Goal: Task Accomplishment & Management: Complete application form

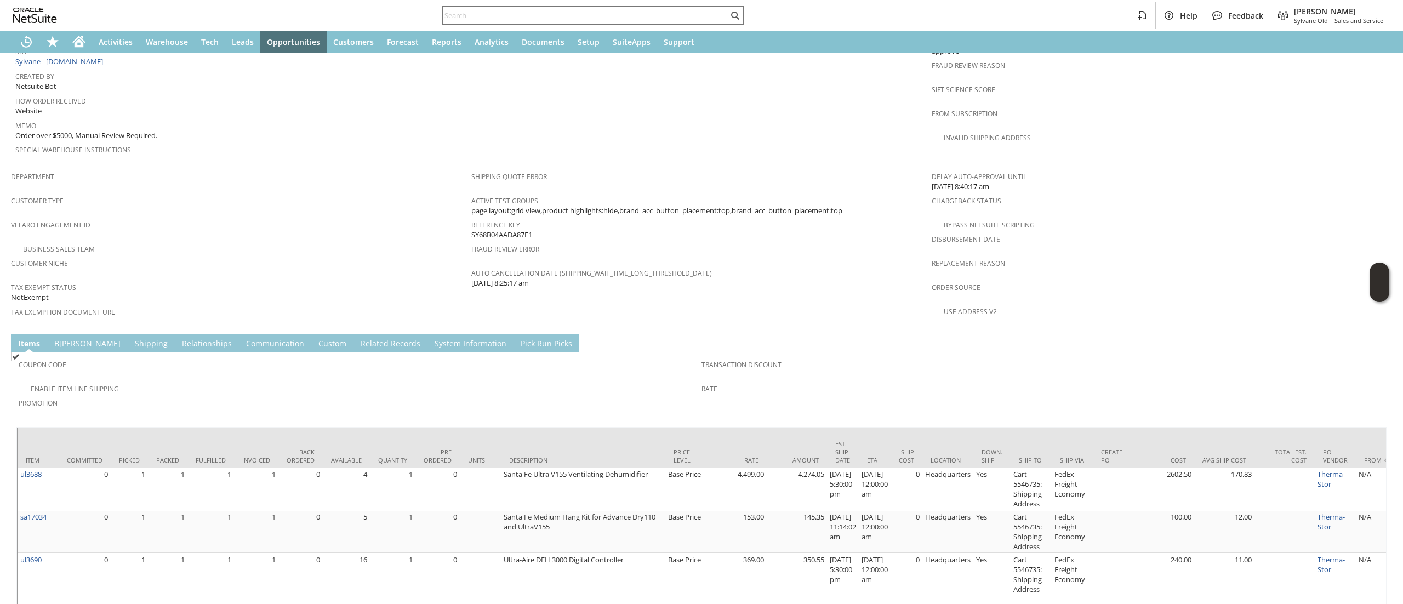
click at [132, 338] on link "S hipping" at bounding box center [151, 344] width 38 height 12
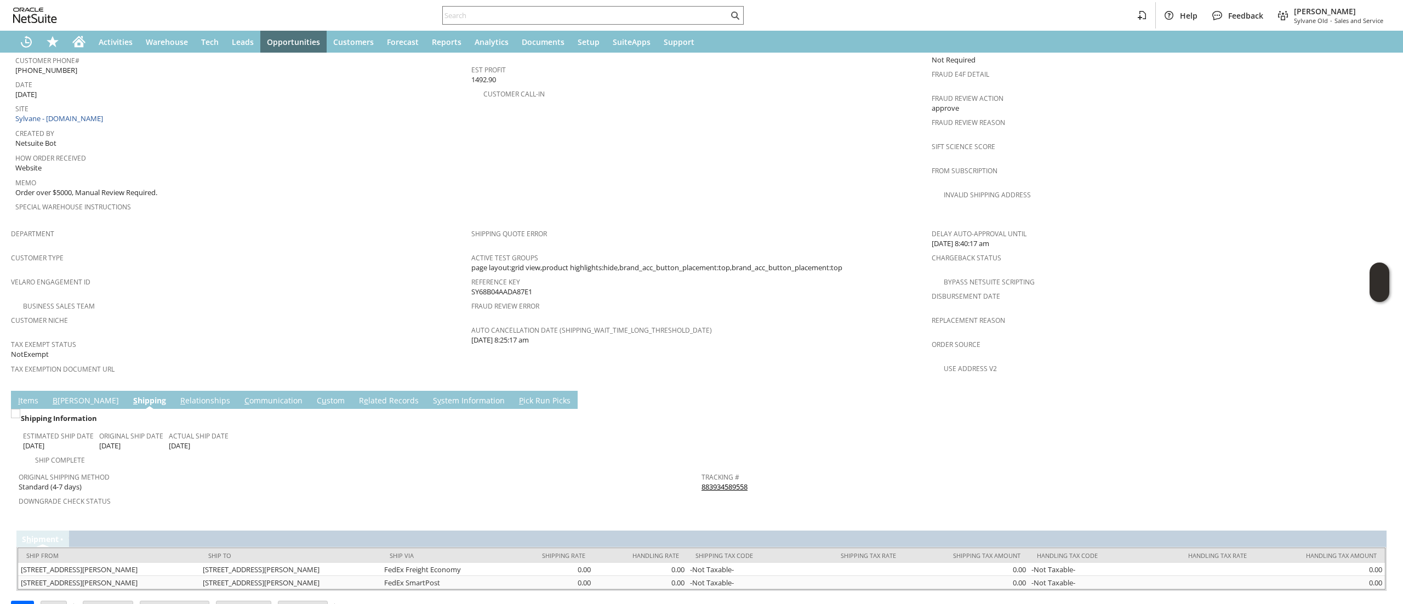
click at [706, 482] on link "883934589558" at bounding box center [724, 487] width 46 height 10
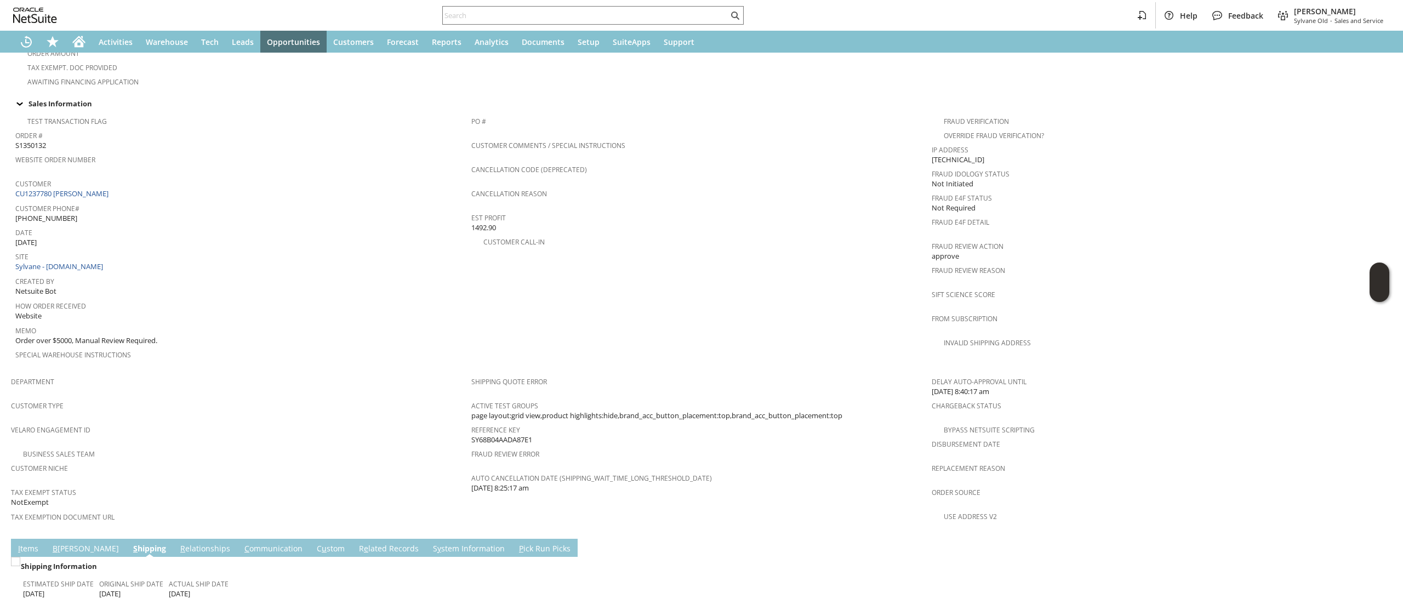
scroll to position [438, 0]
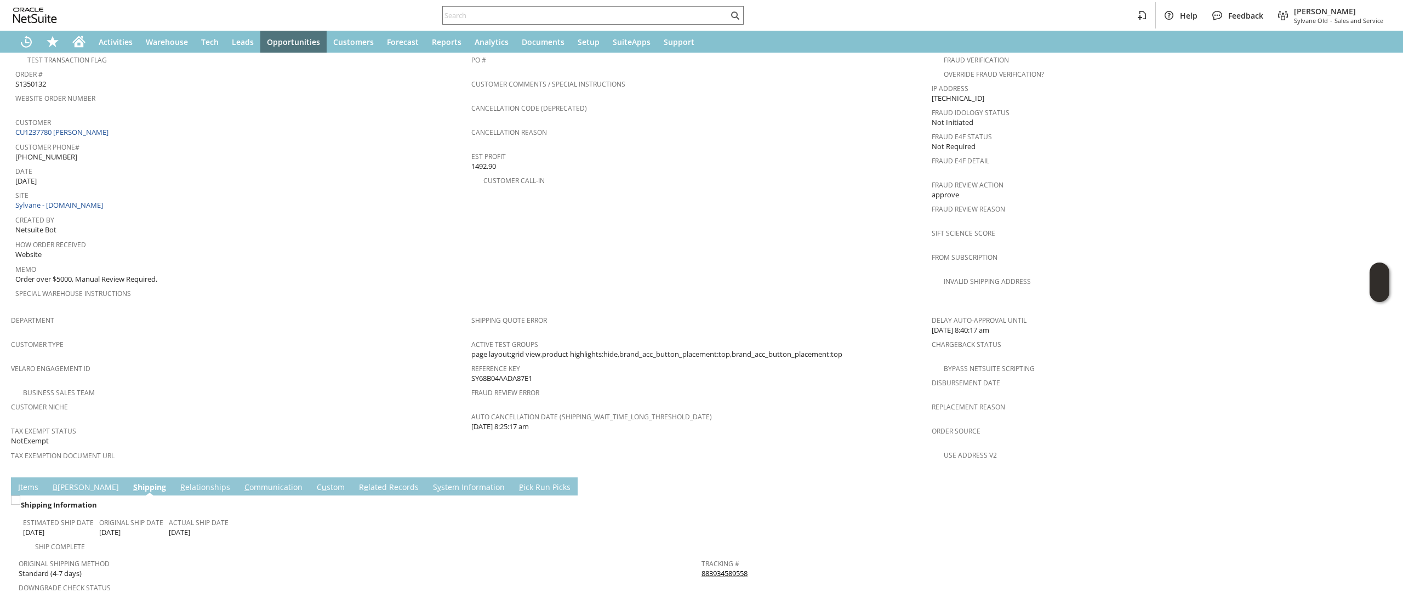
click at [31, 482] on link "I tems" at bounding box center [28, 488] width 26 height 12
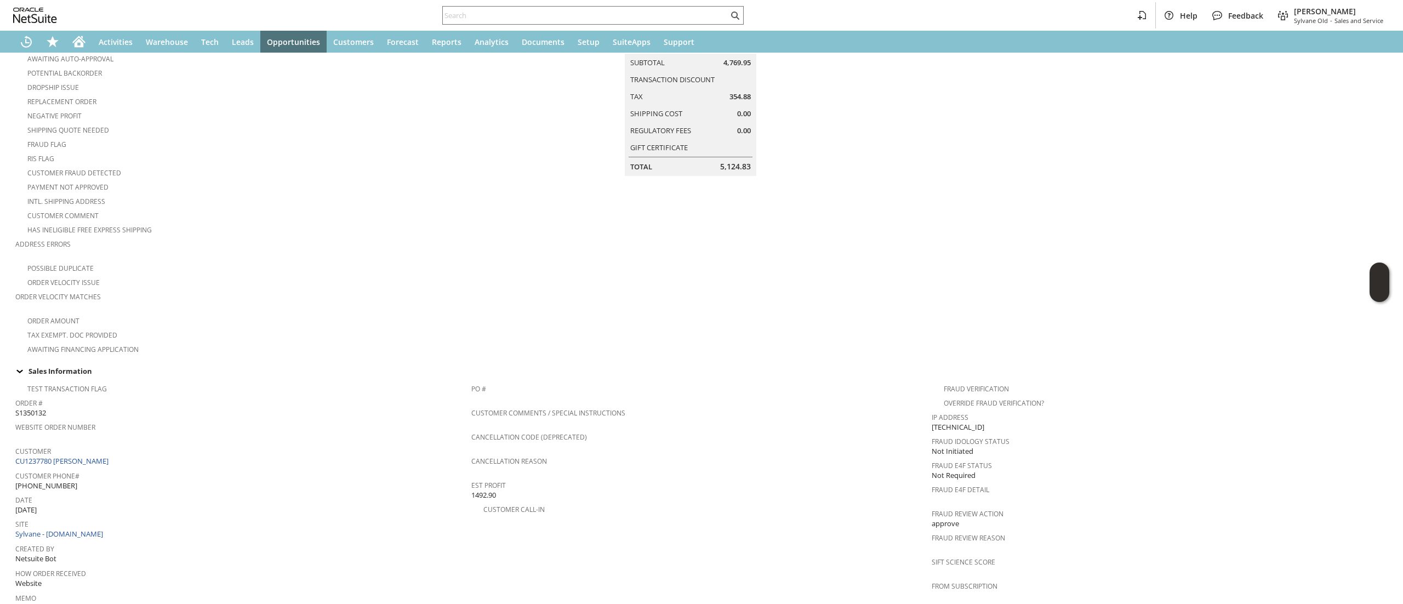
scroll to position [612, 0]
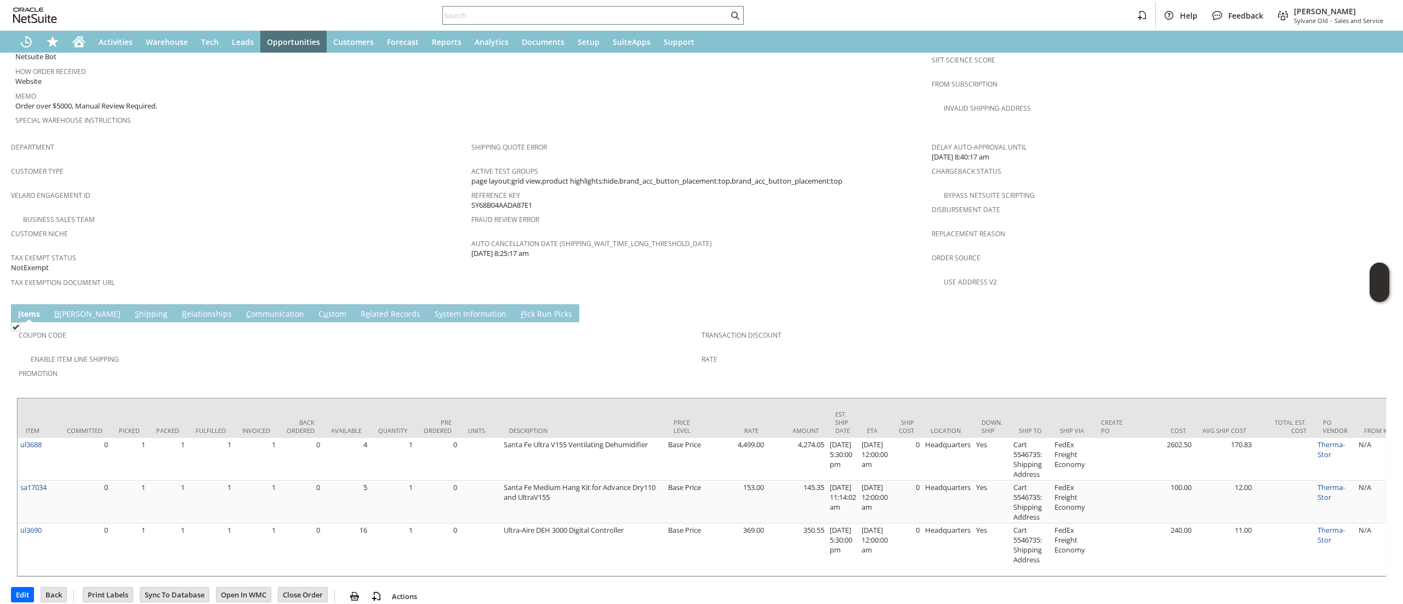
click at [243, 309] on link "C ommunication" at bounding box center [275, 315] width 64 height 12
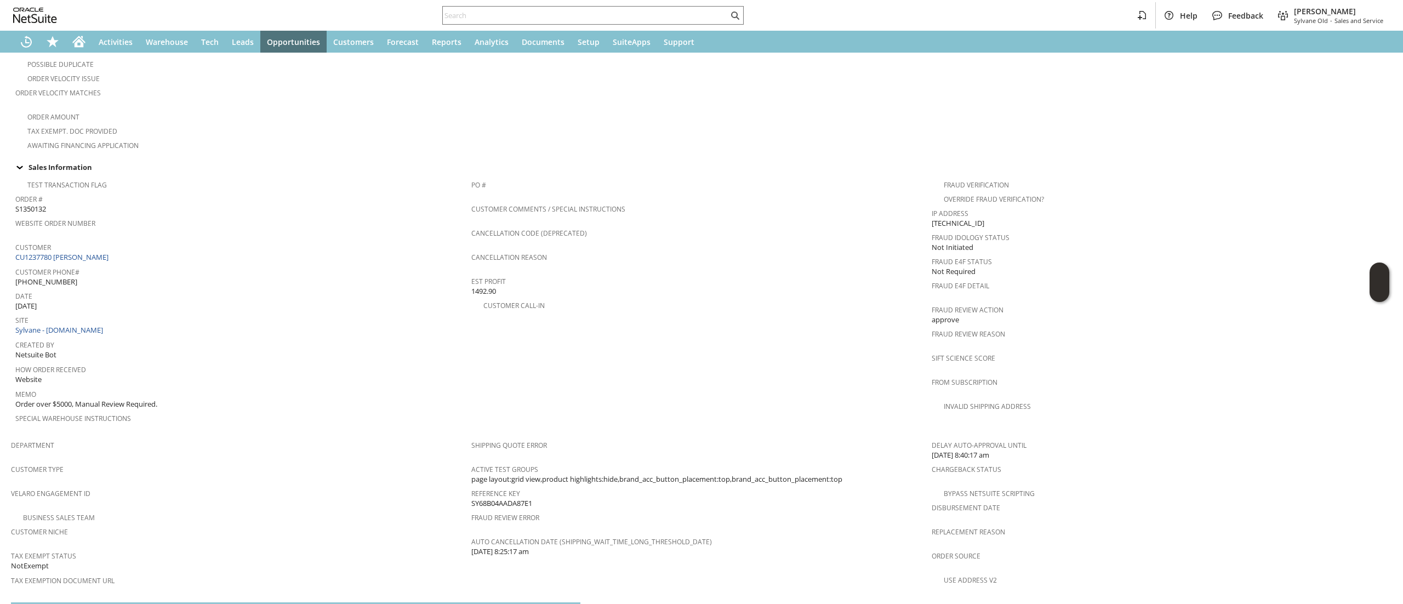
scroll to position [296, 0]
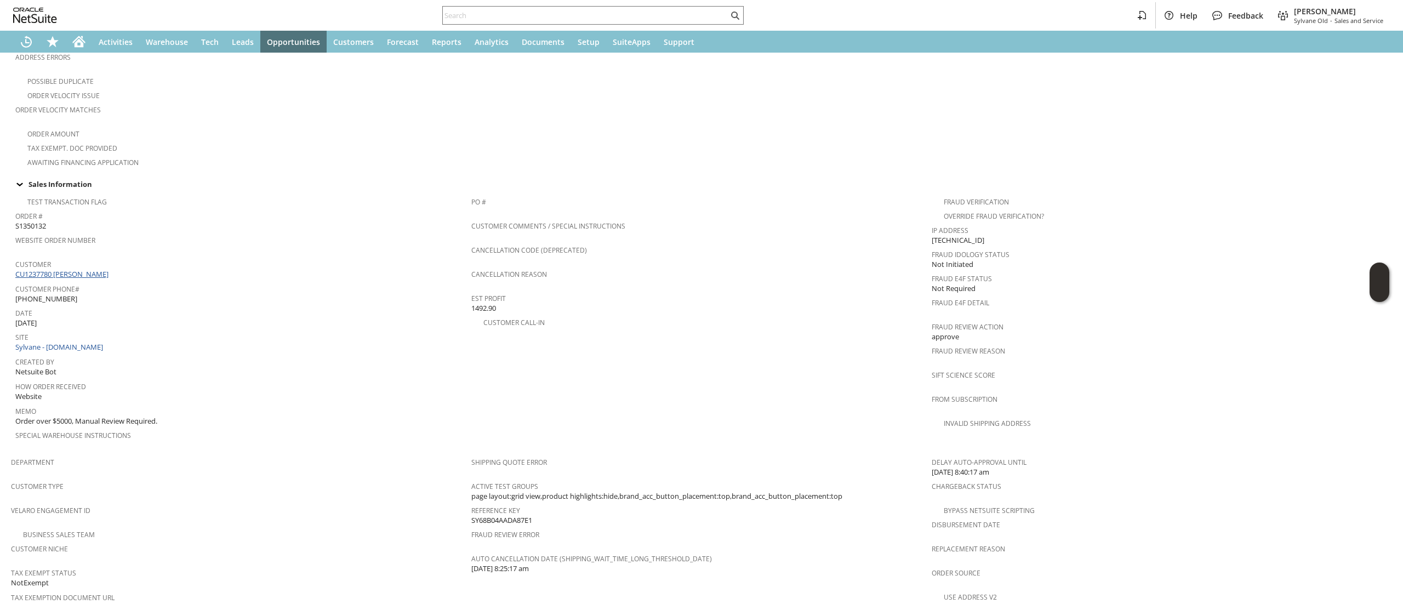
click at [82, 269] on link "CU1237780 [PERSON_NAME]" at bounding box center [63, 274] width 96 height 10
click at [99, 269] on link "CU1237780 [PERSON_NAME]" at bounding box center [63, 274] width 96 height 10
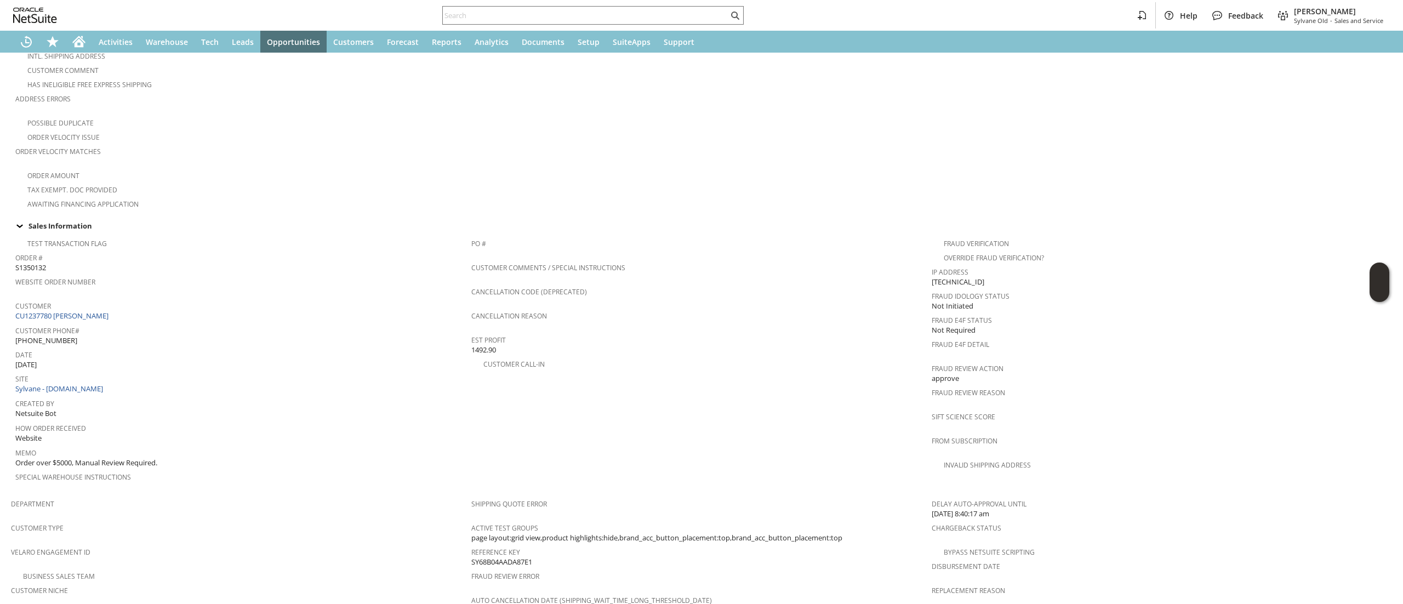
scroll to position [283, 0]
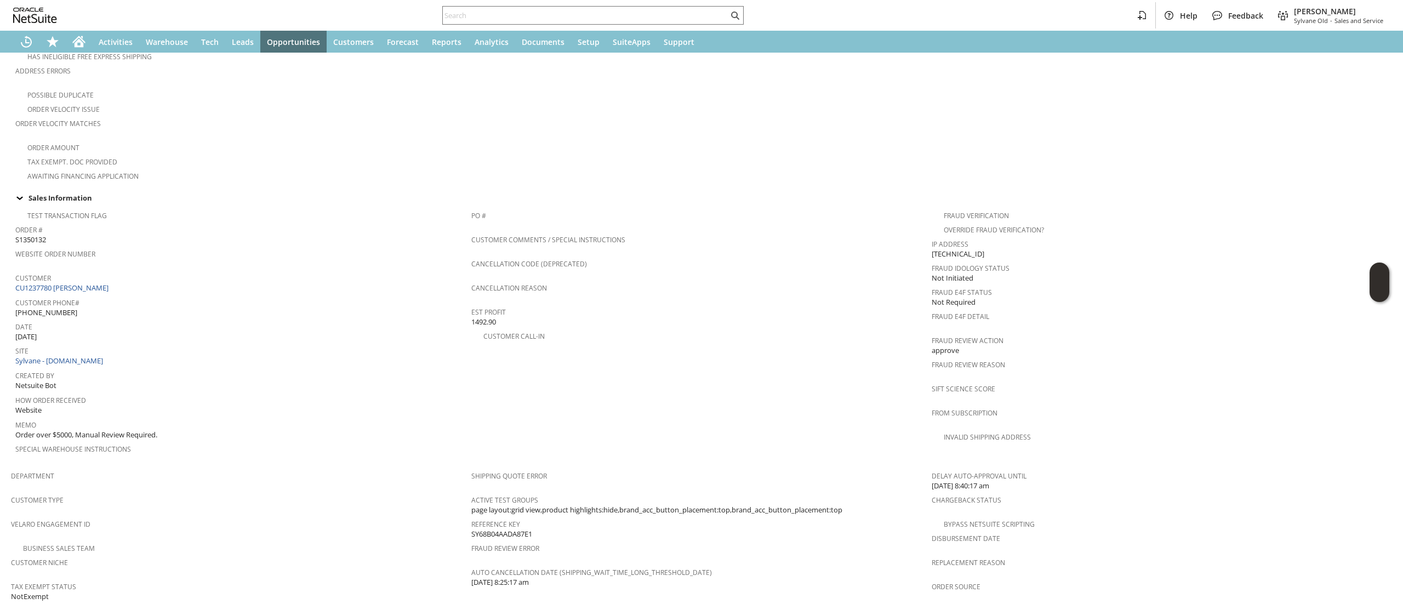
click at [104, 295] on span "Customer Phone#" at bounding box center [240, 301] width 450 height 13
click at [106, 295] on span "Customer Phone#" at bounding box center [240, 301] width 450 height 13
click at [101, 283] on link "CU1237780 [PERSON_NAME]" at bounding box center [63, 288] width 96 height 10
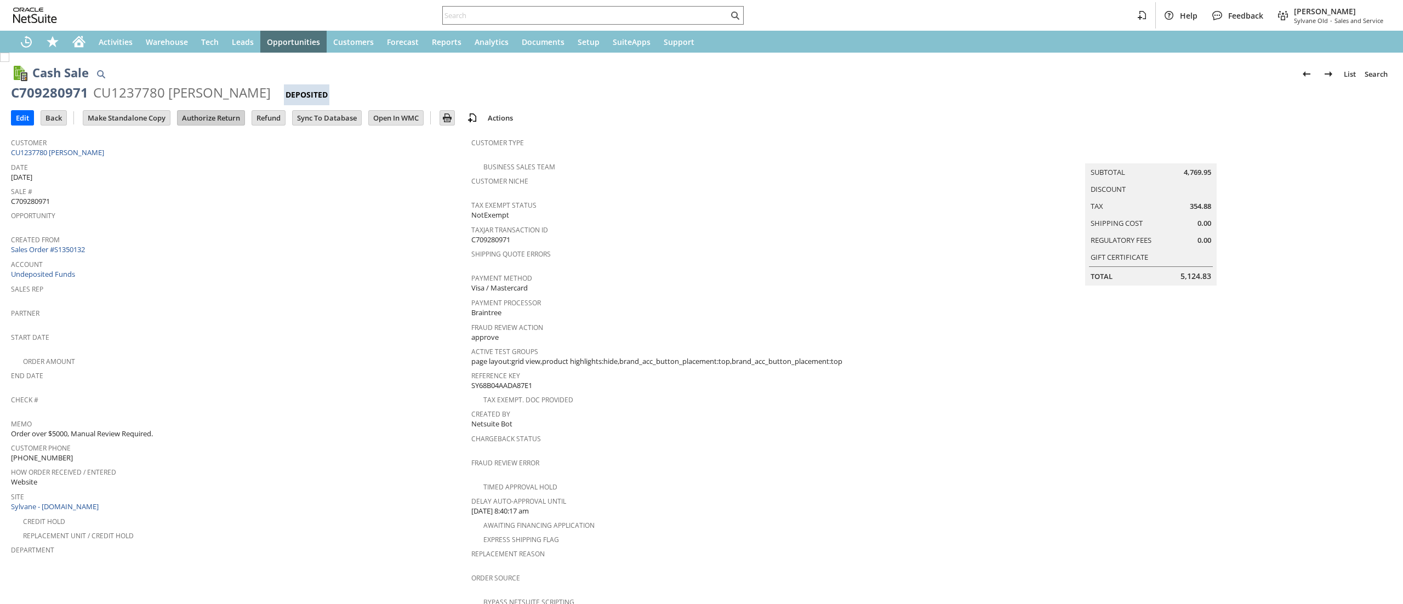
click at [214, 117] on input "Authorize Return" at bounding box center [211, 118] width 67 height 14
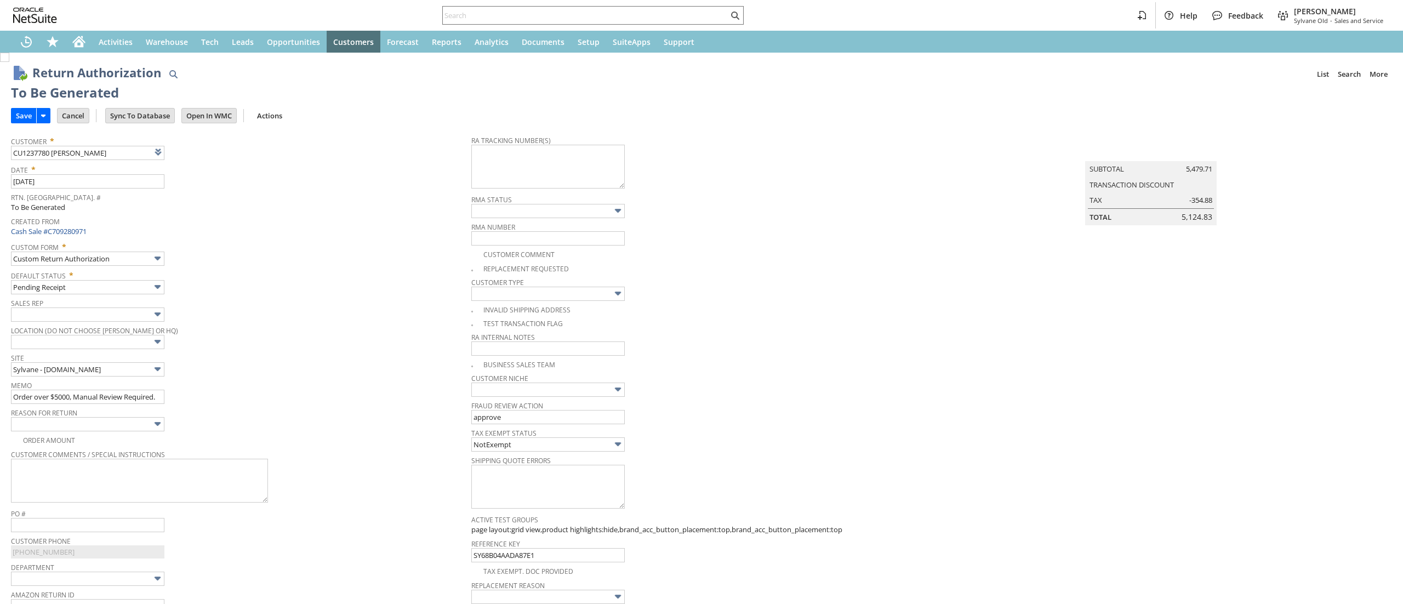
type input "Add"
type input "Copy Previous"
click at [97, 392] on input "Order over $5000, Manual Review Required." at bounding box center [87, 397] width 153 height 14
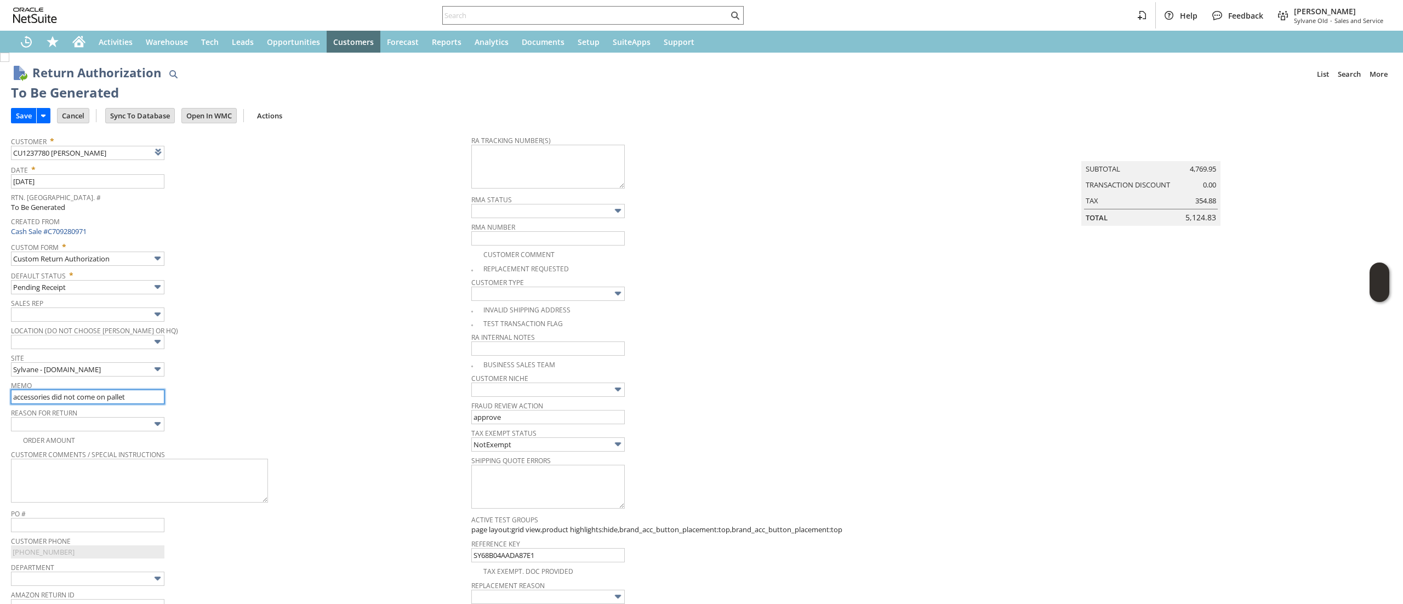
type input "accessories did not come on pallet"
click at [9, 62] on img at bounding box center [4, 57] width 9 height 9
checkbox input "true"
click at [538, 158] on textarea at bounding box center [547, 167] width 153 height 44
paste textarea "883934589558"
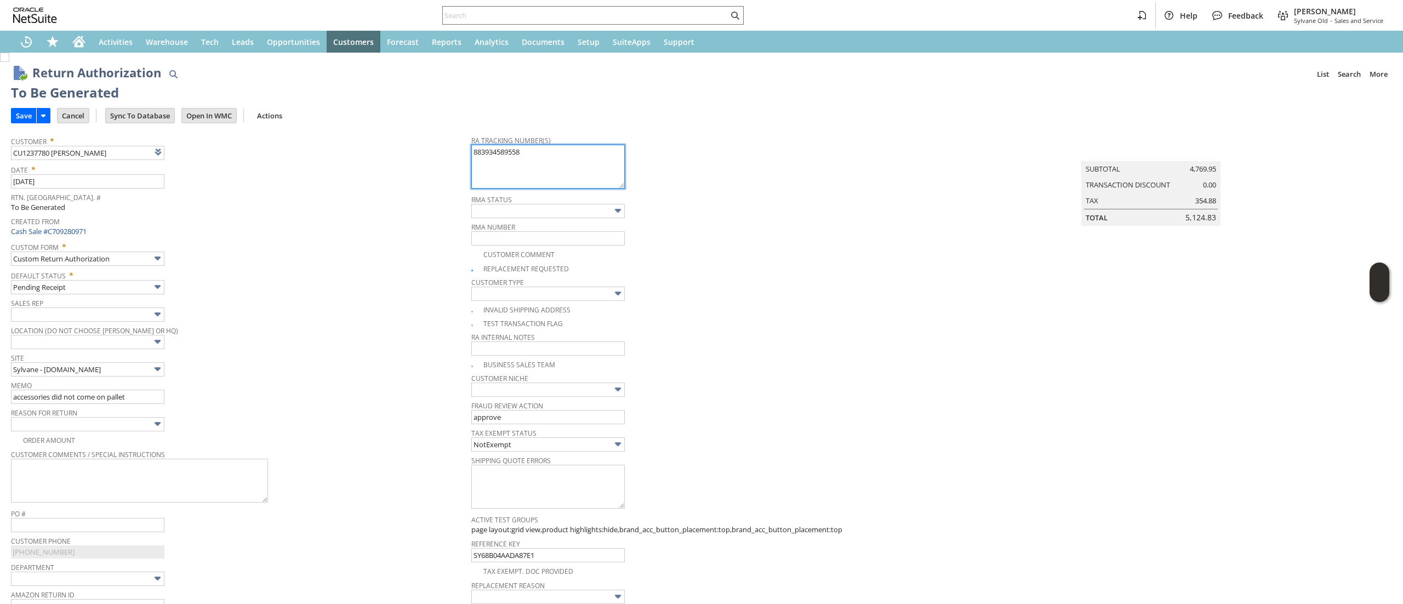
scroll to position [329, 0]
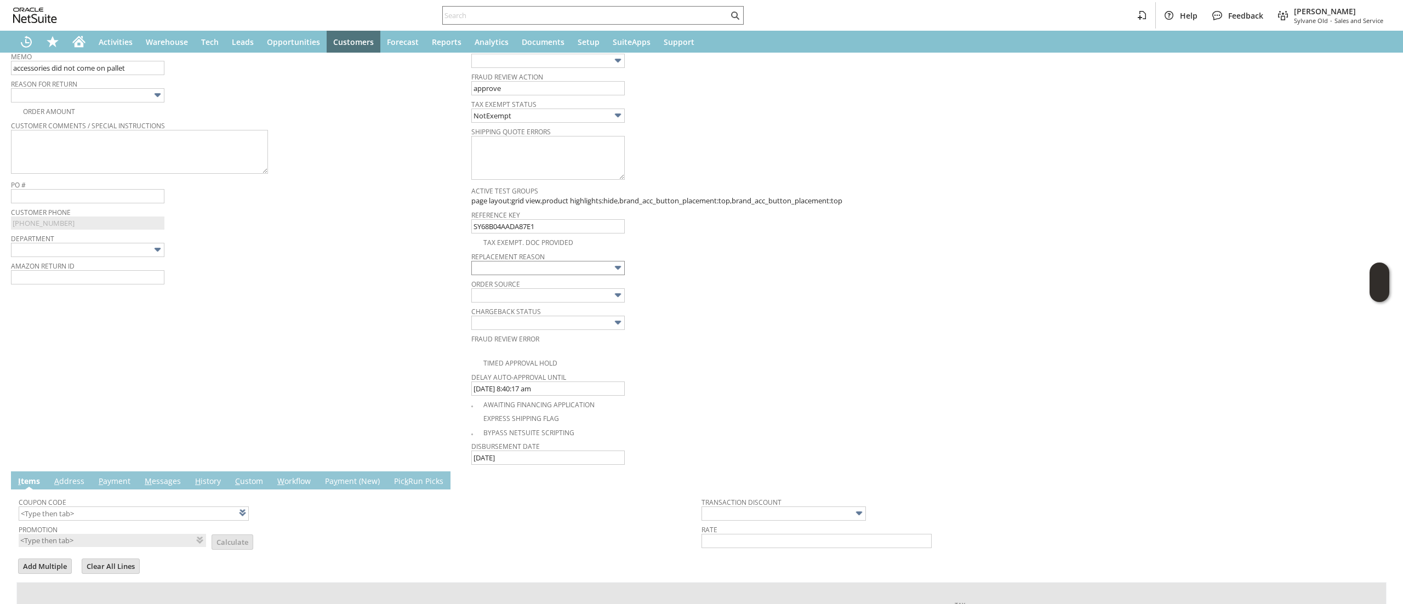
type textarea "883934589558"
click at [578, 273] on input "text" at bounding box center [547, 268] width 153 height 14
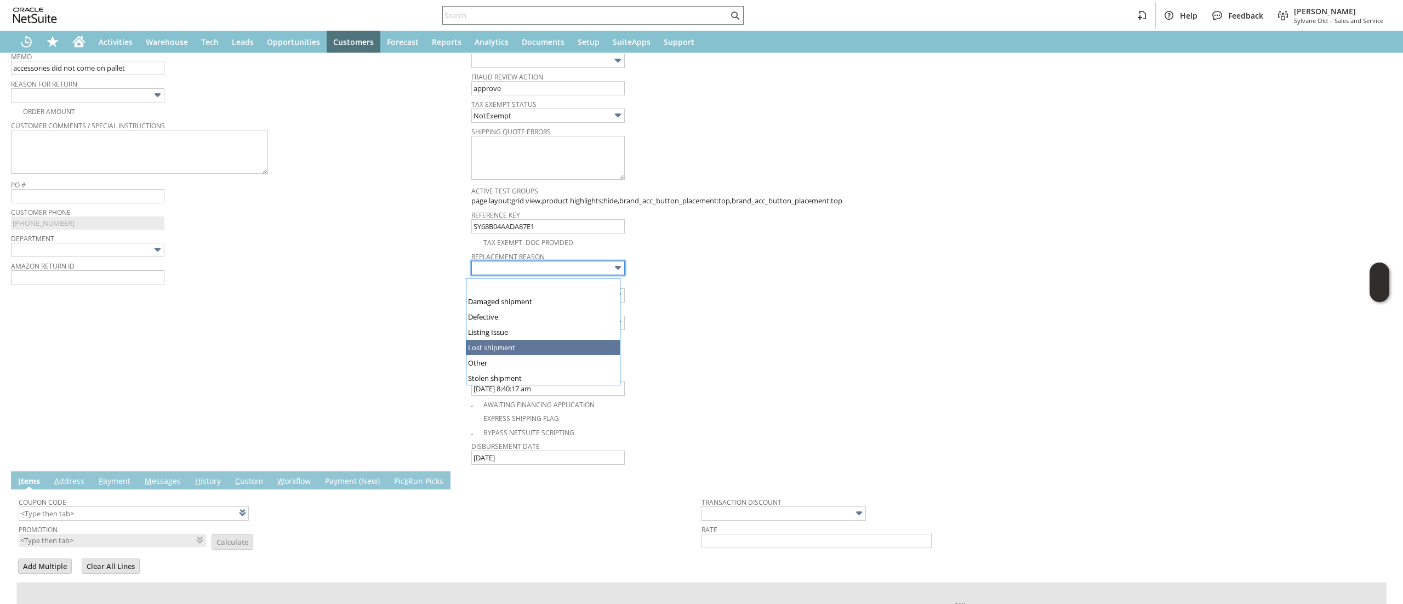
type input "Lost shipment"
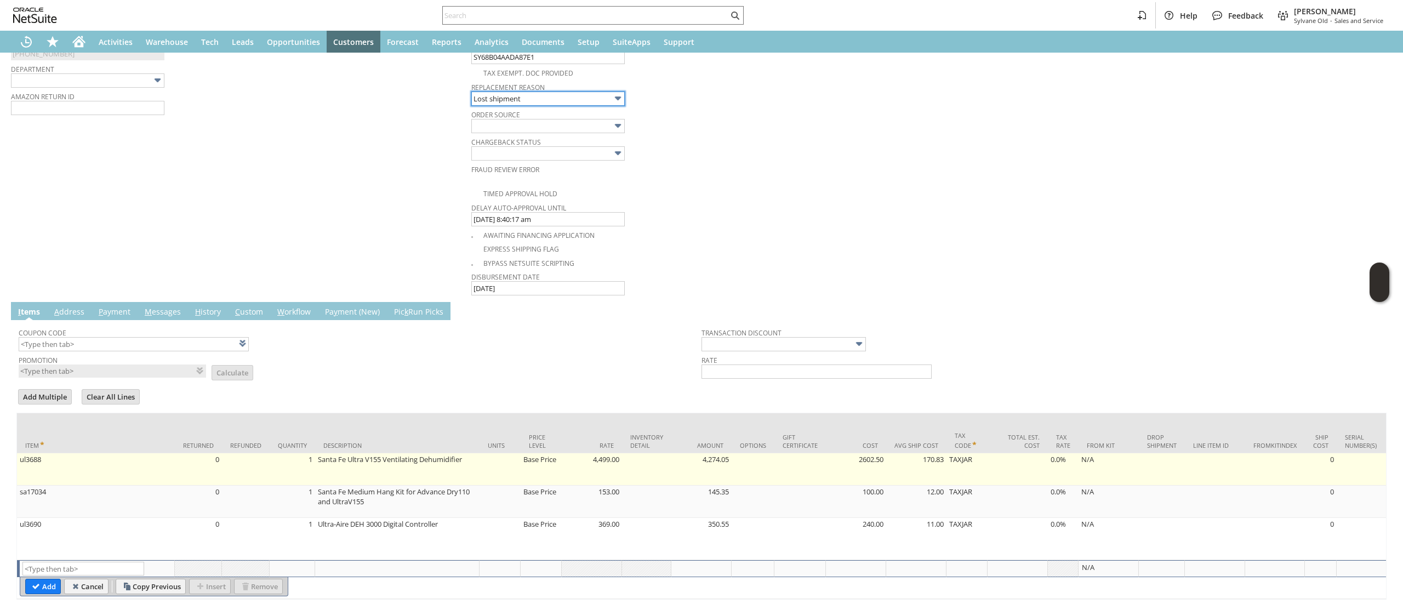
scroll to position [553, 0]
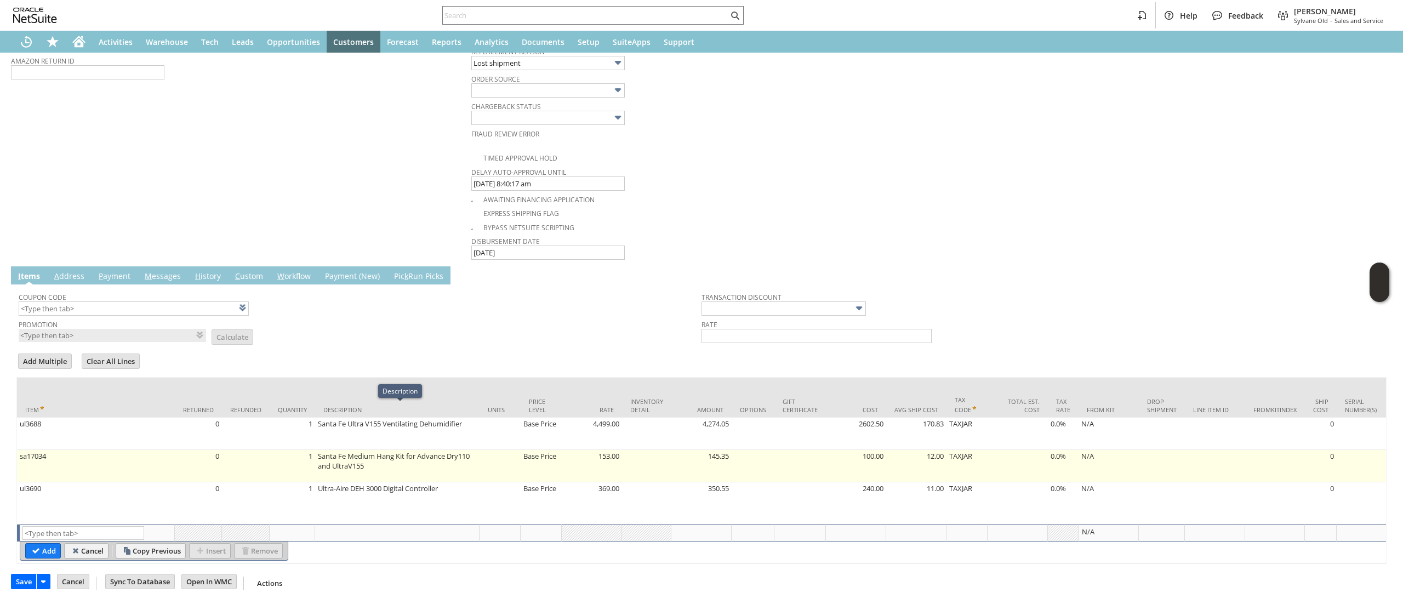
click at [73, 455] on td "sa17034" at bounding box center [96, 466] width 158 height 32
type input "sa17034"
type input "OK"
type input "Make Copy"
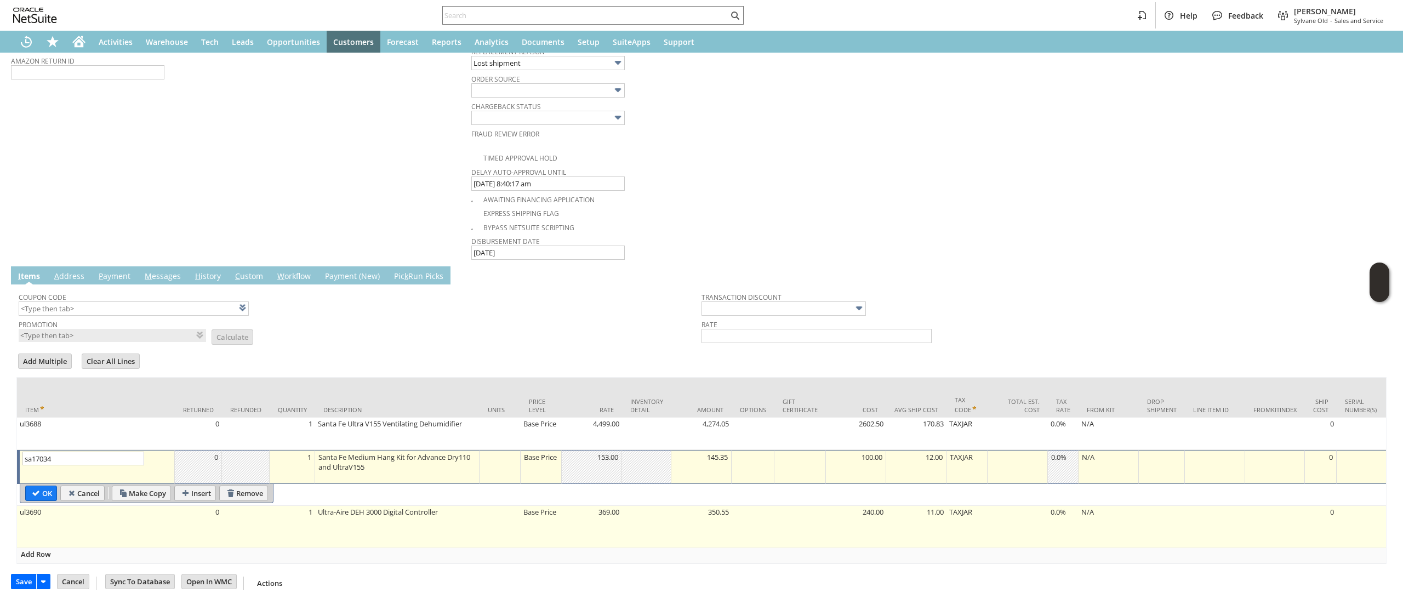
click at [79, 506] on td "ul3690" at bounding box center [96, 527] width 158 height 42
type input "ul3690"
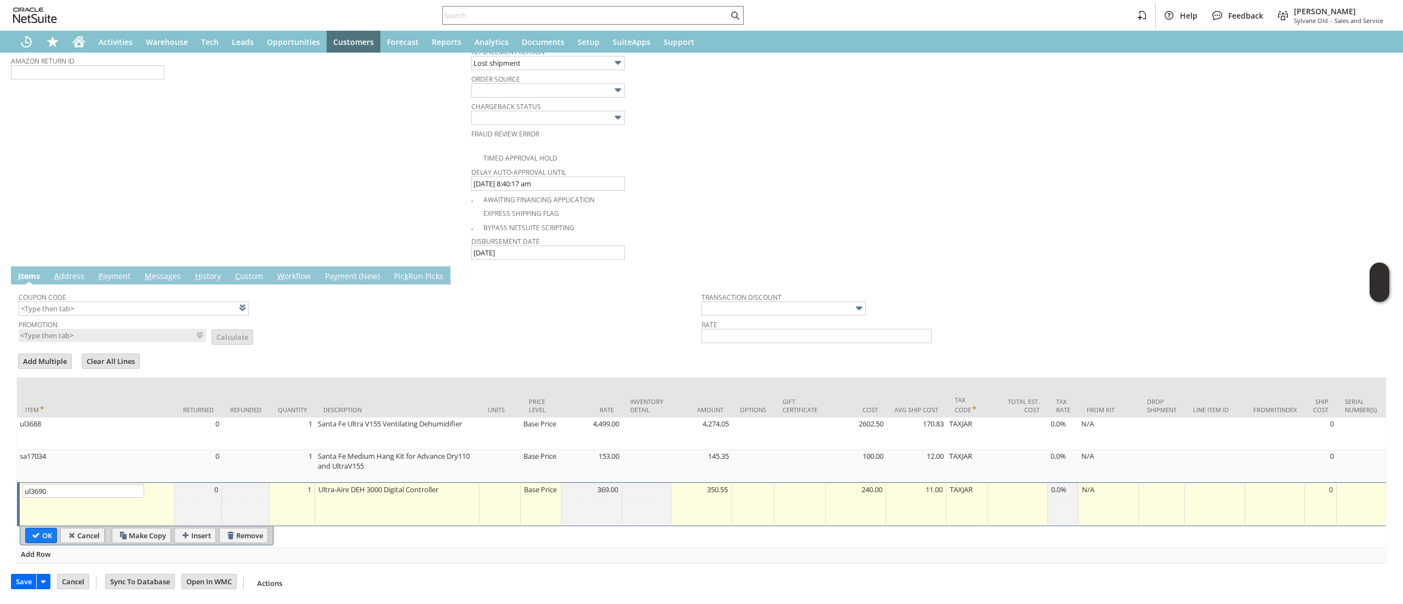
click at [82, 499] on td "ul3690 List Search" at bounding box center [96, 504] width 158 height 44
click at [79, 484] on input "ul3690" at bounding box center [83, 491] width 122 height 14
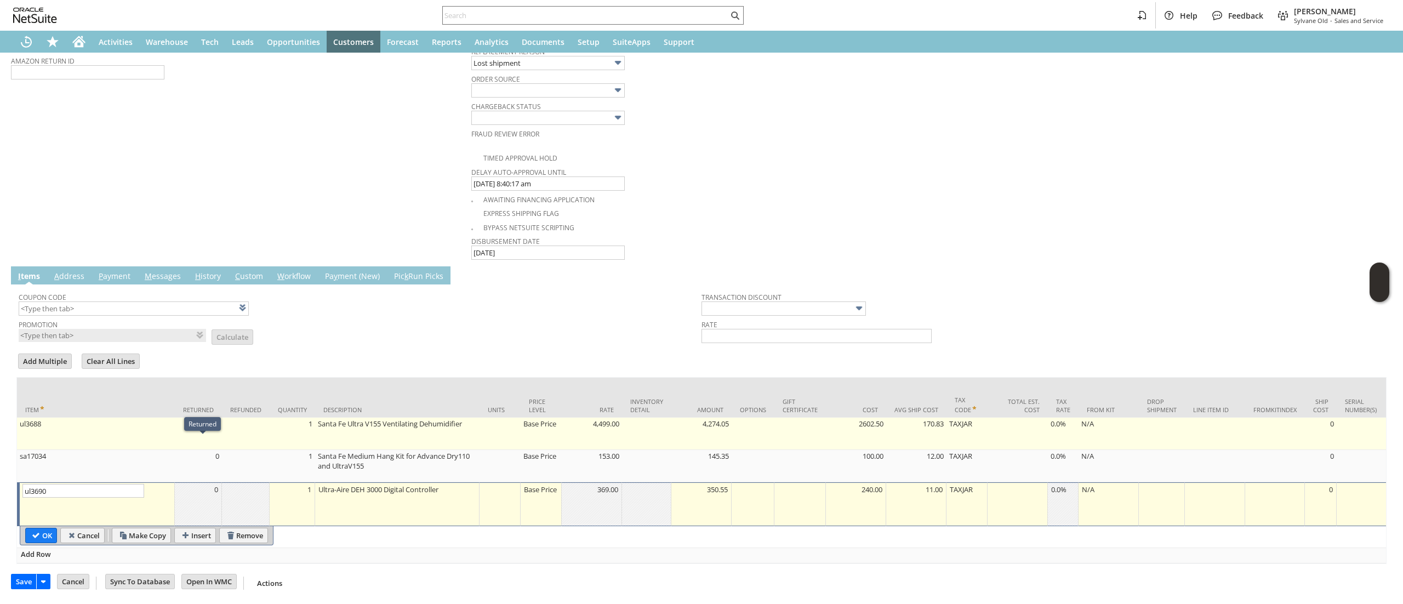
click at [162, 420] on td "ul3688" at bounding box center [96, 434] width 158 height 32
type input "Base Price"
type input "ul3688"
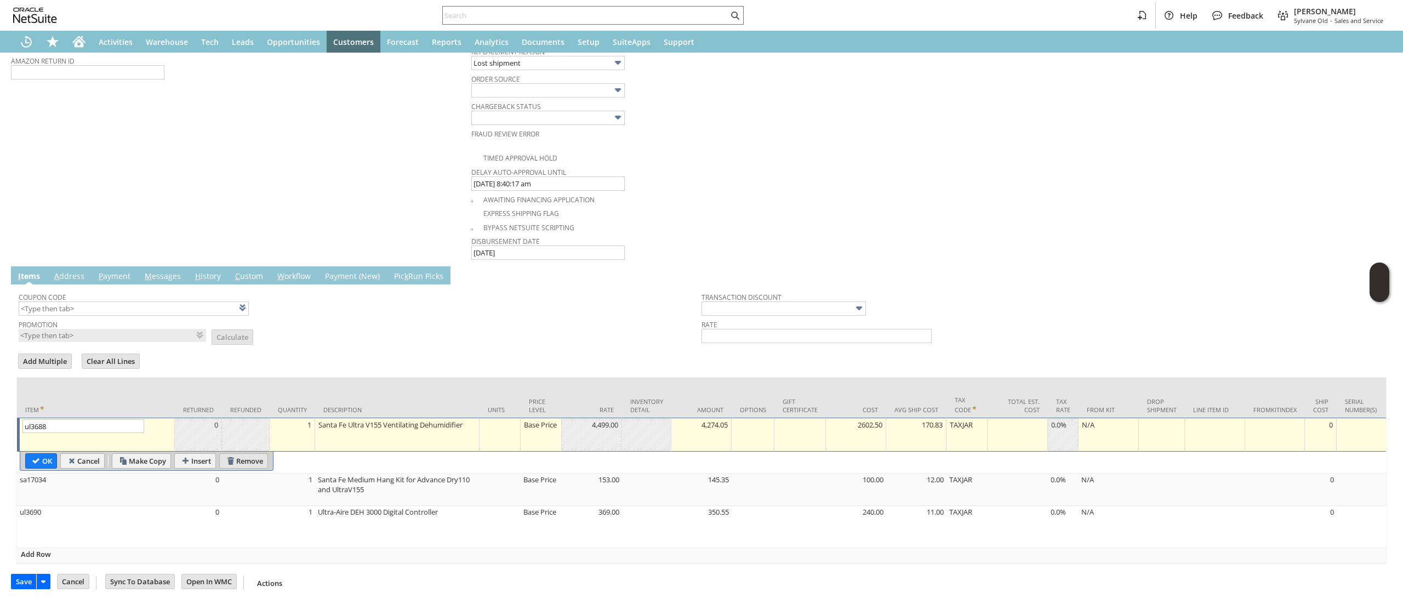
click at [236, 458] on input "Remove" at bounding box center [244, 461] width 48 height 14
type input "Base Price"
type input "sa17034"
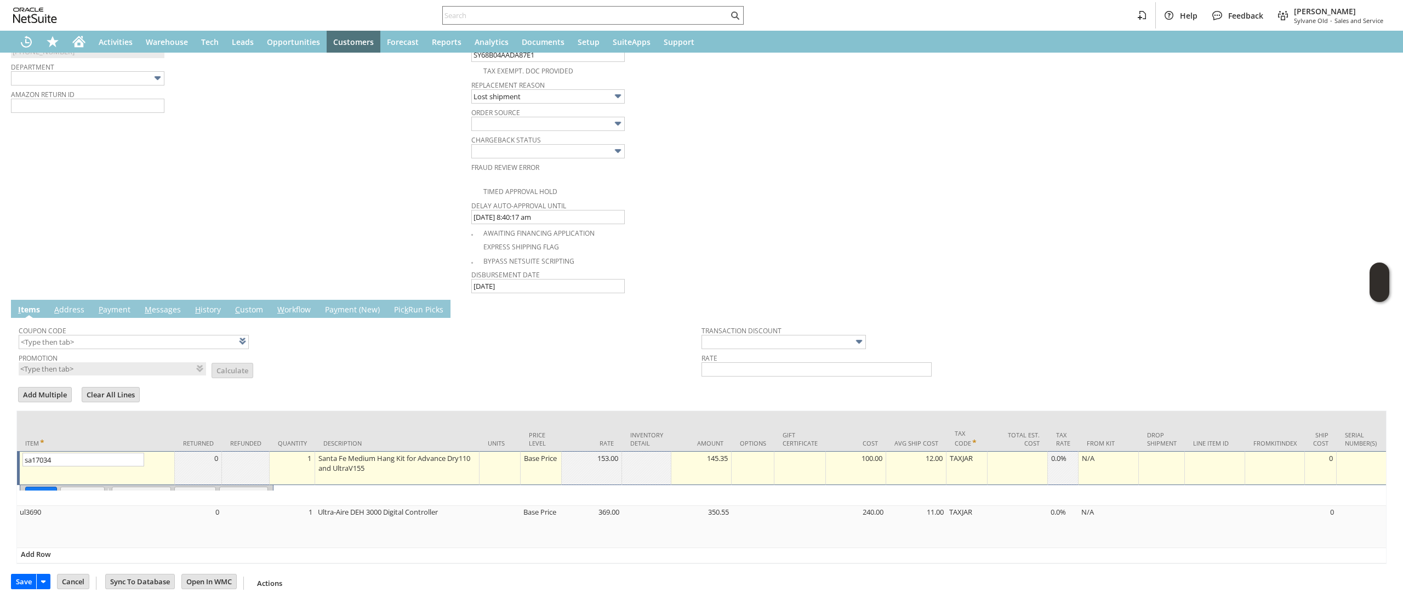
scroll to position [520, 0]
click at [550, 459] on td "Base Price" at bounding box center [541, 467] width 41 height 34
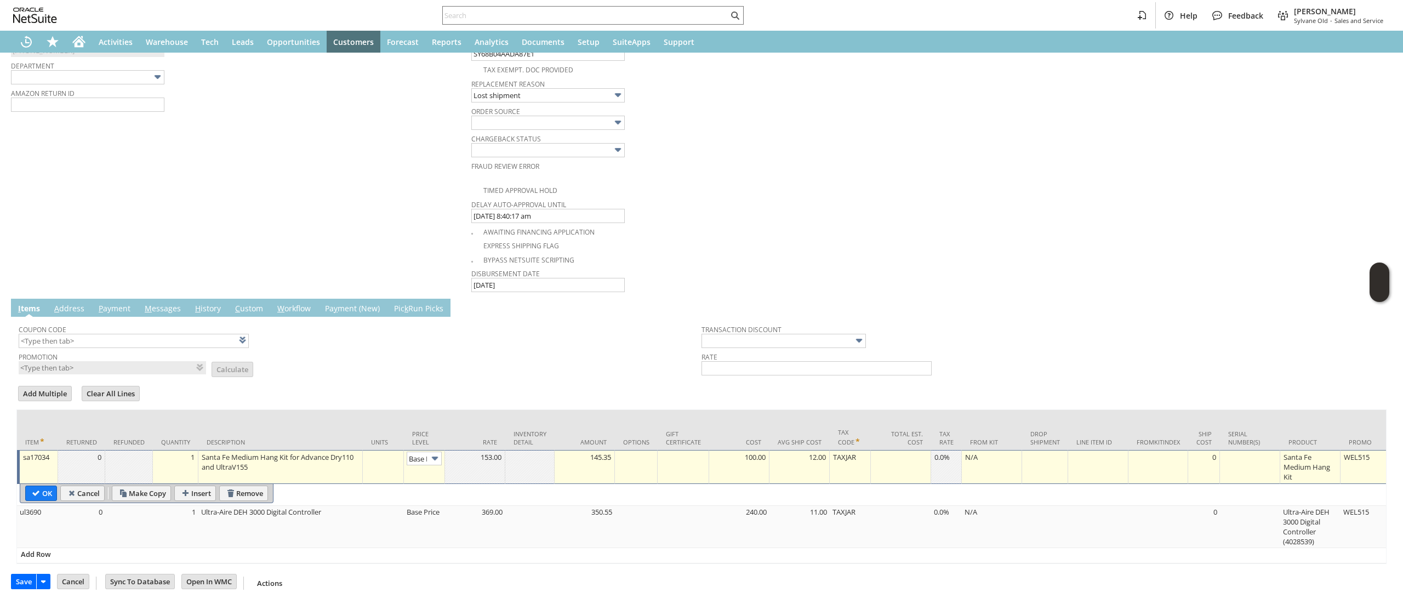
scroll to position [0, 16]
click at [441, 452] on input "Base Price" at bounding box center [424, 459] width 35 height 14
type input "Custom"
click at [481, 458] on td at bounding box center [475, 467] width 60 height 34
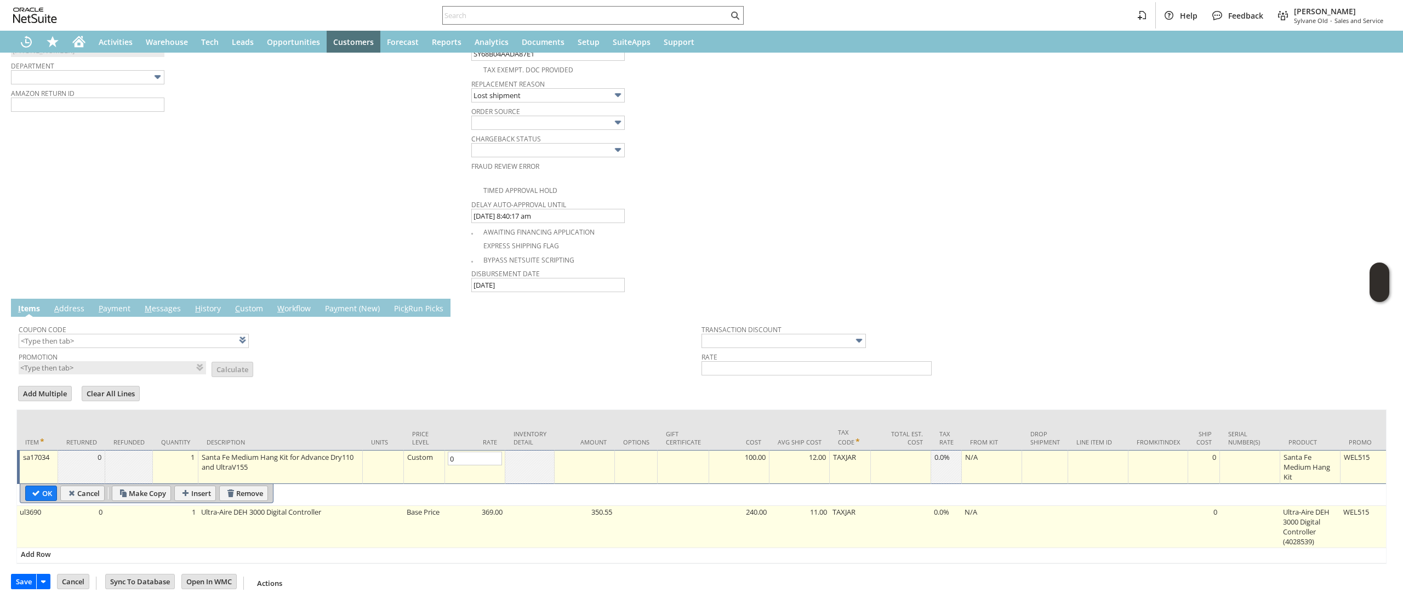
type input "0.00"
click at [419, 506] on td "Base Price" at bounding box center [424, 527] width 41 height 42
type input "OK"
type input "Make Copy"
type input "Base Price"
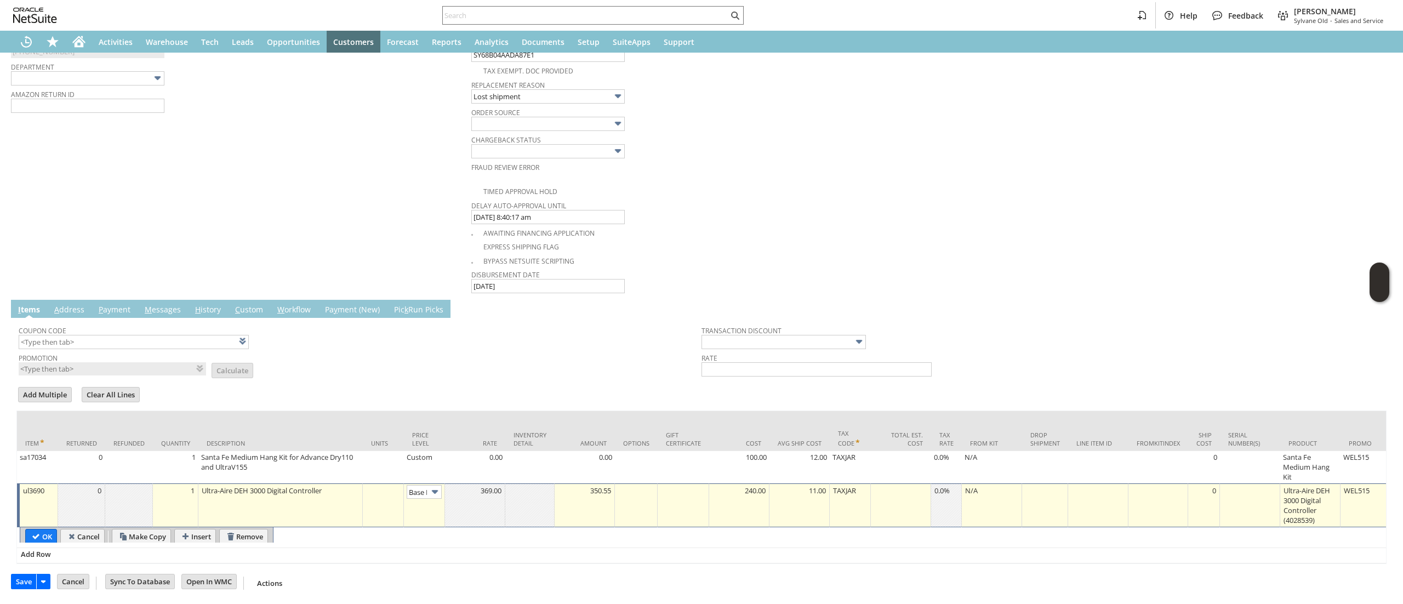
scroll to position [0, 16]
click at [416, 484] on input "Base Price" at bounding box center [424, 491] width 35 height 14
click at [399, 544] on div "Base Price Discount Price Marketplace Price Custom" at bounding box center [409, 513] width 66 height 61
type input "Custom"
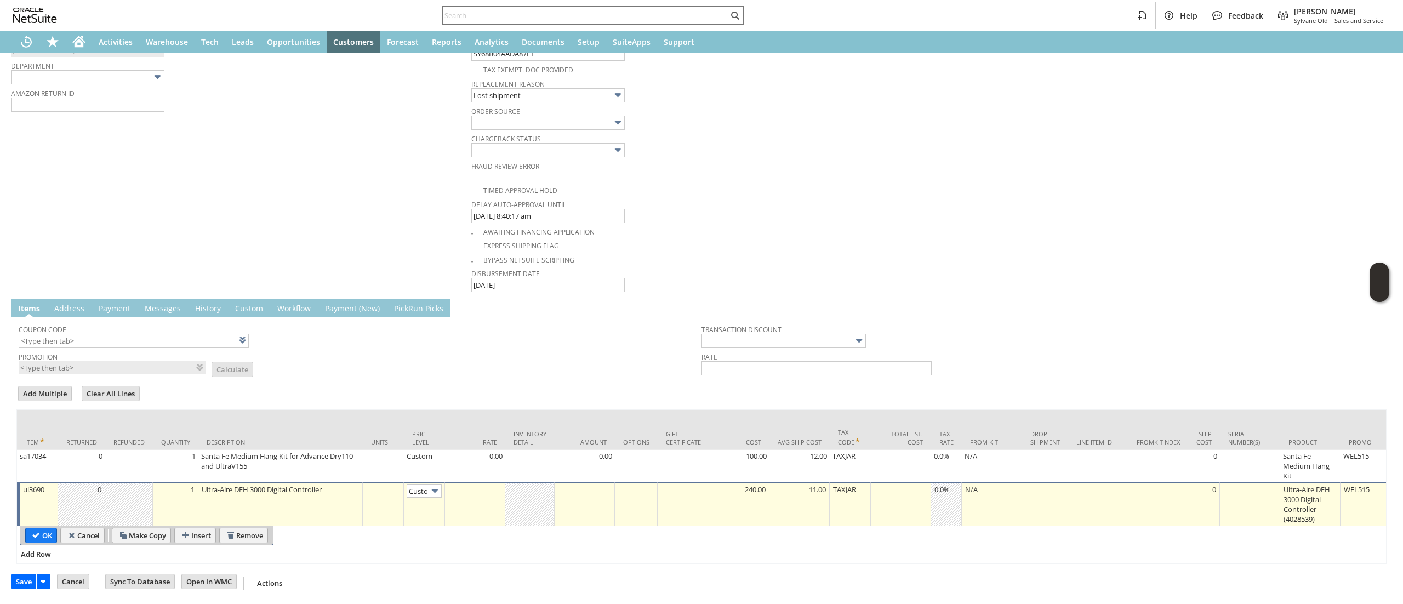
click at [467, 490] on td at bounding box center [475, 504] width 60 height 44
type input "0.00"
click at [38, 528] on input "OK" at bounding box center [41, 535] width 31 height 14
type input "Add"
type input "Copy Previous"
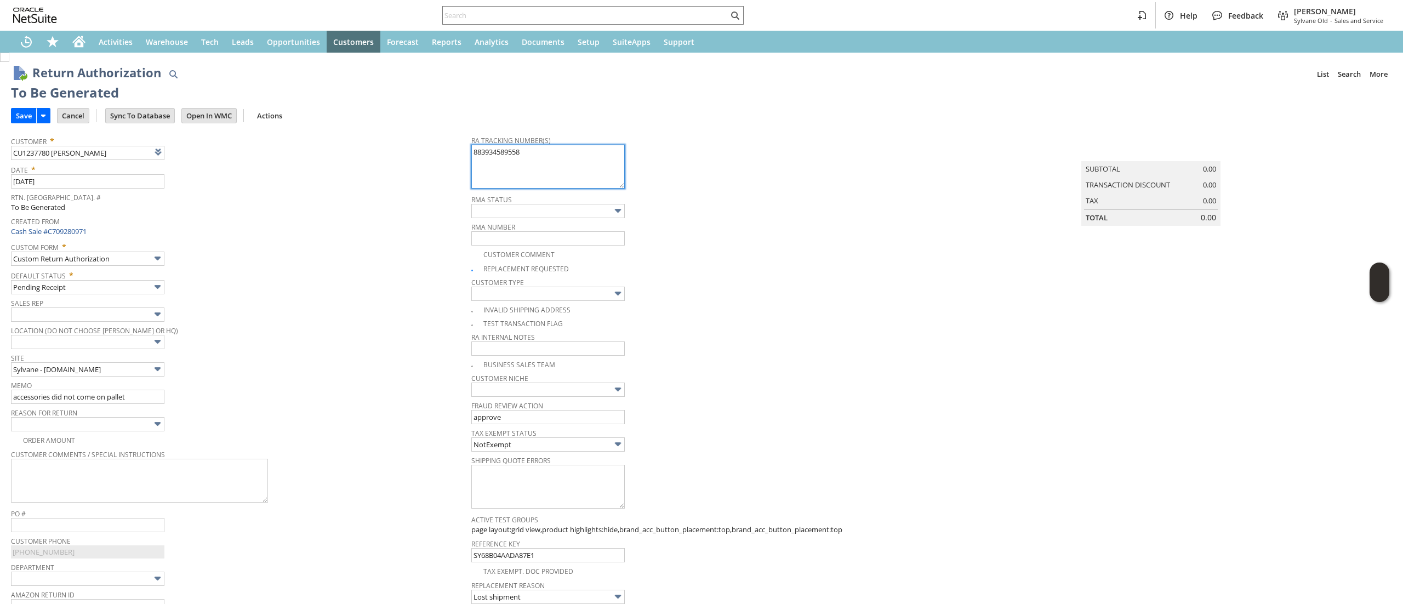
click at [527, 175] on textarea "883934589558" at bounding box center [547, 167] width 153 height 44
click at [23, 115] on input "Save" at bounding box center [24, 115] width 25 height 14
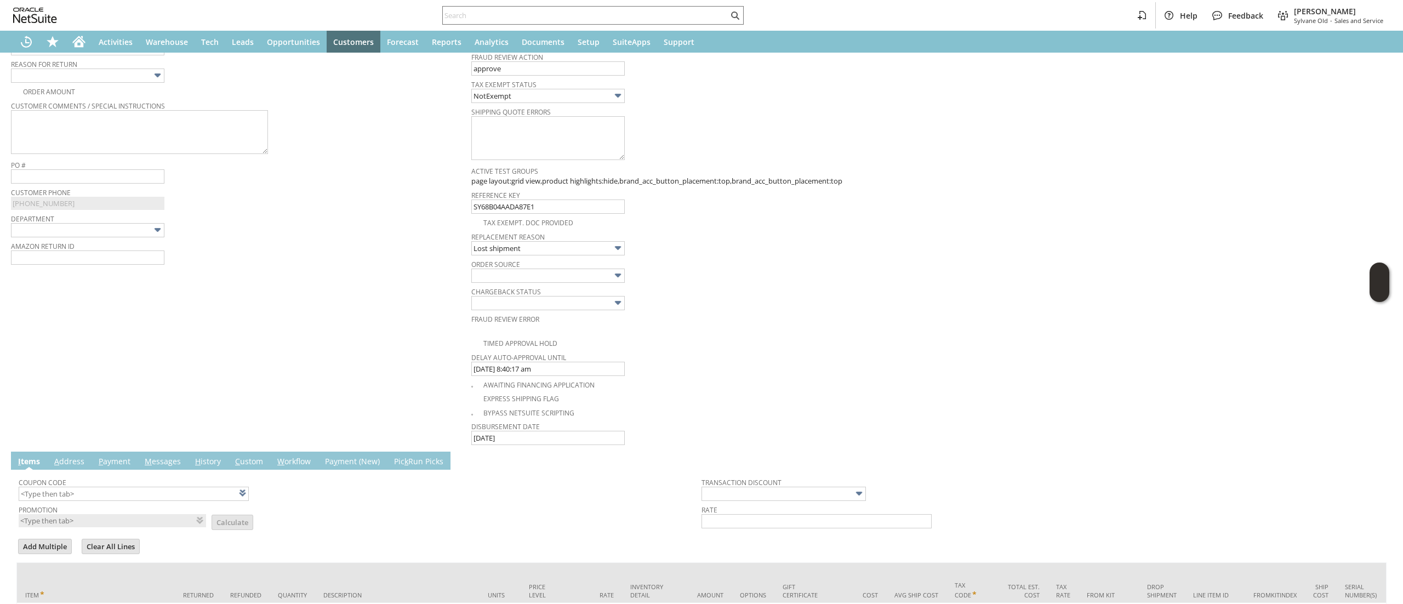
scroll to position [522, 0]
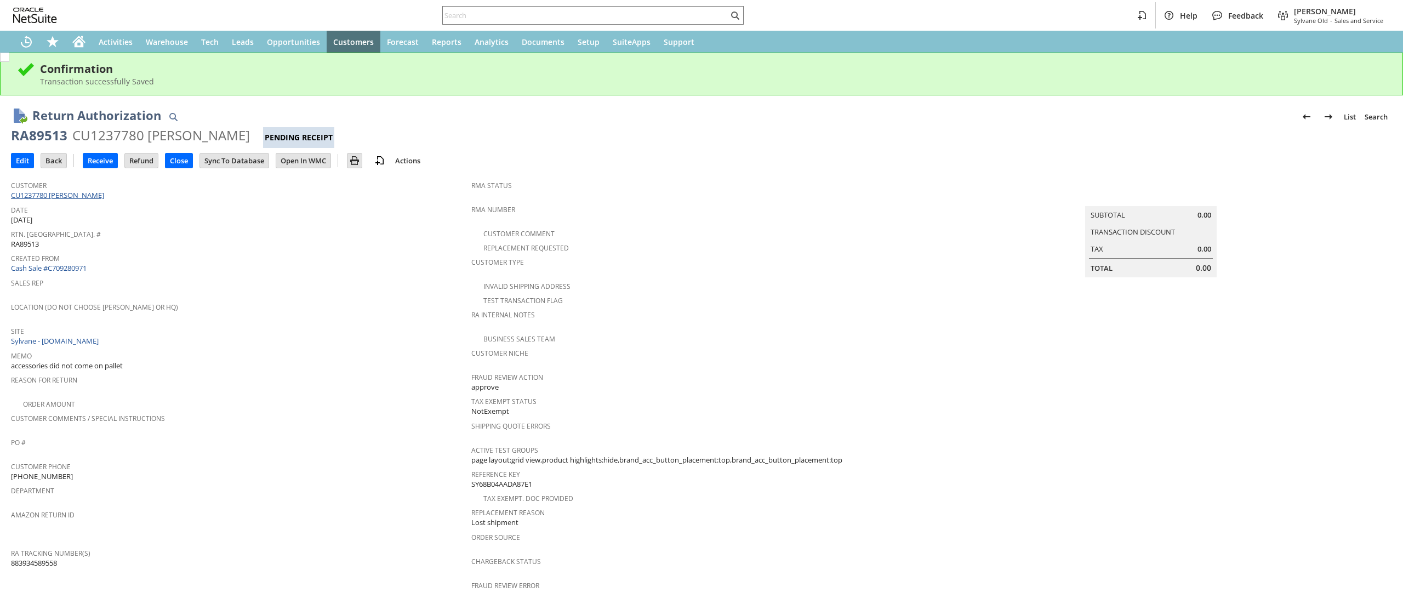
click at [95, 194] on link "CU1237780 [PERSON_NAME]" at bounding box center [59, 195] width 96 height 10
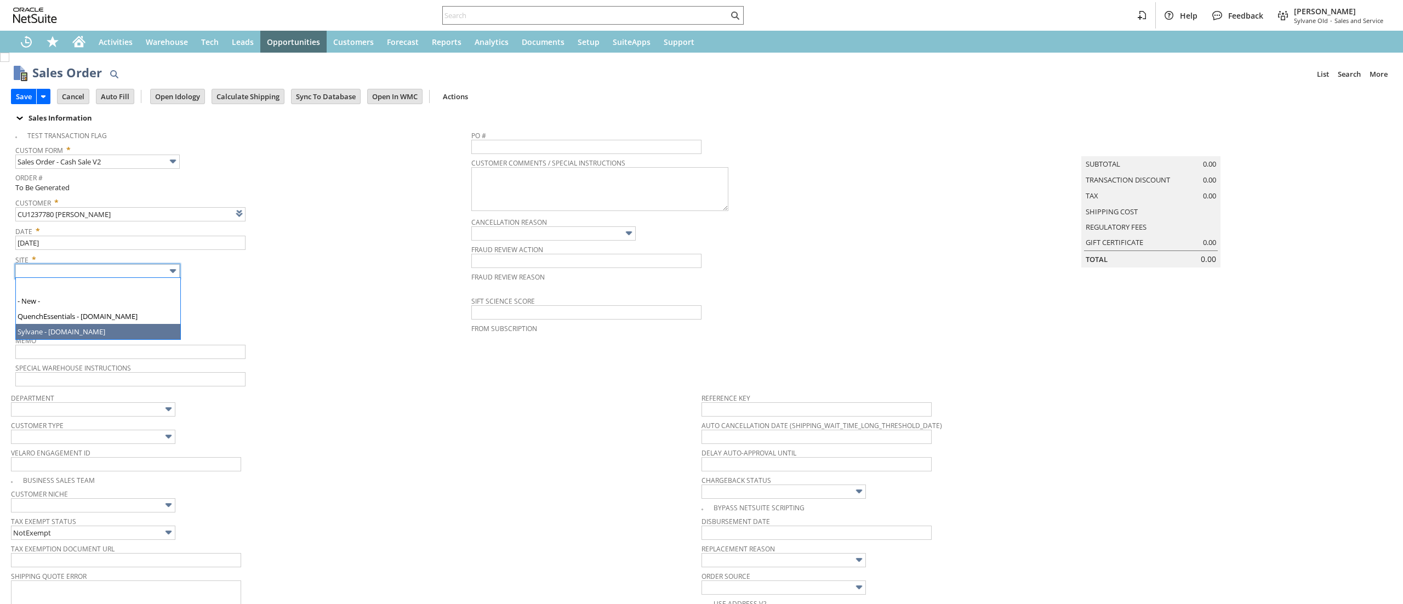
type input "Intelligent Recommendations ⁰"
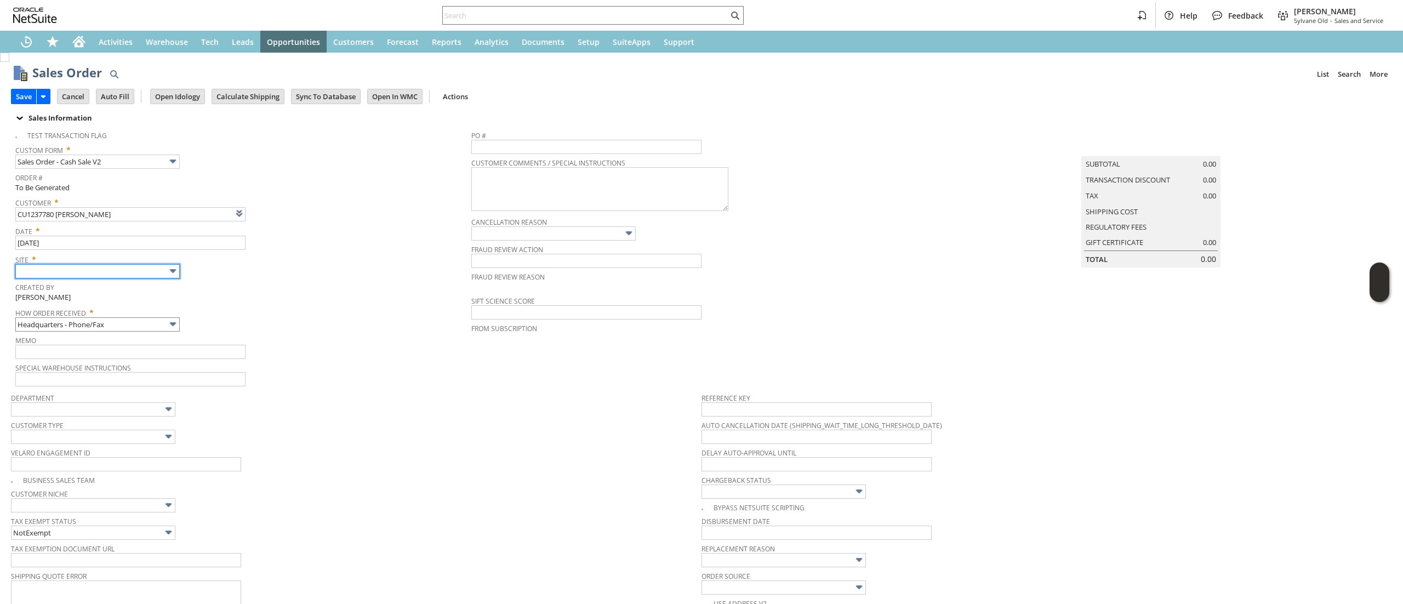
type input "Sylvane - [DOMAIN_NAME]"
click at [134, 324] on input "Headquarters - Phone/Fax" at bounding box center [97, 324] width 164 height 14
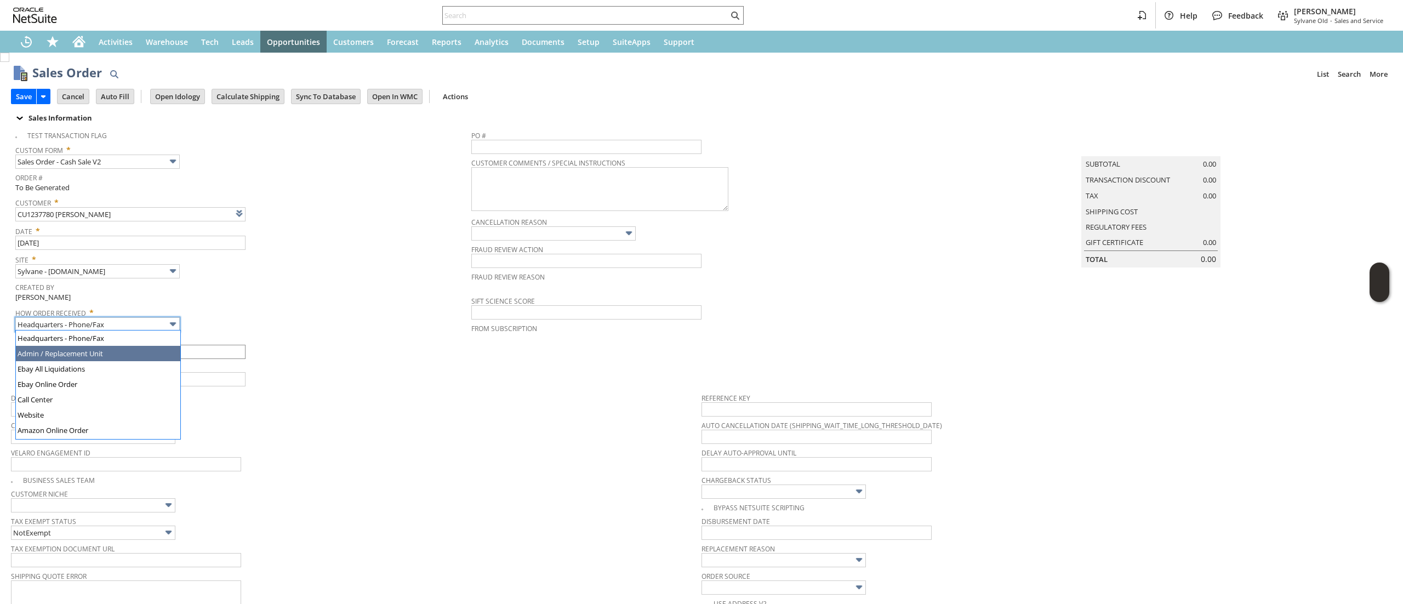
type input "Admin / Replacement Unit"
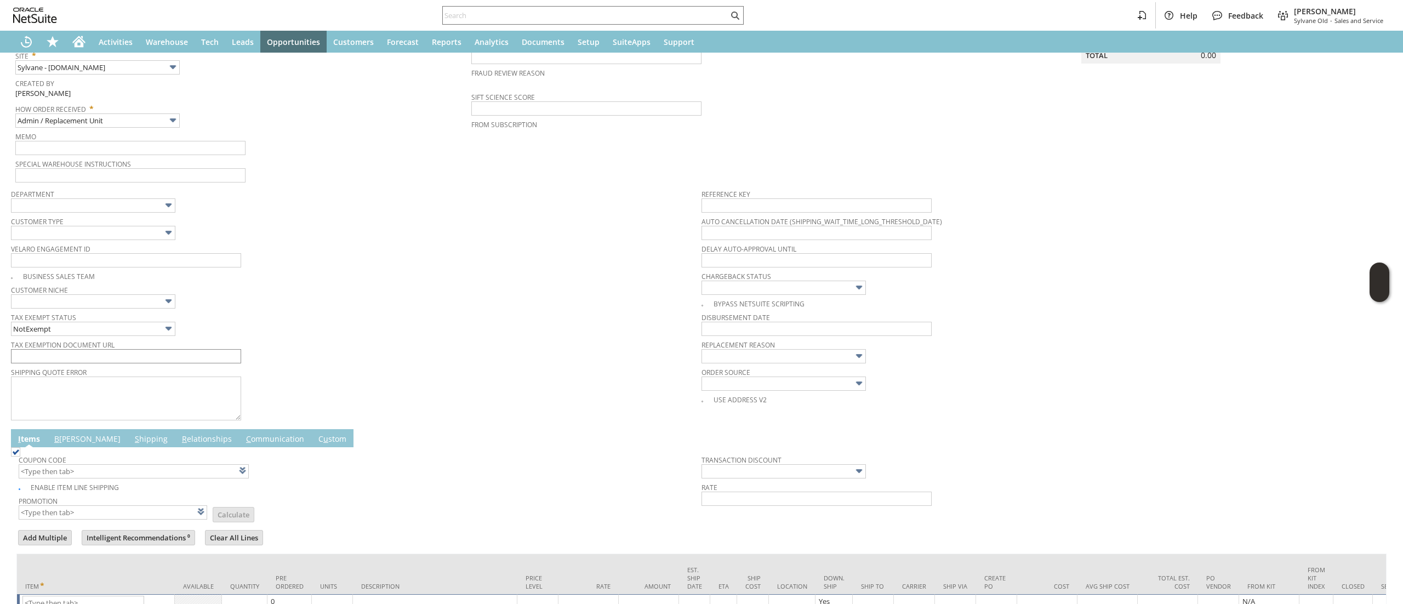
scroll to position [294, 0]
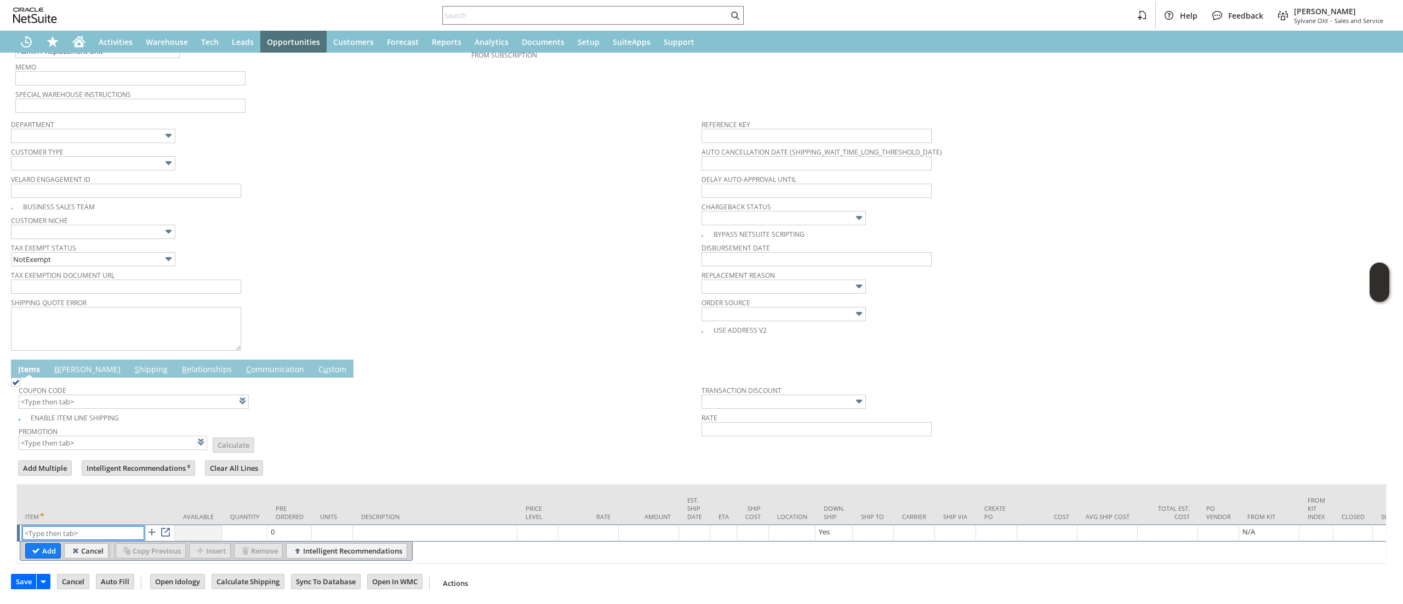
click at [95, 526] on input "text" at bounding box center [83, 533] width 122 height 14
paste input "ul3690"
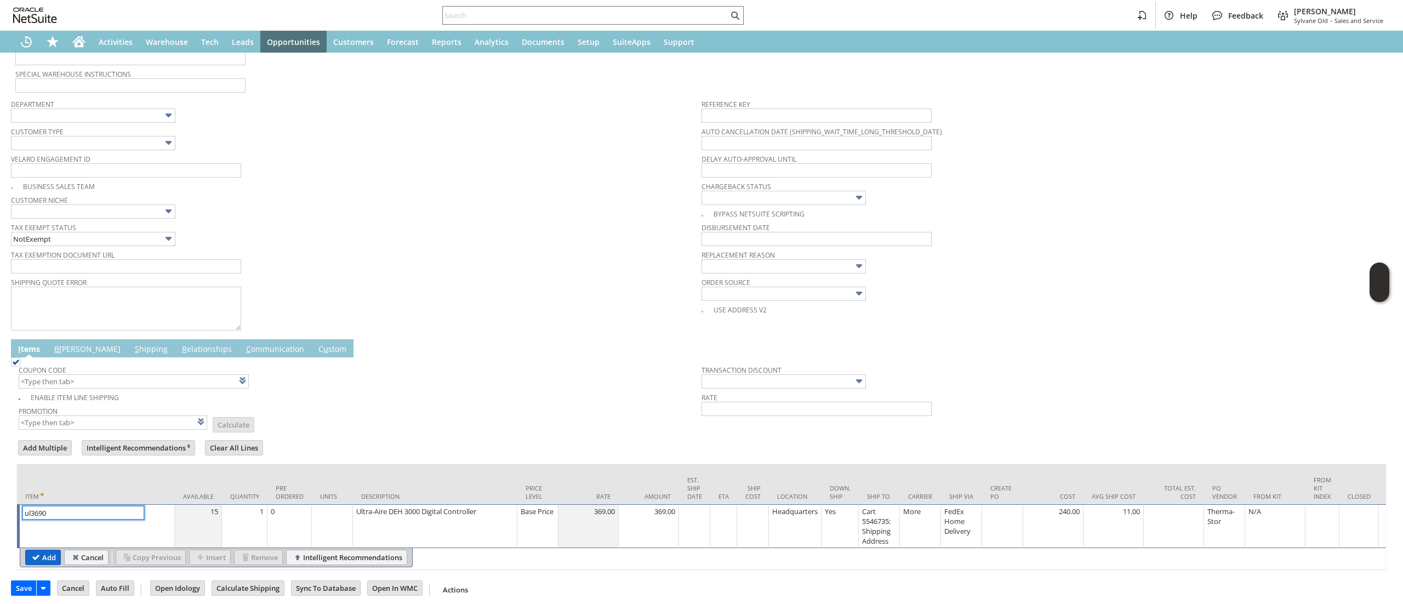
type input "ul3690"
click at [43, 556] on input "Add" at bounding box center [43, 557] width 35 height 14
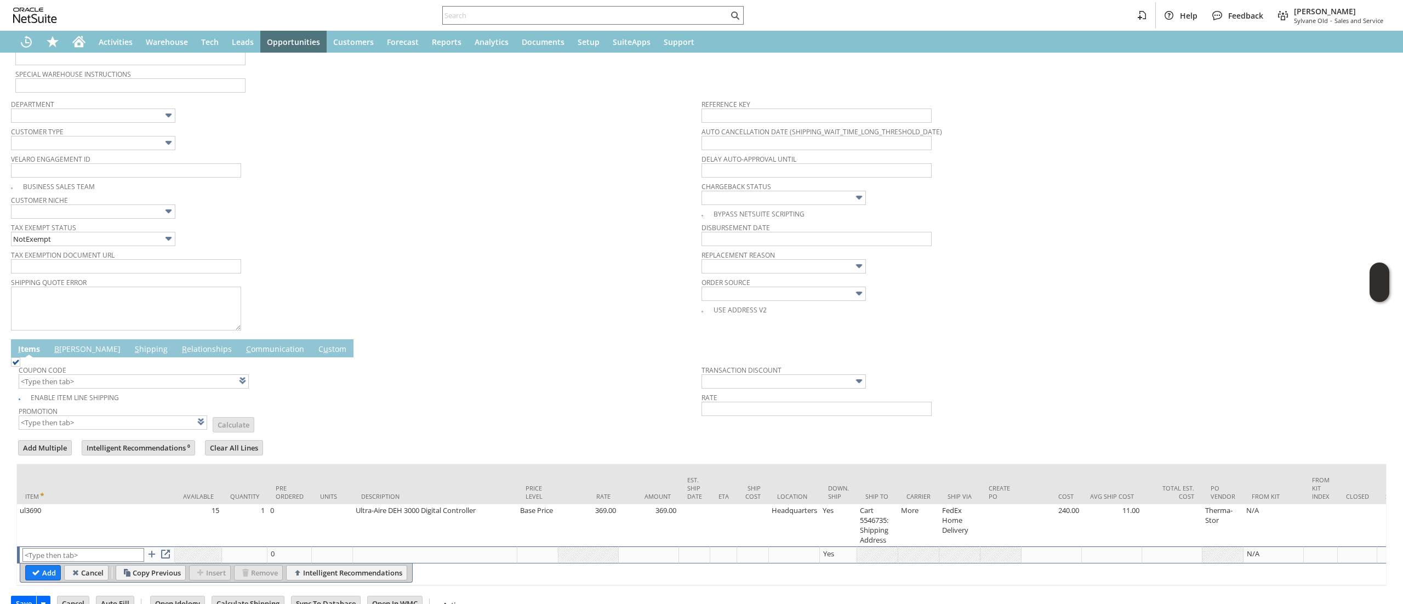
type input "Intelligent Recommendations¹⁰"
type input "sa17034"
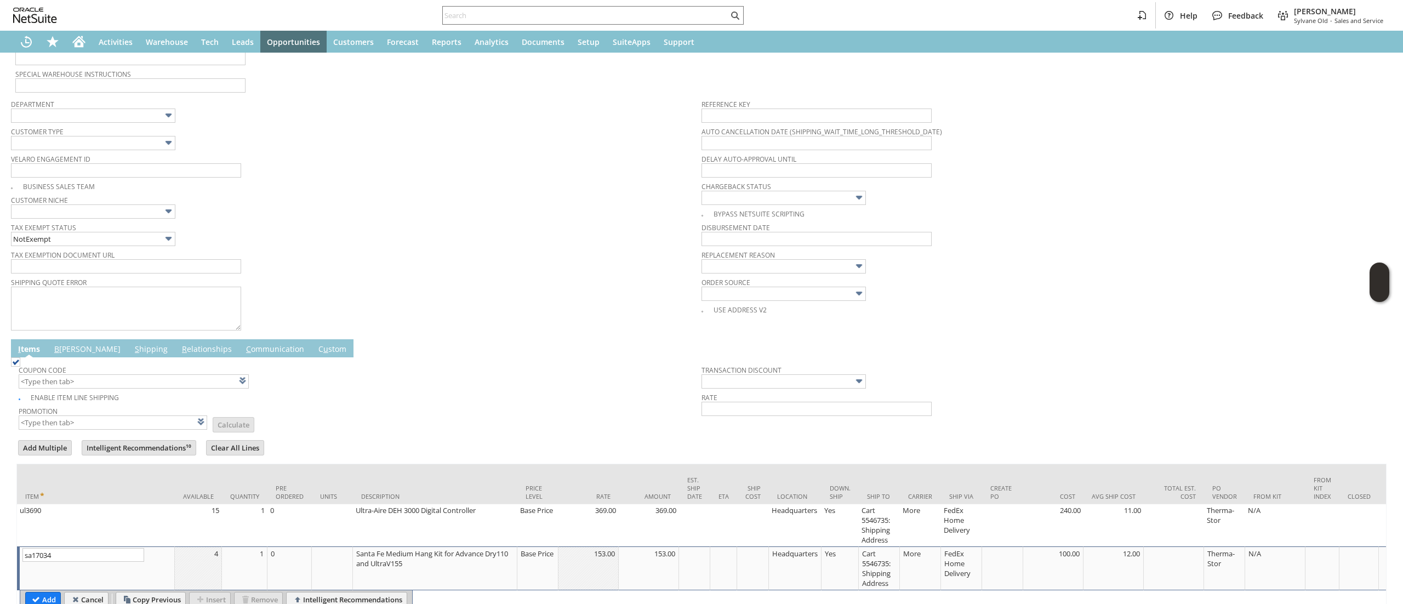
type input "153.00"
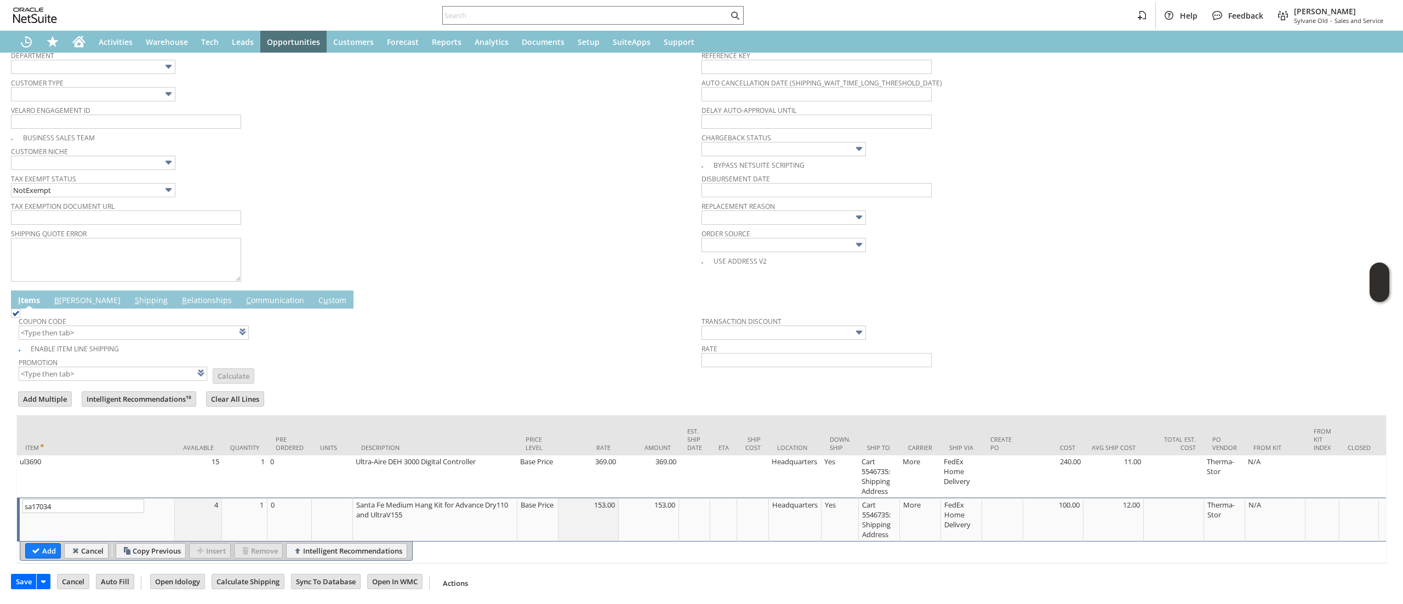
scroll to position [360, 0]
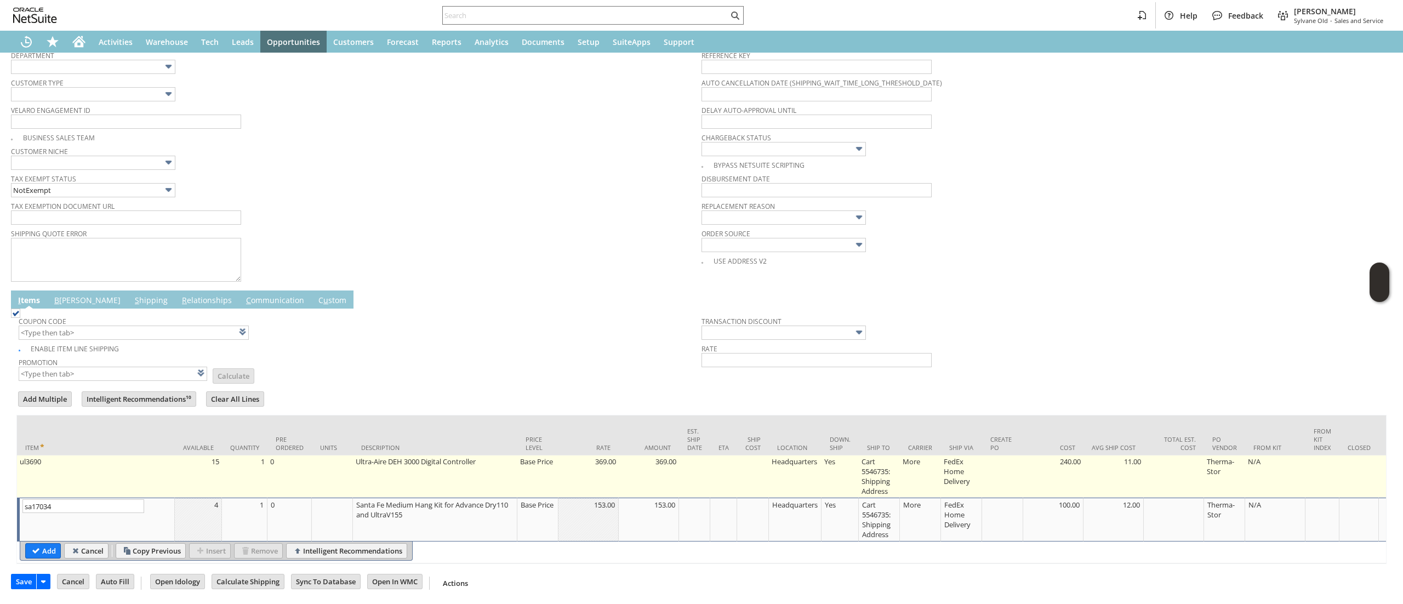
type input "sa17034"
click at [533, 455] on td "Base Price" at bounding box center [537, 476] width 41 height 42
type input "Base Price"
type input "369.00"
type input "OK"
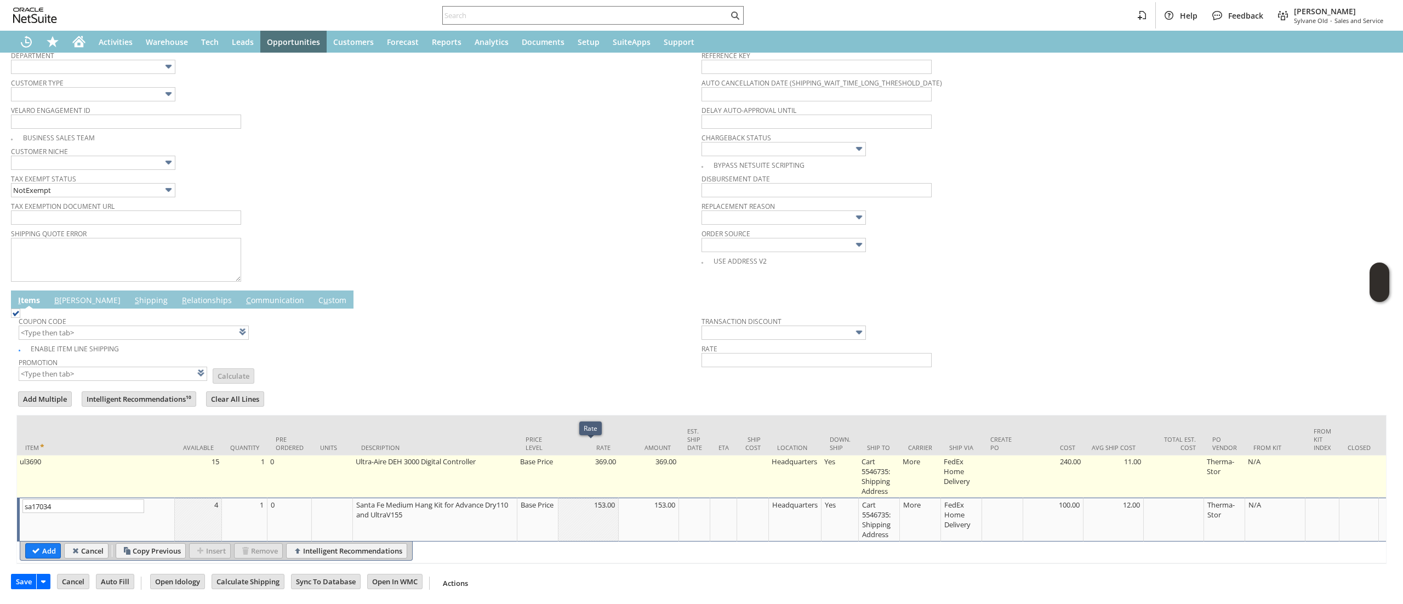
type input "Make Copy"
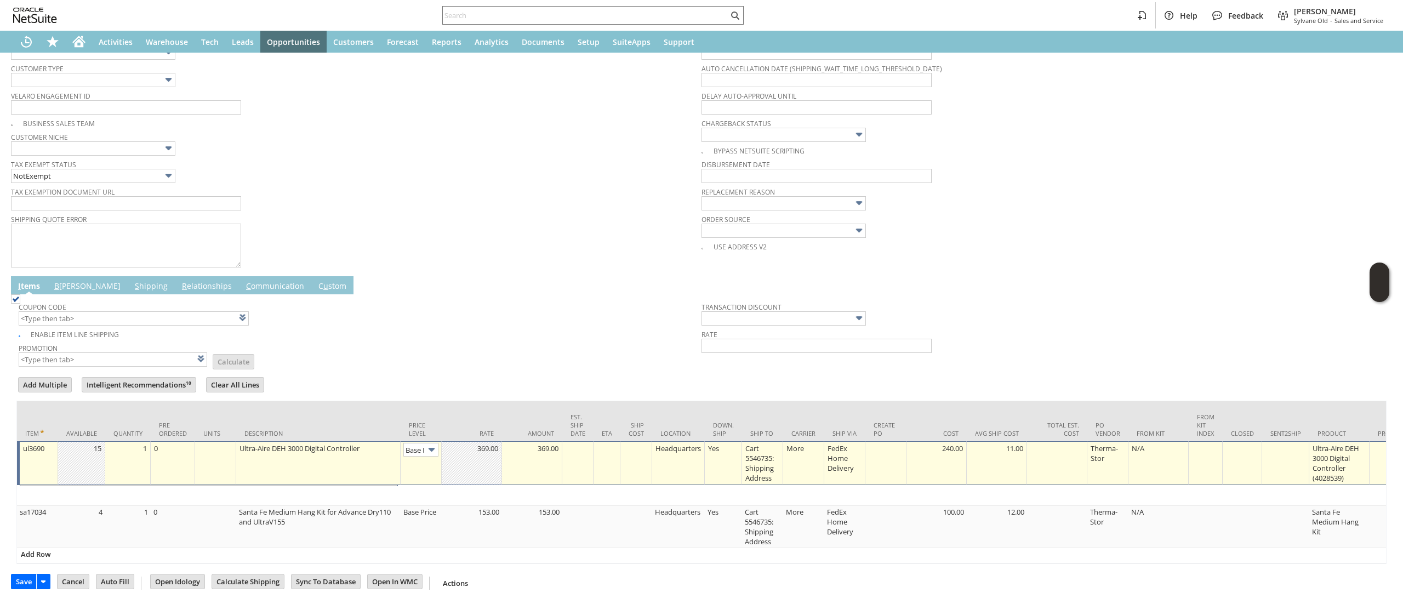
click at [535, 457] on td "369.00" at bounding box center [532, 463] width 60 height 44
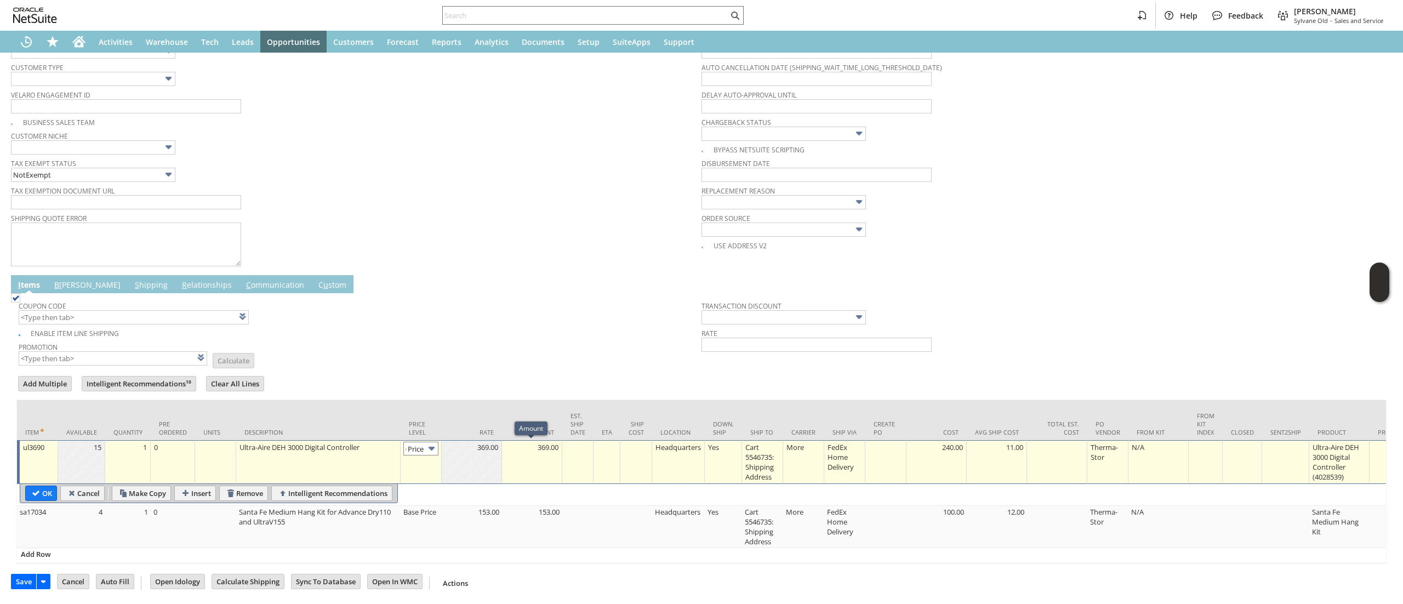
type input "Base Price"
click at [421, 445] on input "Base Price" at bounding box center [420, 449] width 35 height 14
type input "Custom"
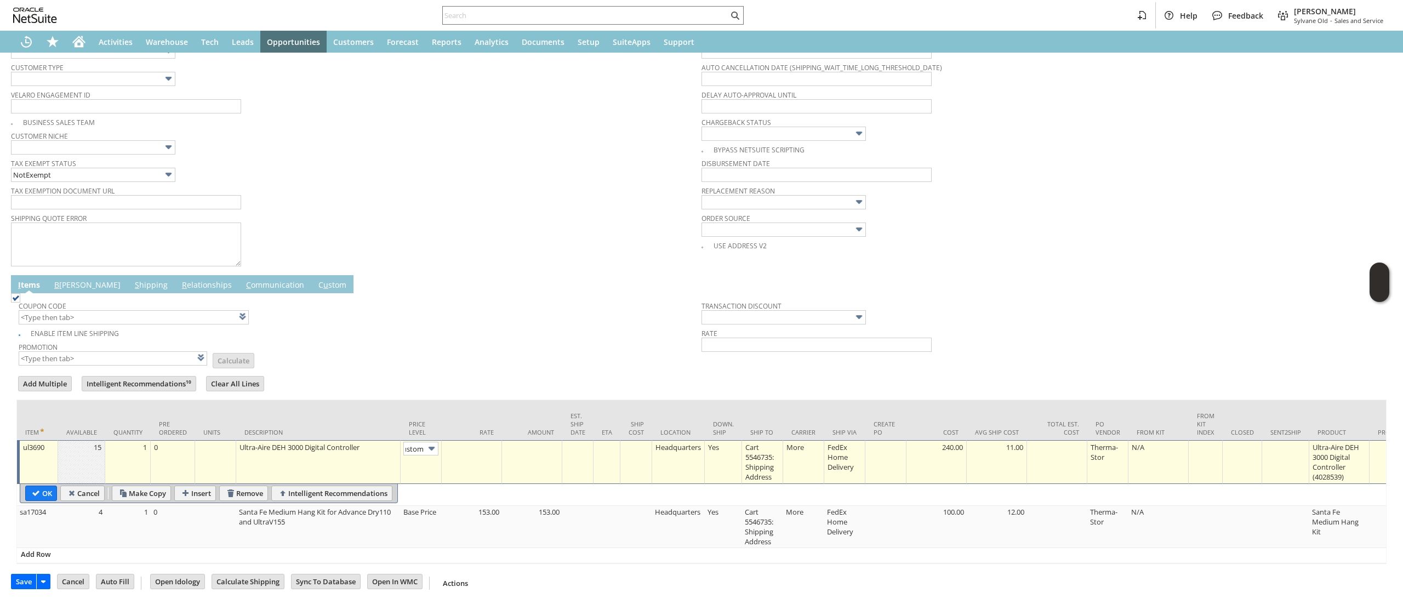
click at [487, 452] on div at bounding box center [471, 447] width 54 height 11
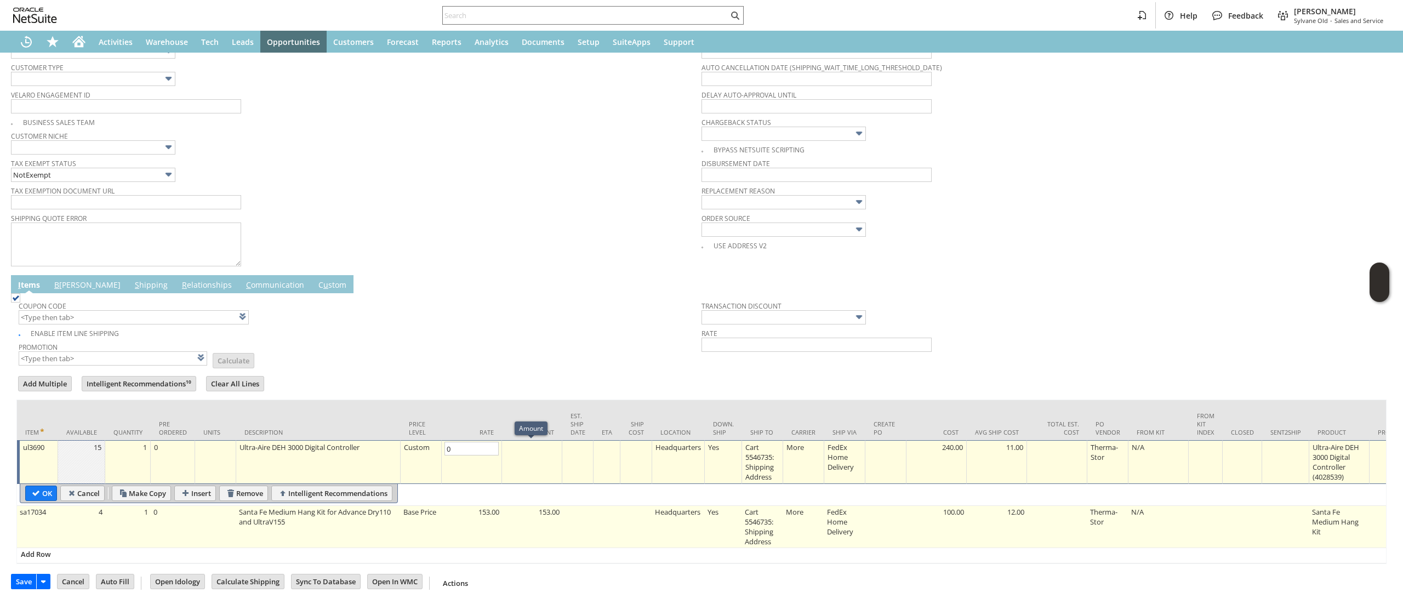
type input "0.00"
click at [432, 518] on td "Base Price" at bounding box center [421, 527] width 41 height 42
type input "Cart 5546735: Shipping Address"
type input "OK"
type input "Make Copy"
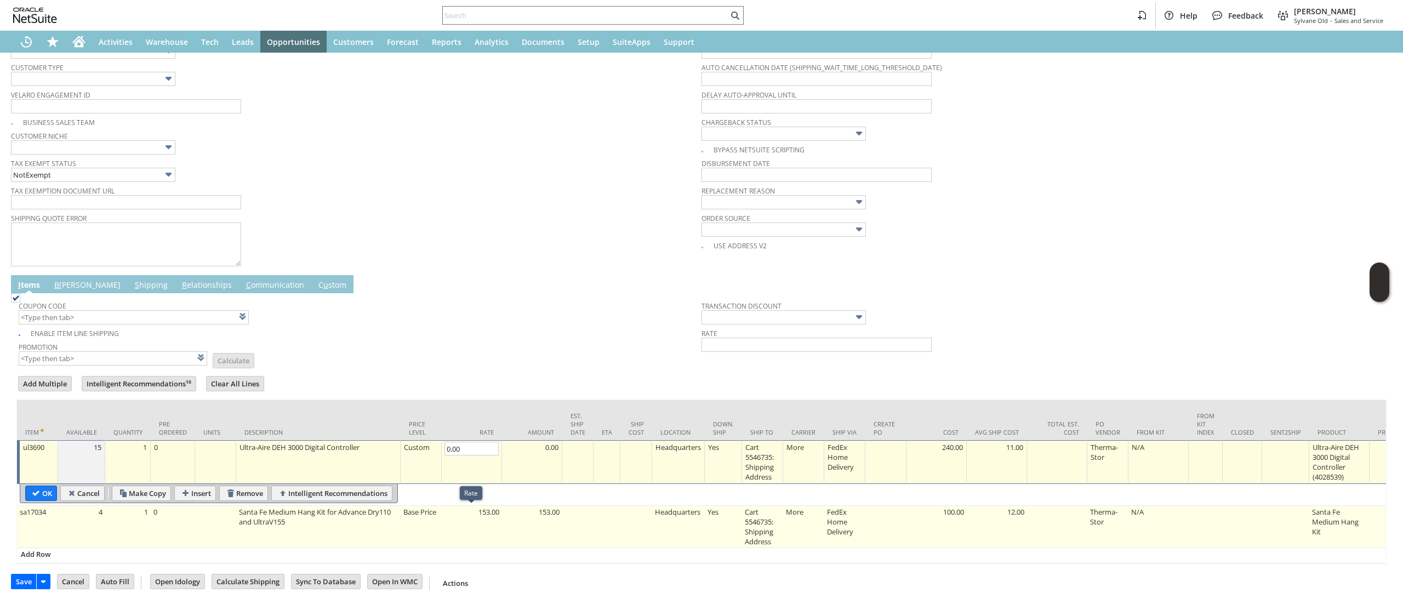
type input "Base Price"
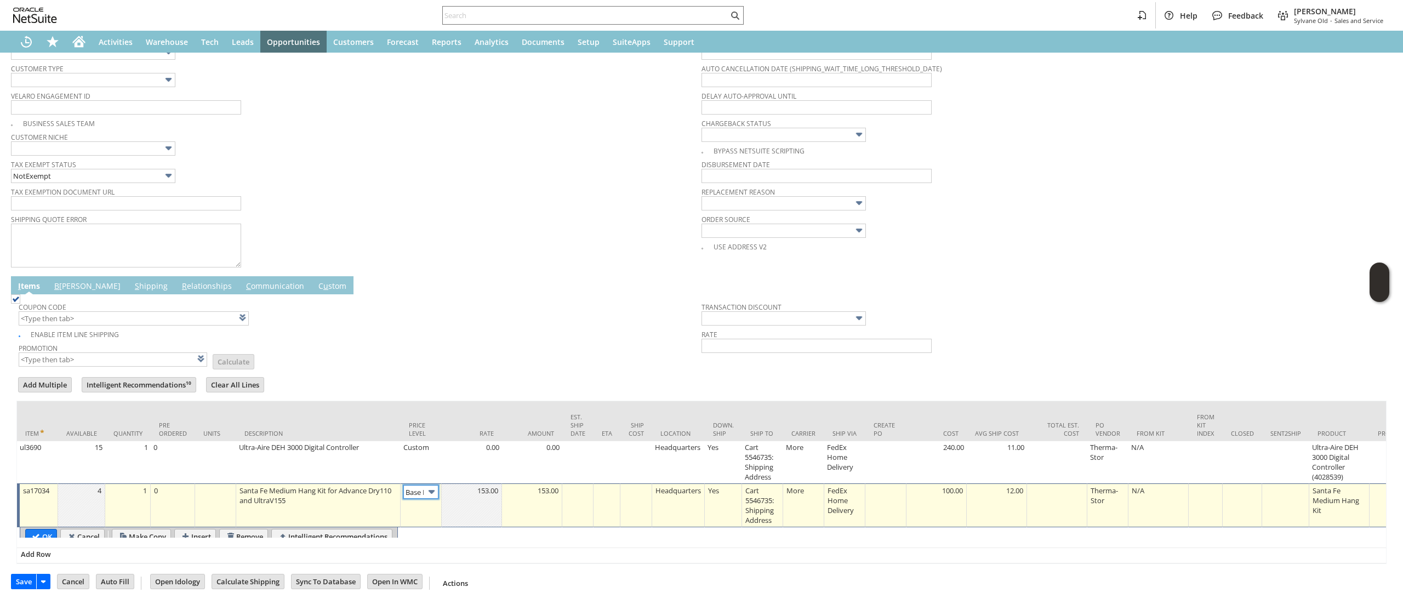
scroll to position [0, 16]
click at [432, 501] on td "Base Price" at bounding box center [421, 504] width 41 height 44
click at [428, 492] on img at bounding box center [431, 490] width 13 height 13
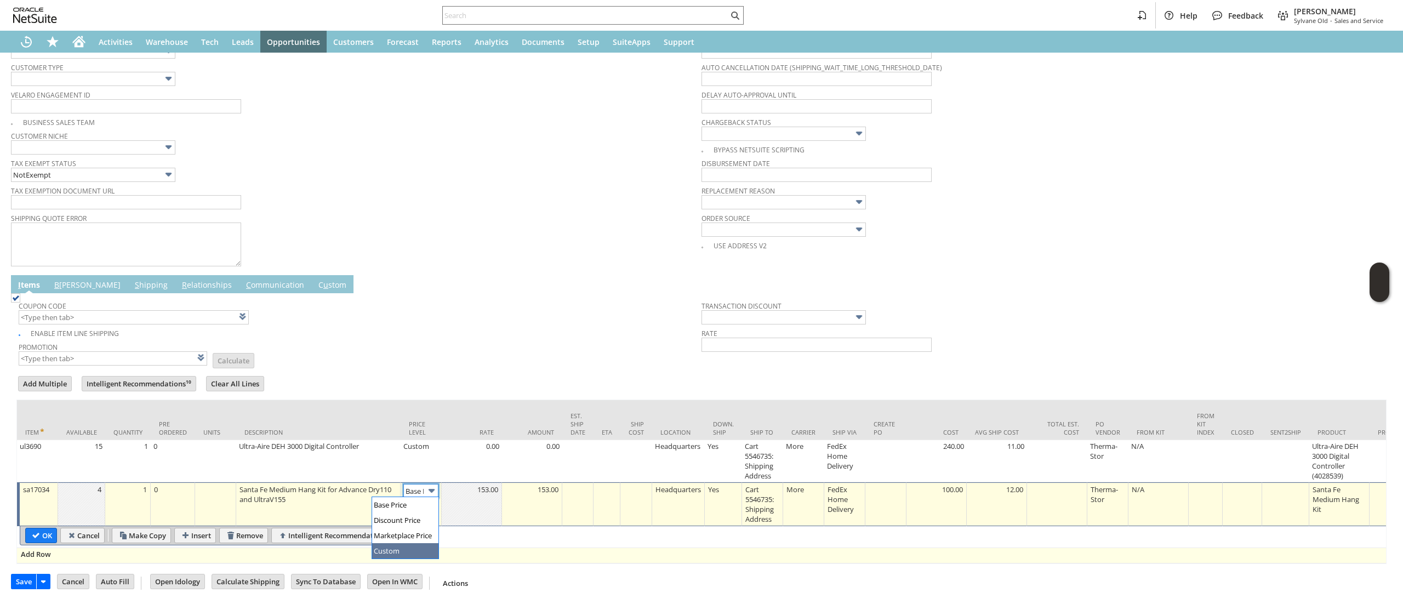
type input "Custom"
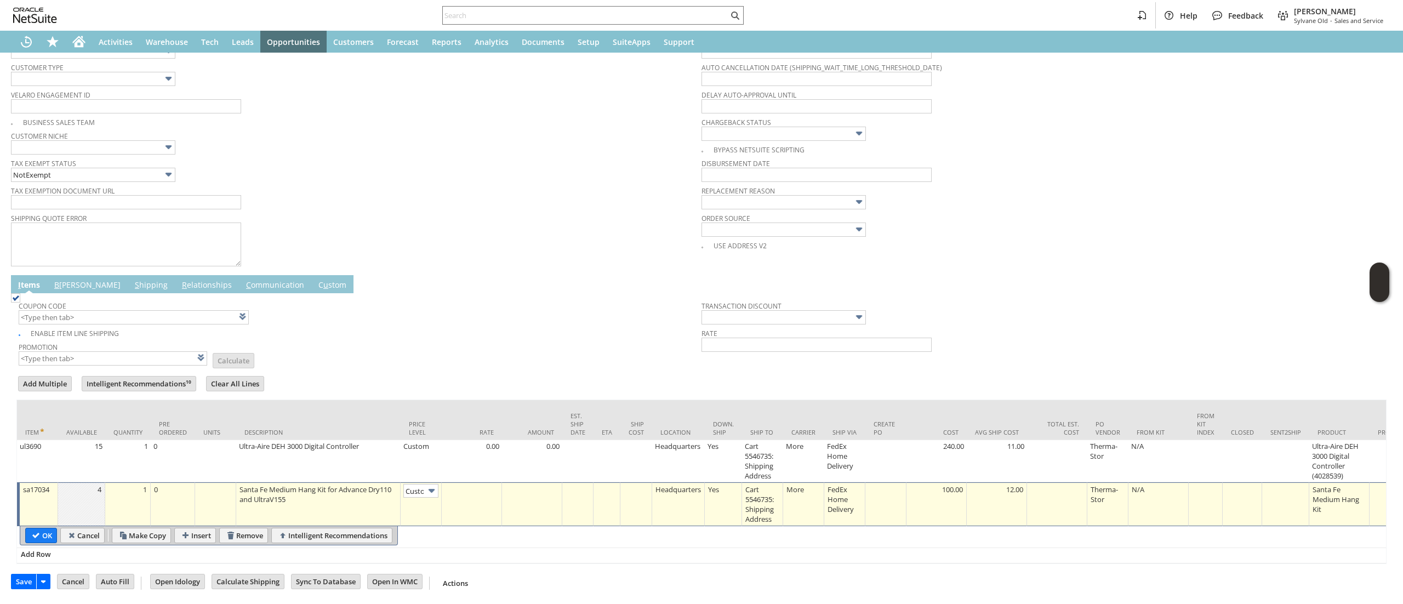
click at [465, 499] on td at bounding box center [472, 504] width 60 height 44
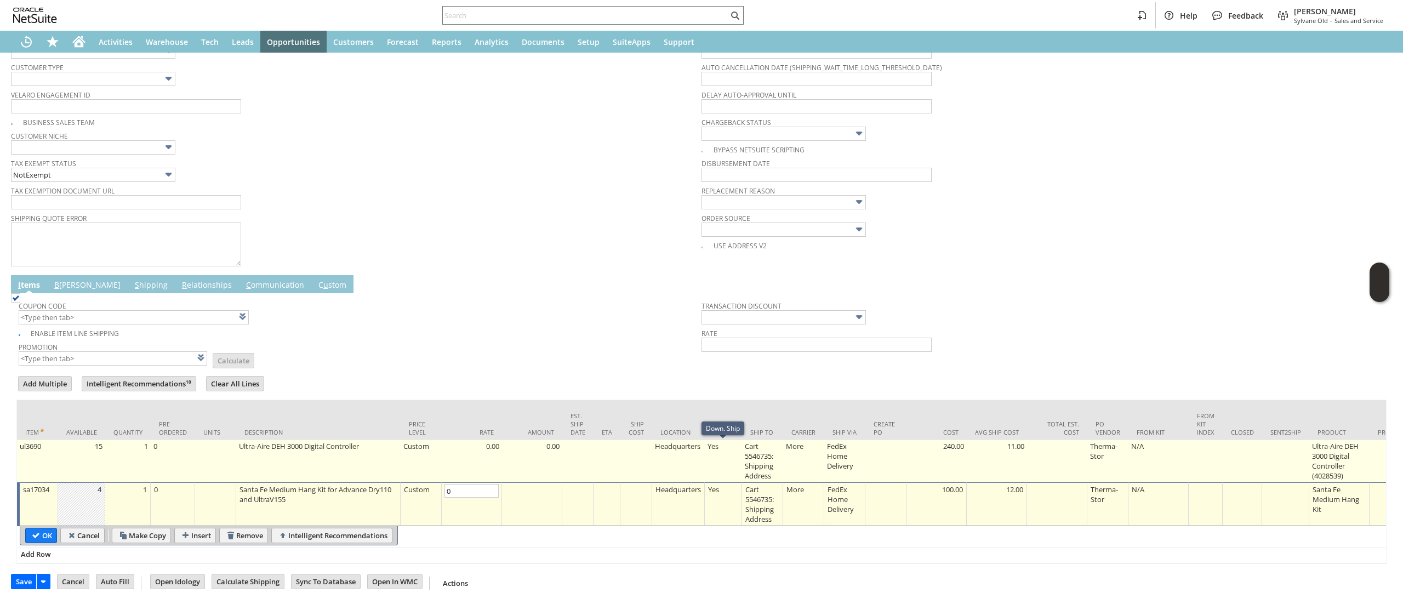
type input "0.00"
click at [783, 470] on tr "ul3690 15 1 0 Ultra-Aire DEH 3000 Digital Controller Custom 0.00 0.00 Headquart…" at bounding box center [1298, 461] width 2563 height 42
click at [772, 471] on td "Cart 5546735: Shipping Address" at bounding box center [762, 461] width 41 height 42
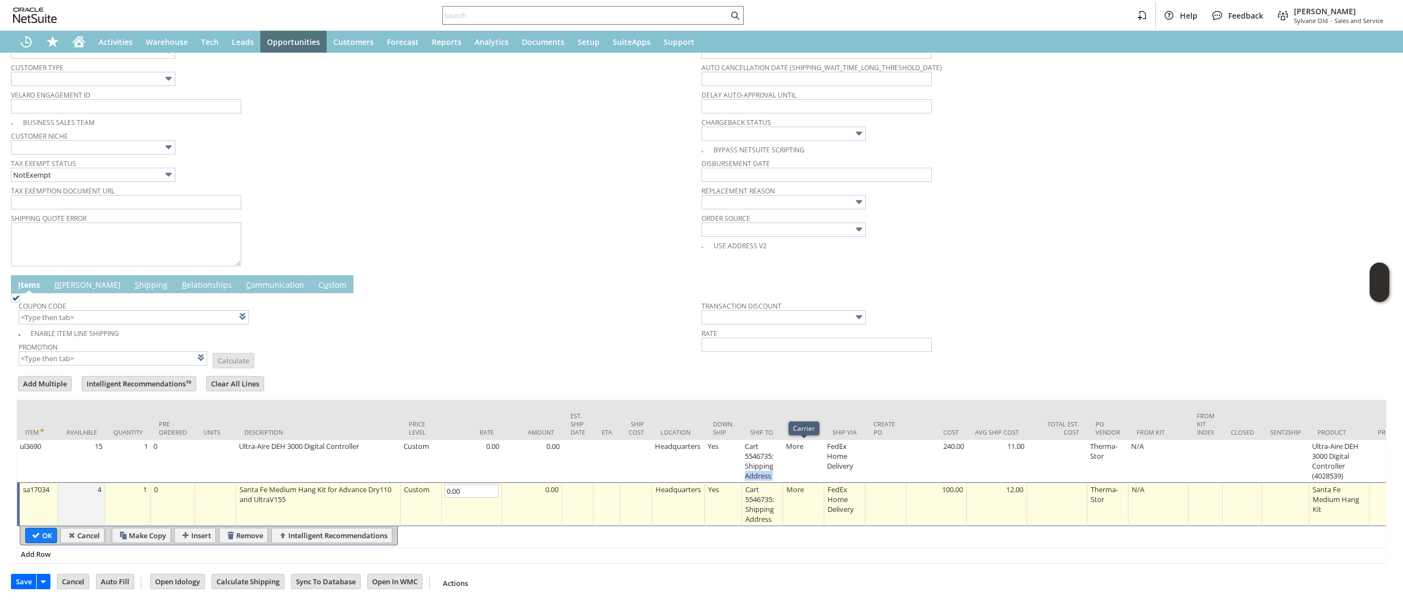
type input "ul3690"
type input "Cart 5546735: Shipping Address"
type input "OK"
type input "Make Copy"
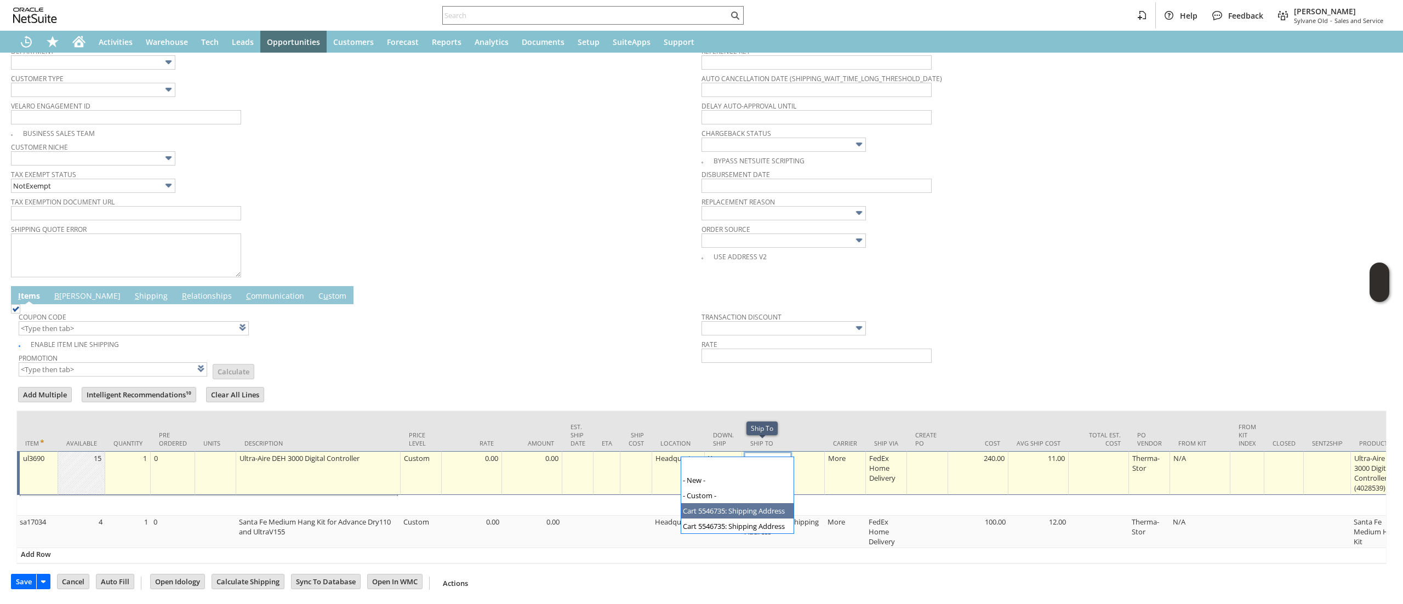
click at [755, 453] on input "Cart 5546735: Shipping Address" at bounding box center [768, 460] width 46 height 14
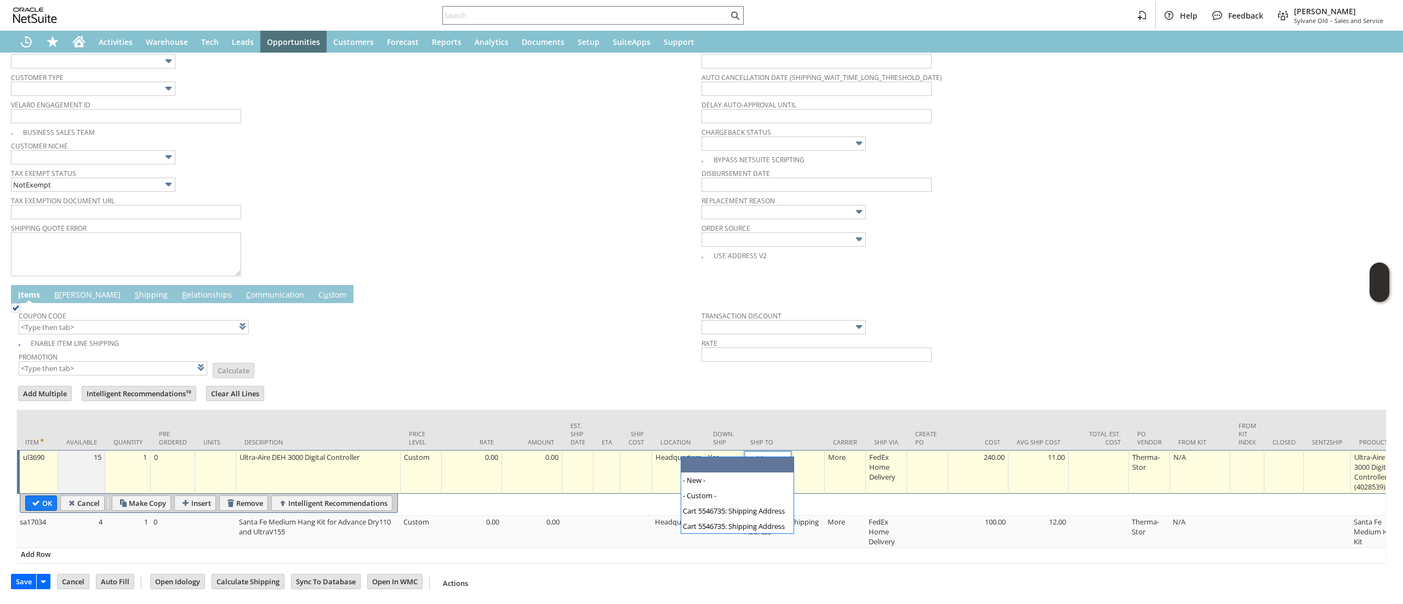
drag, startPoint x: 818, startPoint y: 447, endPoint x: 473, endPoint y: 284, distance: 381.2
click at [820, 452] on link at bounding box center [814, 458] width 12 height 12
click at [24, 495] on td "OK" at bounding box center [39, 502] width 35 height 15
click at [49, 496] on input "OK" at bounding box center [41, 503] width 31 height 14
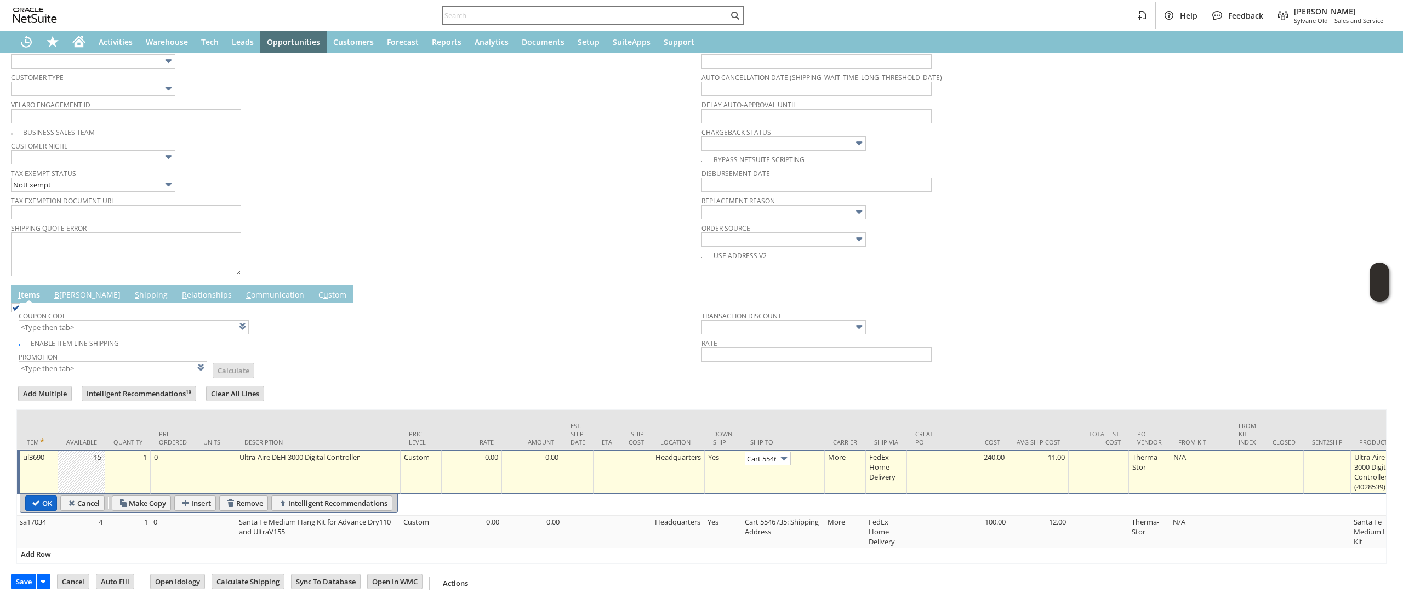
type input "Add"
type input "Copy Previous"
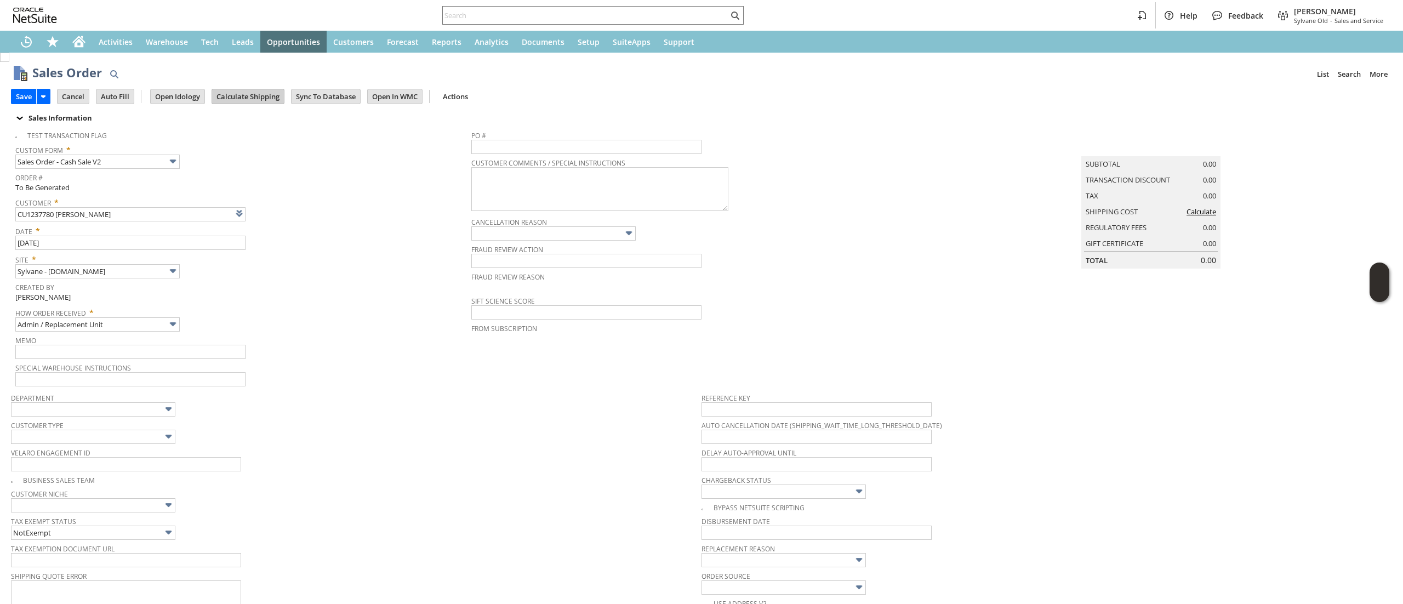
click at [252, 94] on input "Calculate Shipping" at bounding box center [248, 96] width 72 height 14
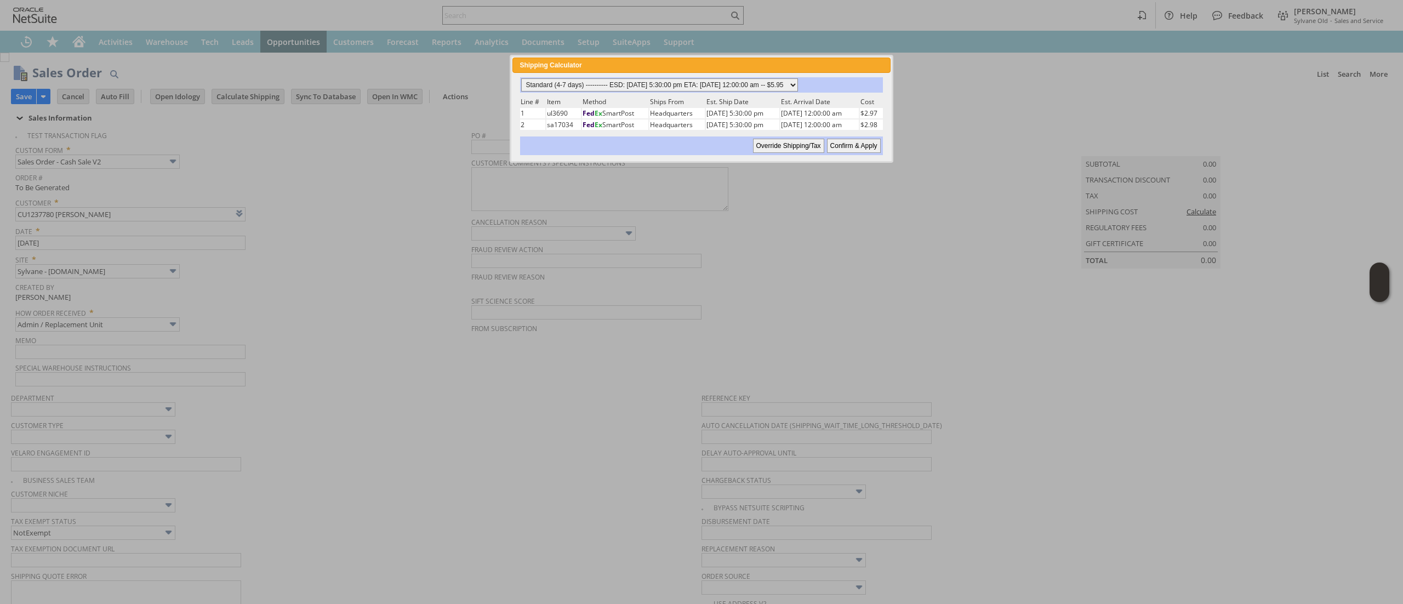
click at [733, 87] on select "Standard (4-7 days) ---------- ESD: [DATE] 5:30:00 pm ETA: [DATE] 12:00:00 am -…" at bounding box center [659, 84] width 277 height 13
select select "2 Day ------------------------ ESD: [DATE] 5:30:00 pm ETA: [DATE] 12:00:00 am -…"
click at [521, 78] on select "Standard (4-7 days) ---------- ESD: [DATE] 5:30:00 pm ETA: [DATE] 12:00:00 am -…" at bounding box center [659, 84] width 277 height 13
click at [872, 140] on input "Confirm & Apply" at bounding box center [854, 146] width 54 height 14
type input "Add"
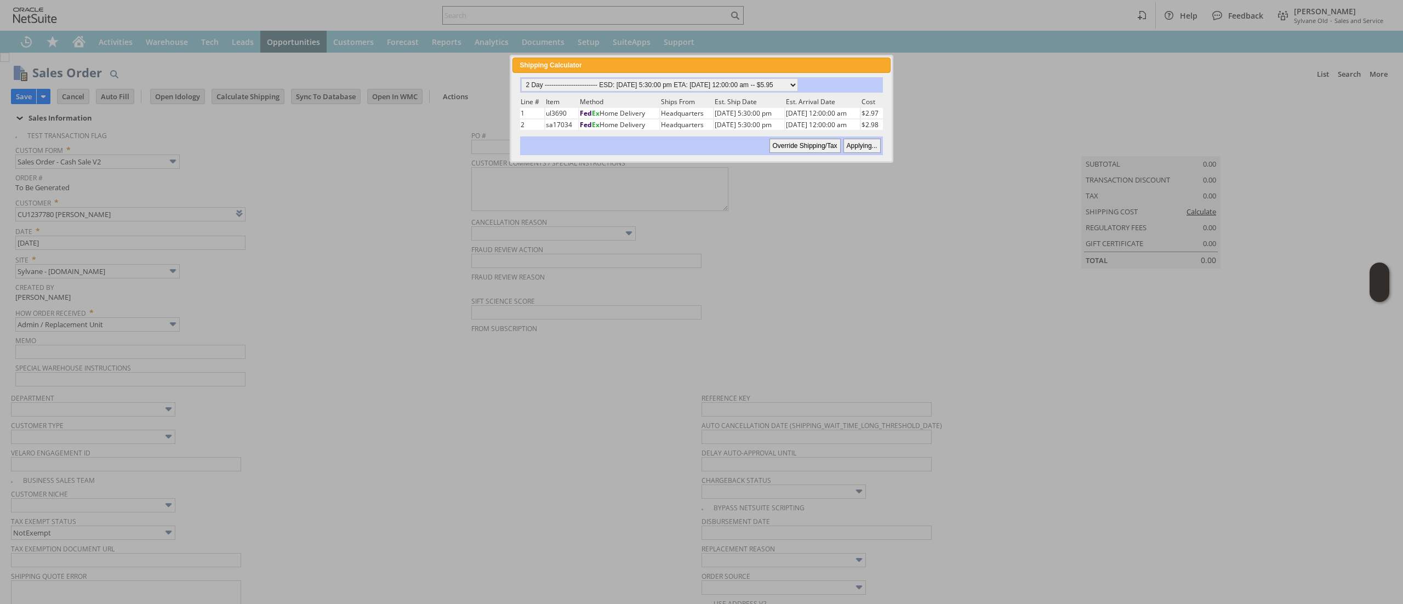
type input "Copy Previous"
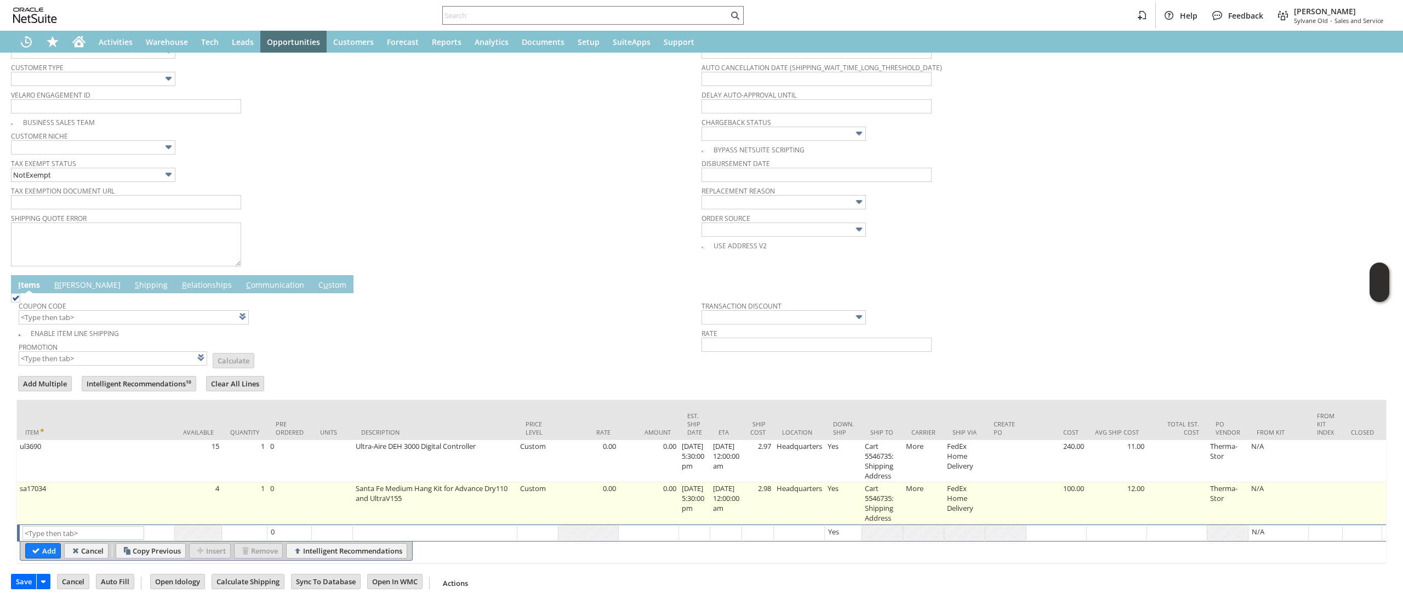
scroll to position [375, 0]
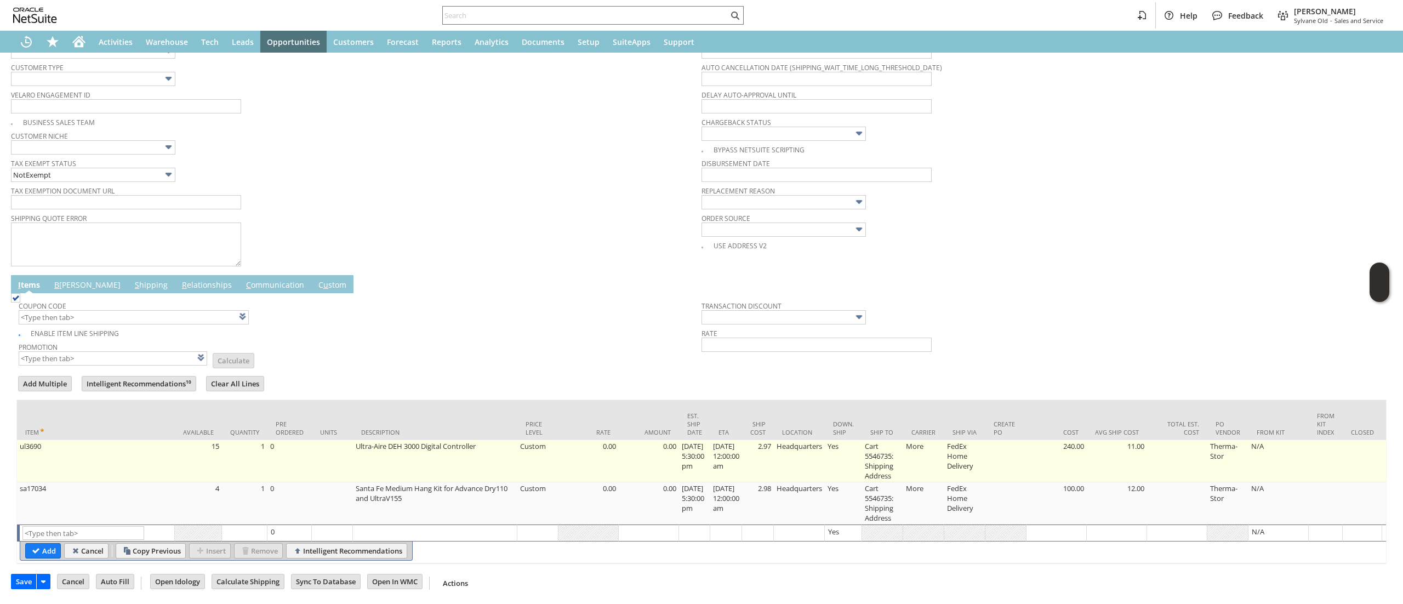
click at [784, 449] on td "Headquarters" at bounding box center [799, 461] width 51 height 42
type input "2.97"
type input "Headquarters"
type input "OK"
type input "Make Copy"
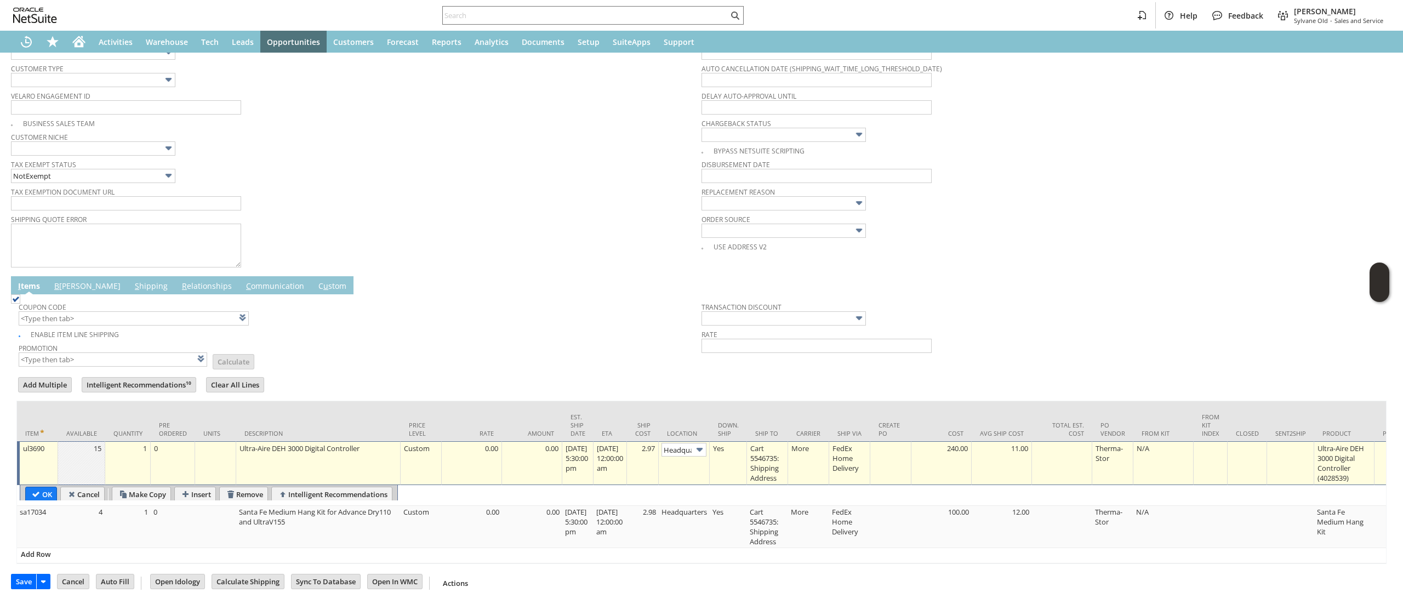
scroll to position [0, 18]
click at [659, 441] on td "2.97" at bounding box center [643, 462] width 32 height 44
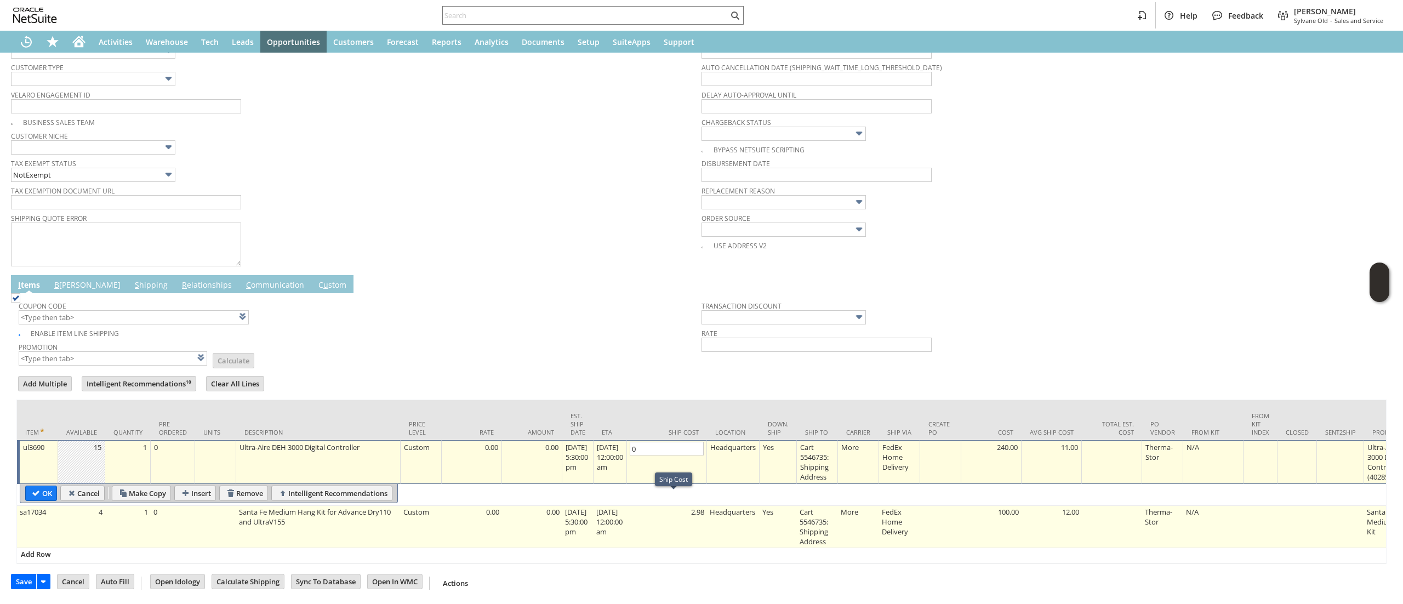
type input "0"
click at [693, 514] on td "2.98" at bounding box center [667, 527] width 80 height 42
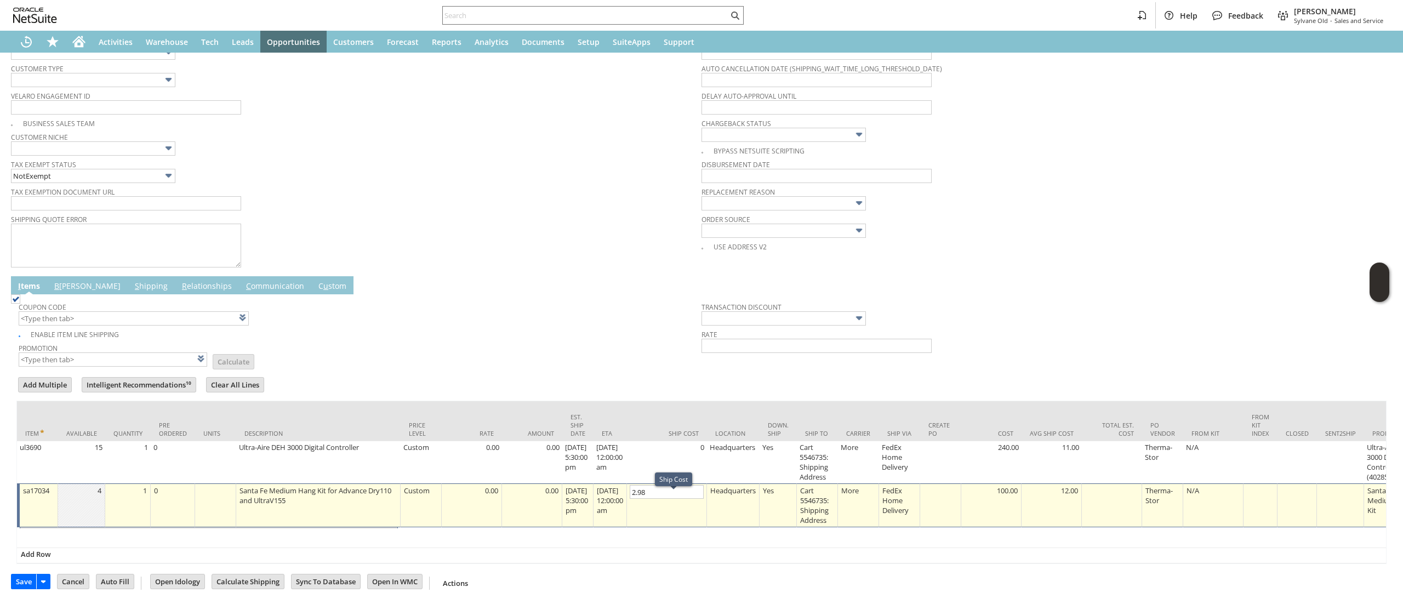
type input "OK"
type input "Make Copy"
type input "0"
click at [692, 527] on div "OK Cancel Make Copy Insert Remove Intelligent Recommendations" at bounding box center [1327, 529] width 2615 height 5
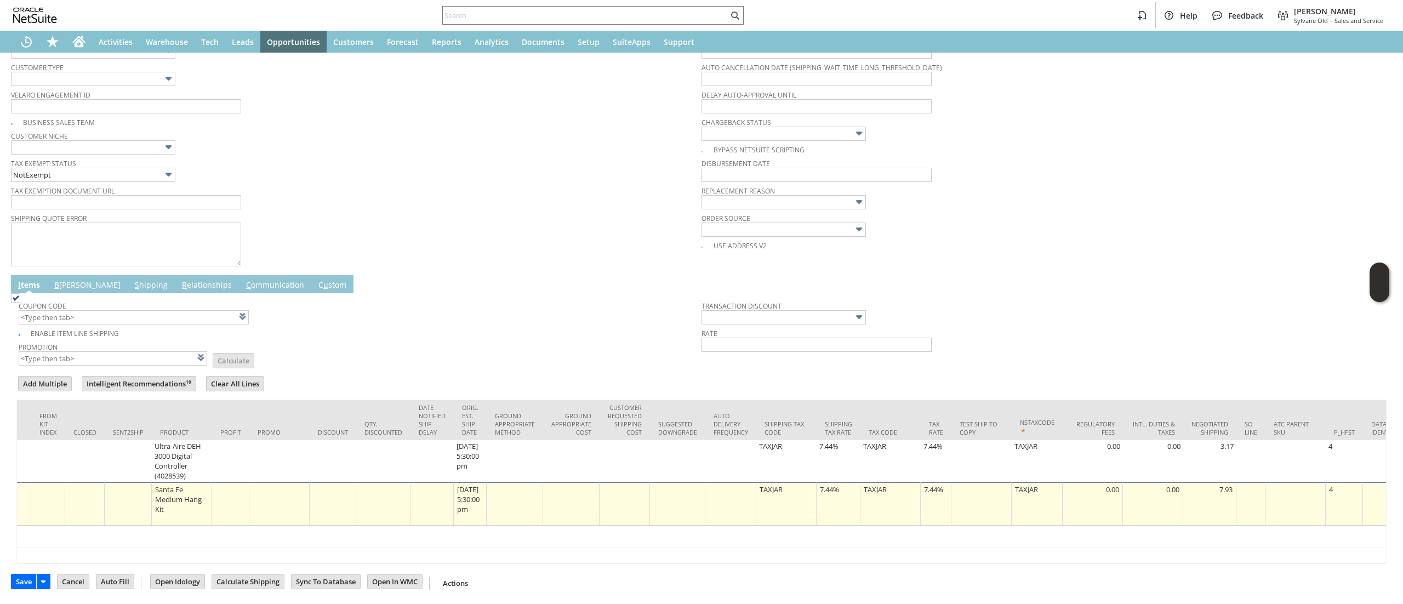
scroll to position [0, 1272]
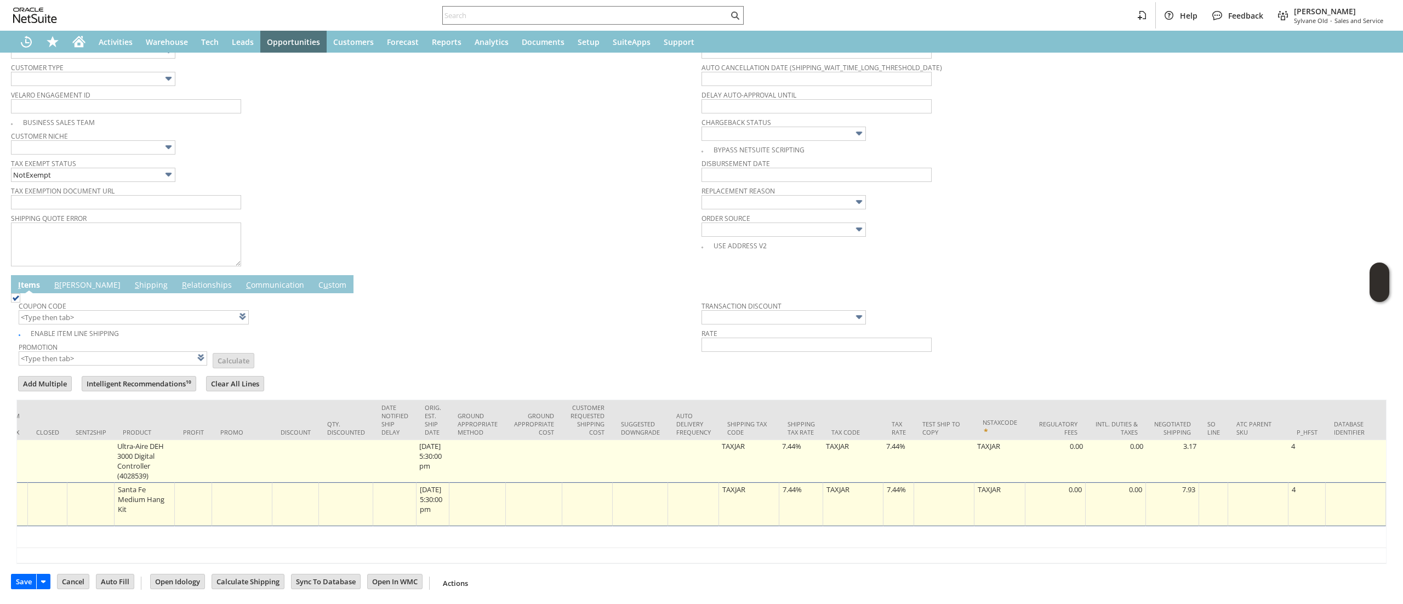
click at [894, 449] on td "7.44%" at bounding box center [898, 461] width 31 height 42
type input "OK"
type input "Make Copy"
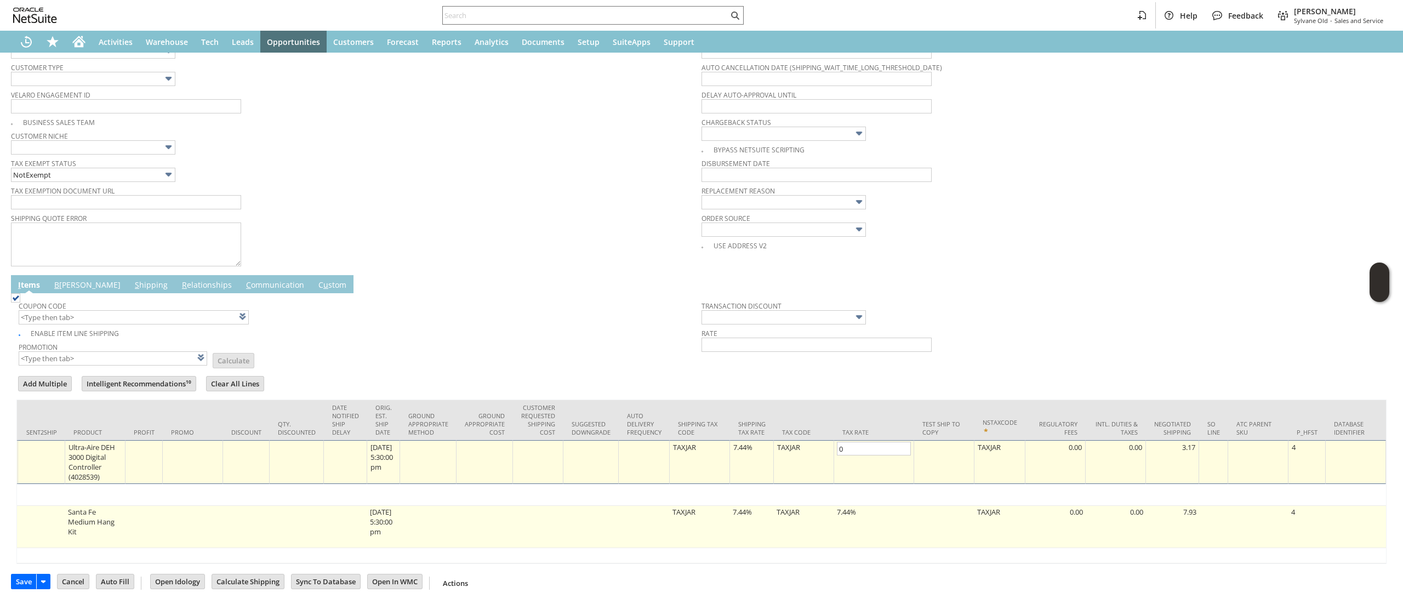
type input "0.0%"
click at [853, 506] on td "7.44%" at bounding box center [874, 527] width 80 height 42
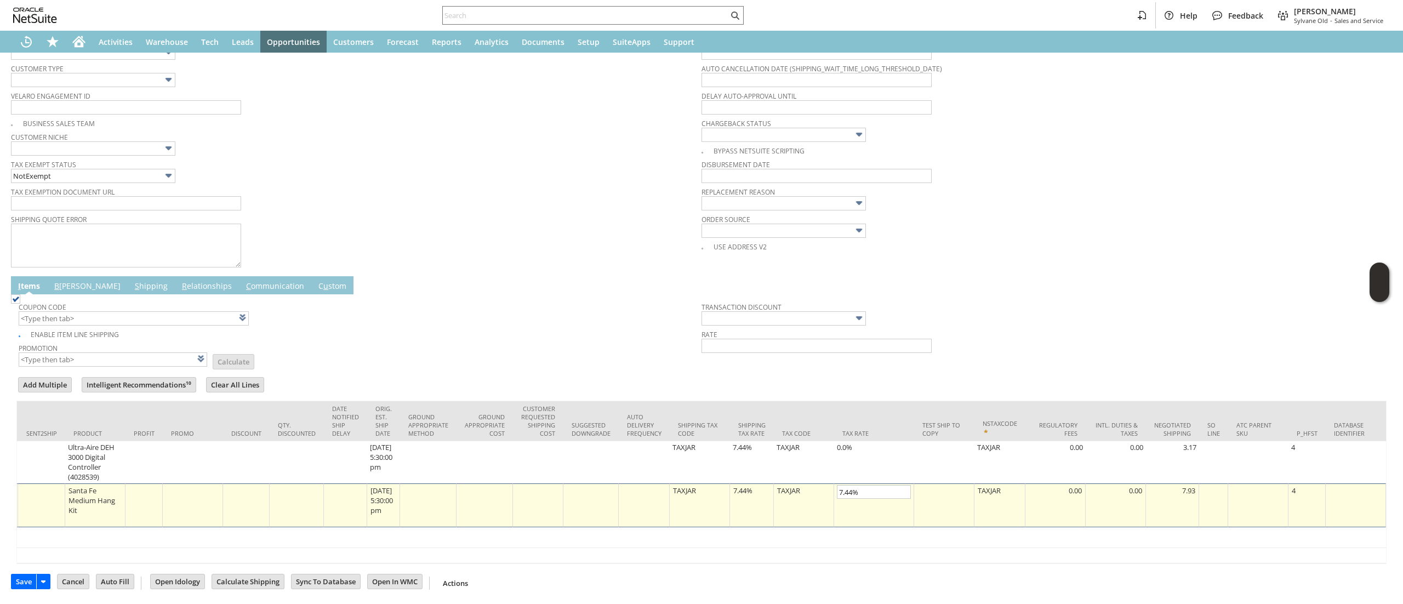
type input "OK"
type input "Make Copy"
type input "0"
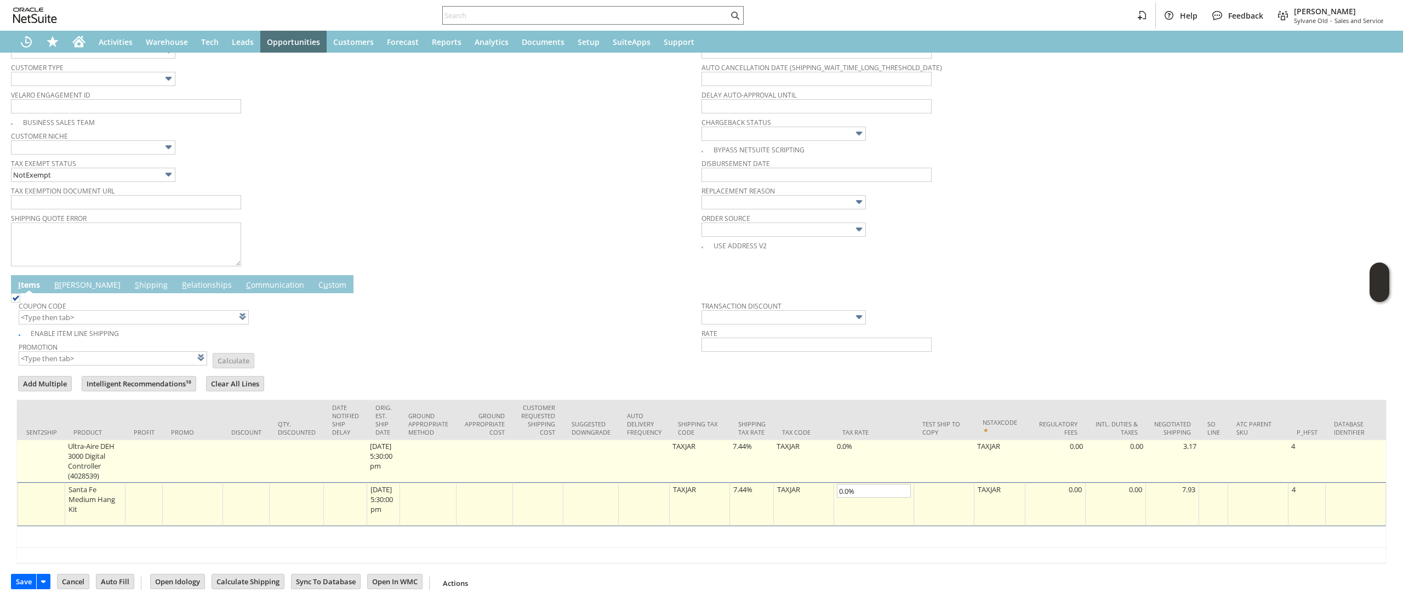
click at [730, 440] on td "7.44%" at bounding box center [752, 461] width 44 height 42
type input "ul3690"
type input "OK"
type input "Make Copy"
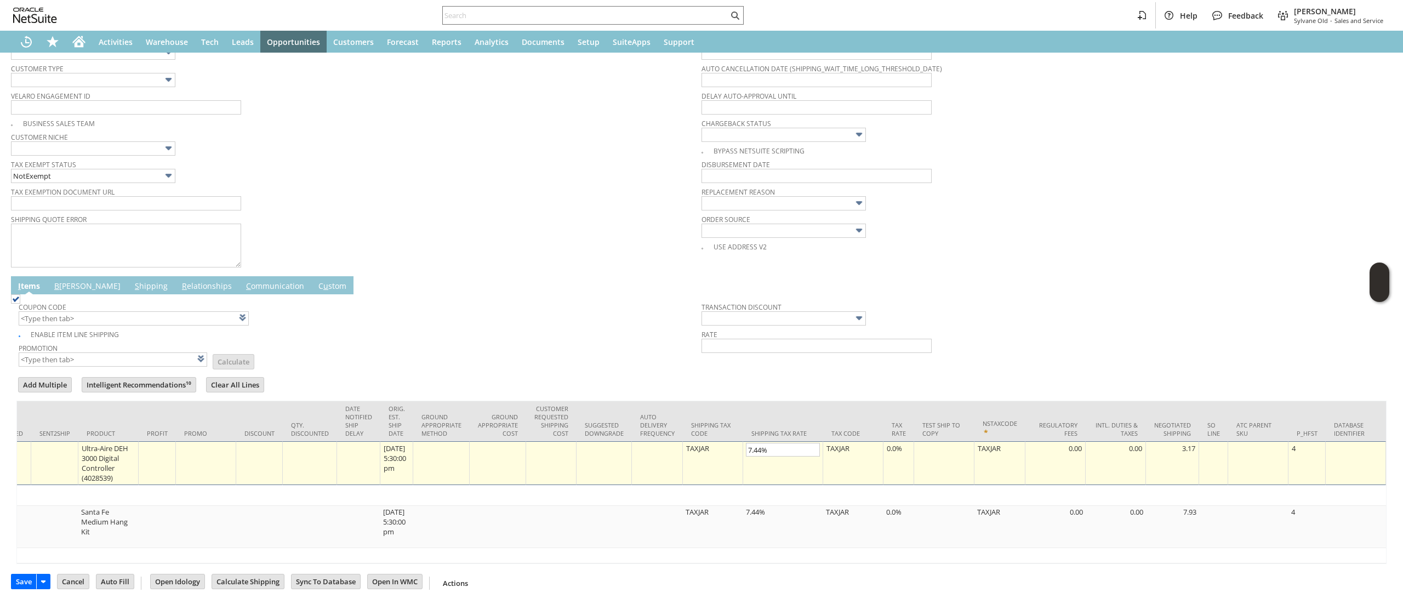
scroll to position [0, 1260]
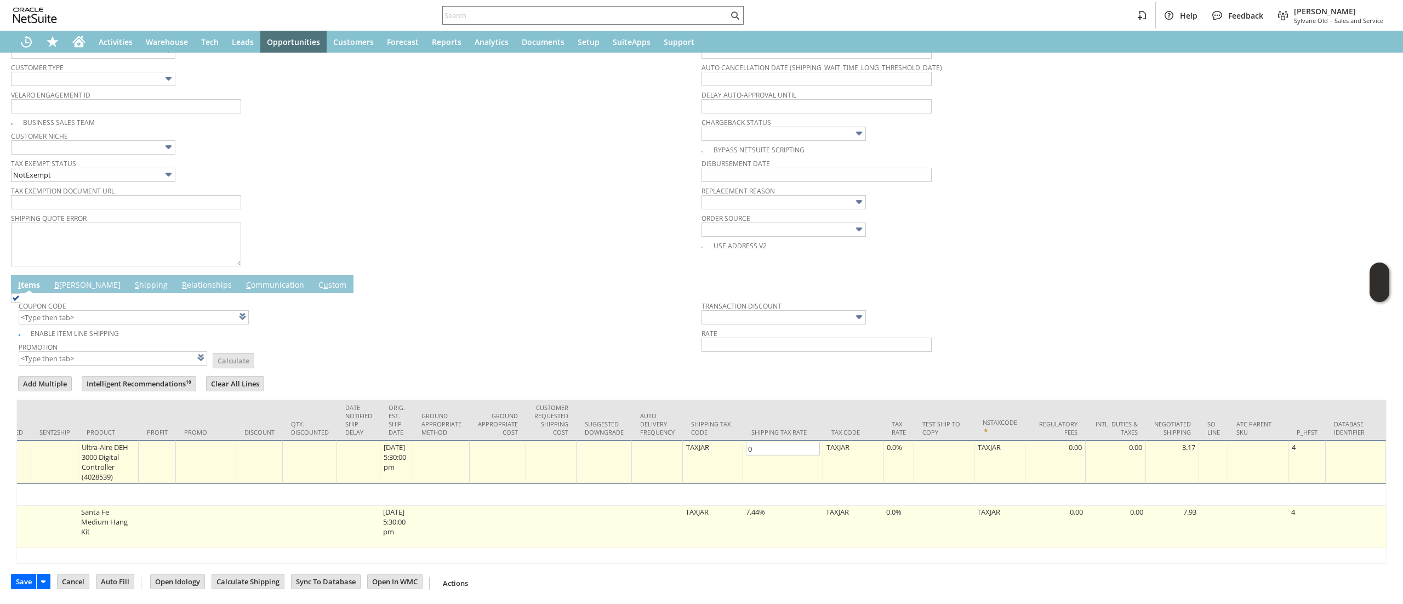
type input "0.0%"
click at [770, 515] on td "7.44%" at bounding box center [783, 527] width 80 height 42
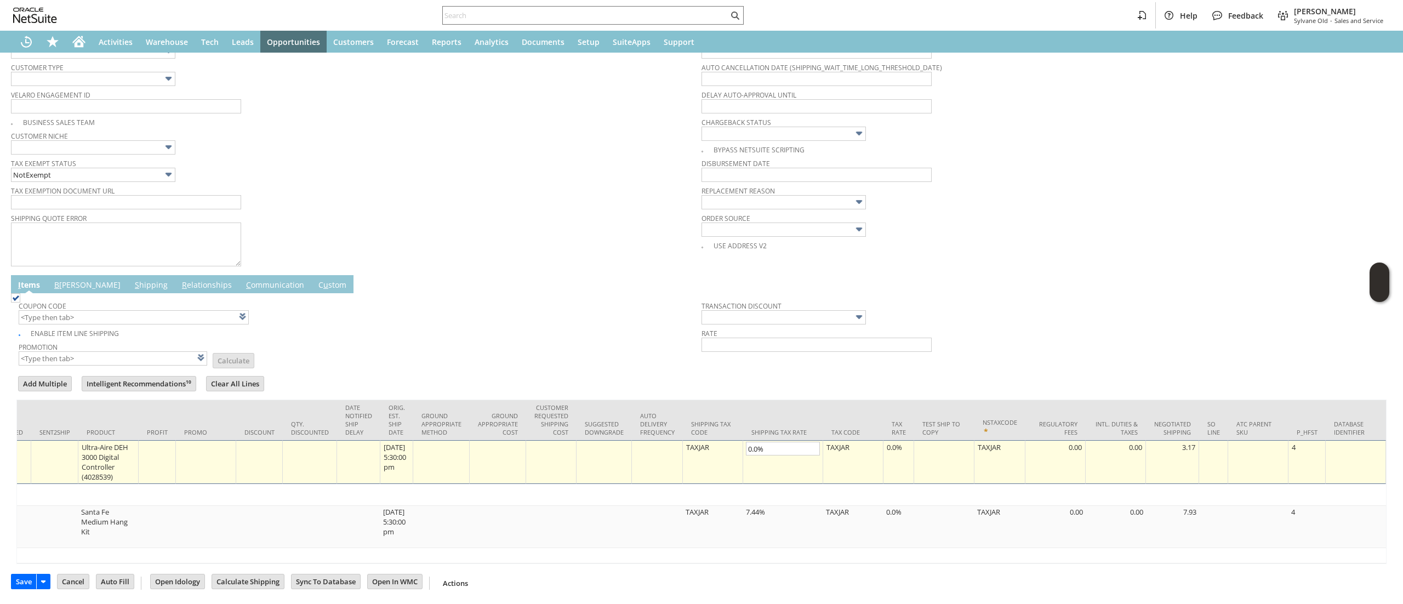
click at [772, 504] on div "OK Cancel Make Copy Insert Remove Intelligent Recommendations" at bounding box center [83, 494] width 2603 height 20
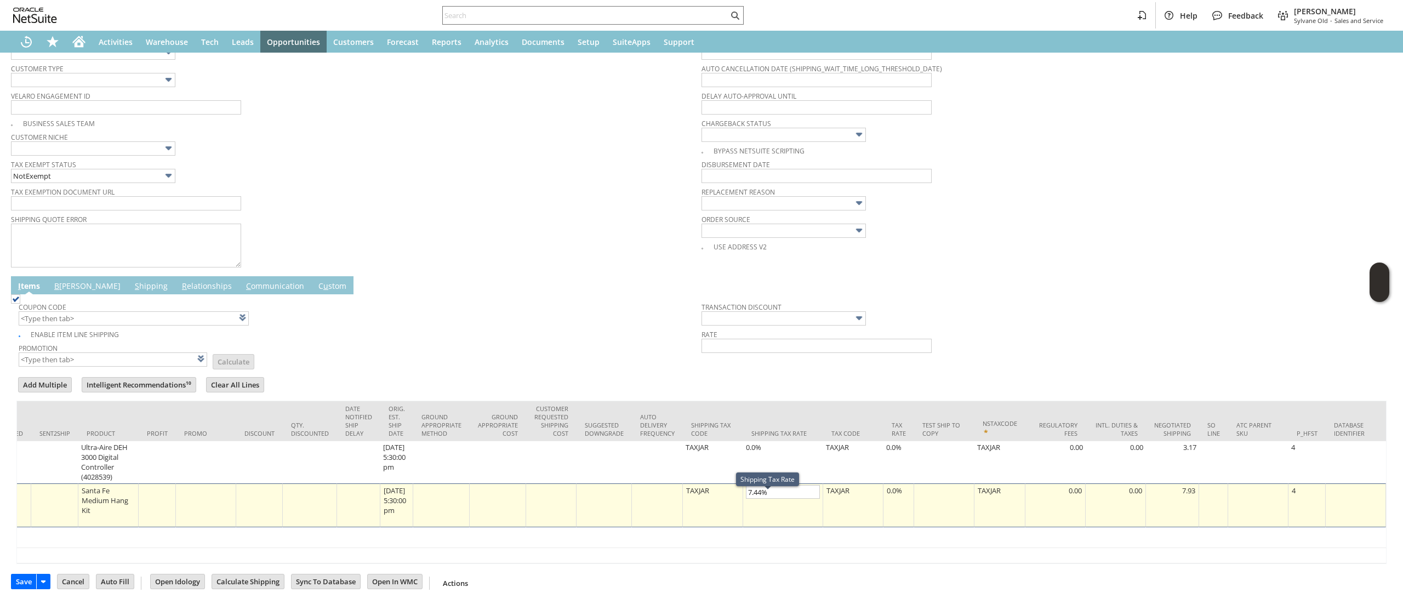
type input "OK"
type input "Make Copy"
click at [772, 527] on div "OK Cancel Make Copy Insert Remove Intelligent Recommendations" at bounding box center [83, 531] width 2603 height 8
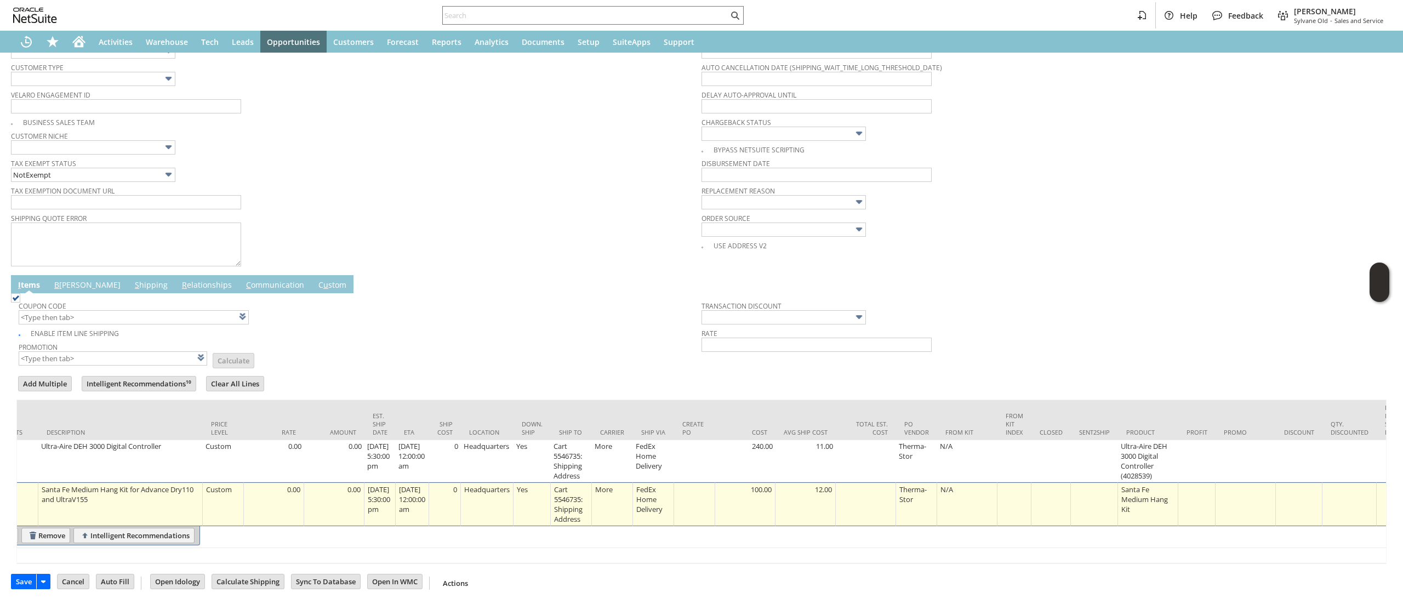
scroll to position [0, 0]
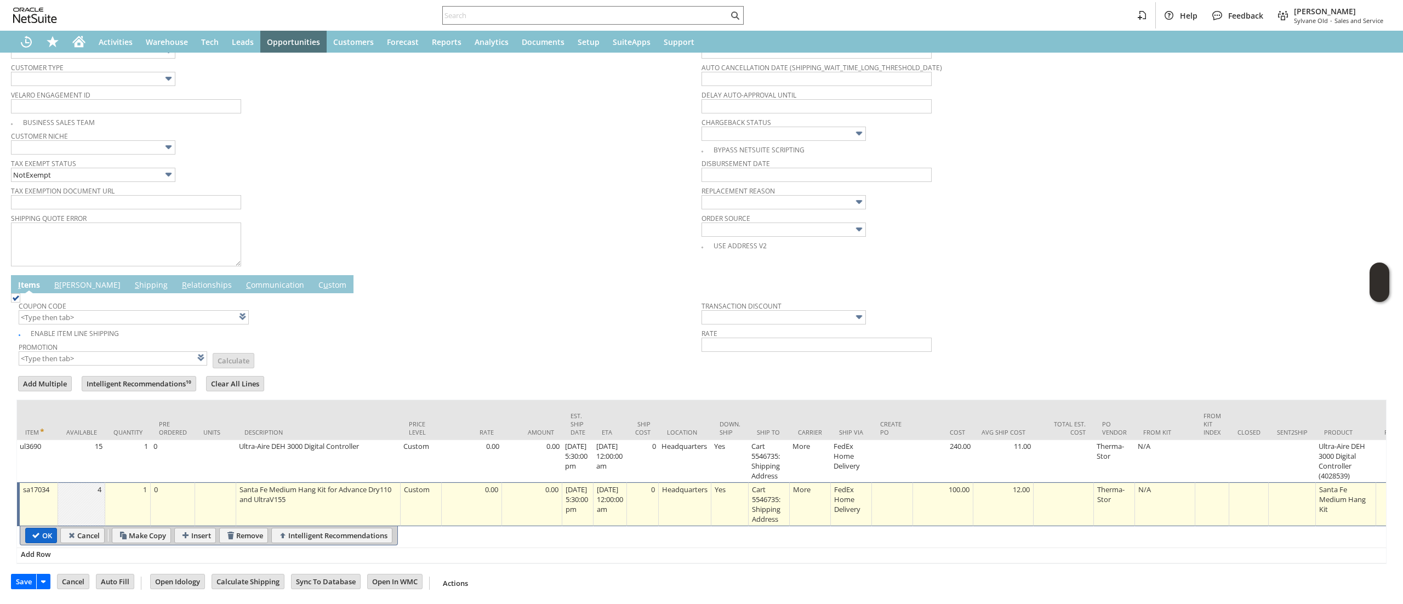
type input "0.0%"
click at [31, 528] on input "OK" at bounding box center [41, 535] width 31 height 14
type input "Add"
type input "Copy Previous"
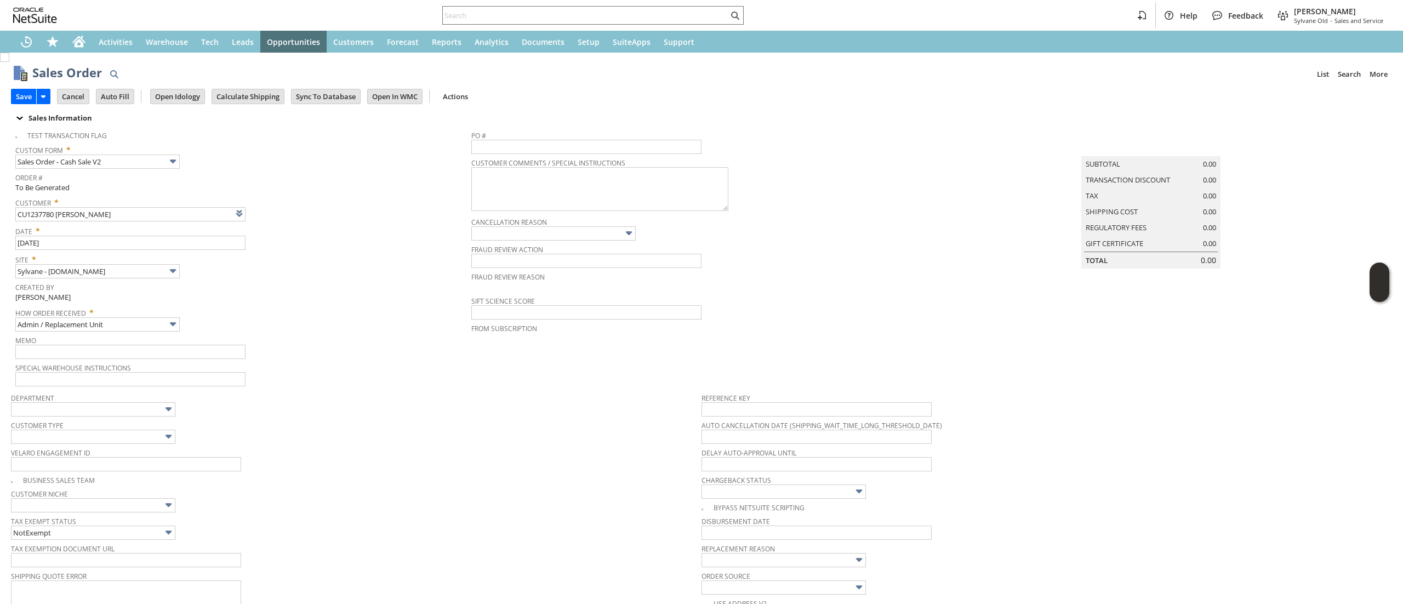
click at [178, 334] on span "Memo" at bounding box center [240, 339] width 450 height 12
click at [175, 345] on input "text" at bounding box center [130, 352] width 230 height 14
click at [209, 361] on span "Special Warehouse Instructions" at bounding box center [240, 366] width 450 height 12
click at [215, 347] on input "items lost i" at bounding box center [130, 352] width 230 height 14
type input "items lost in transit req replacement"
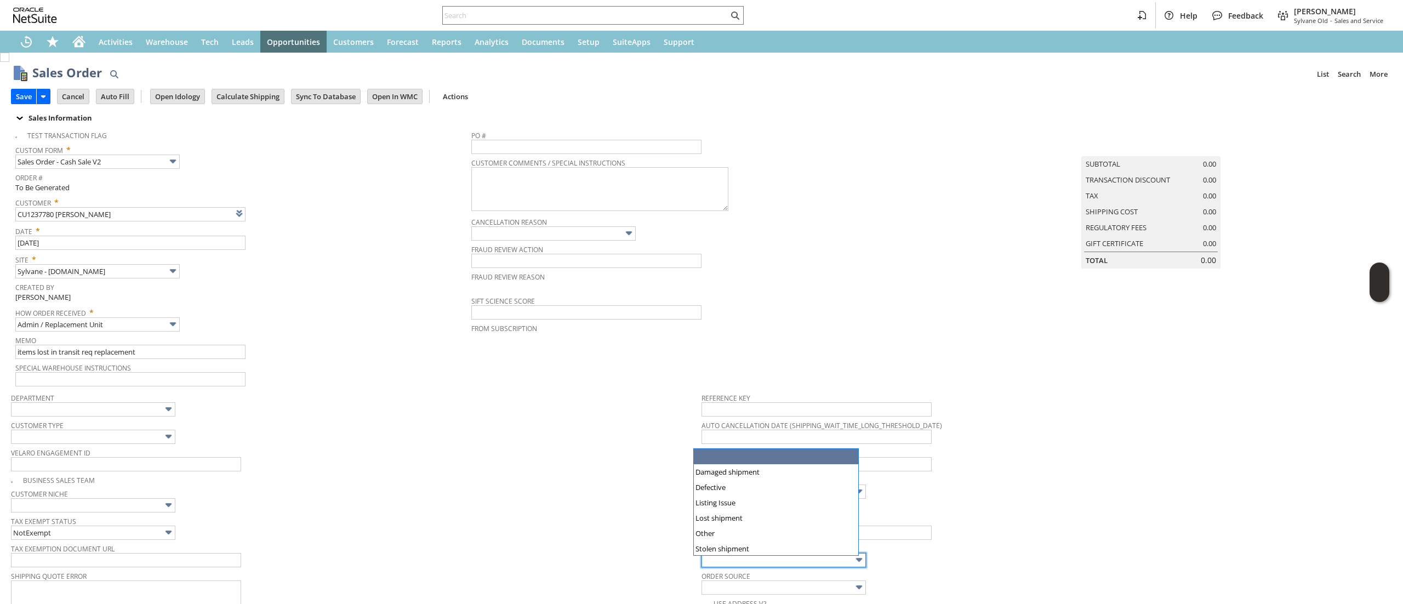
click at [816, 561] on input "text" at bounding box center [783, 560] width 164 height 14
type input "Lost shipment"
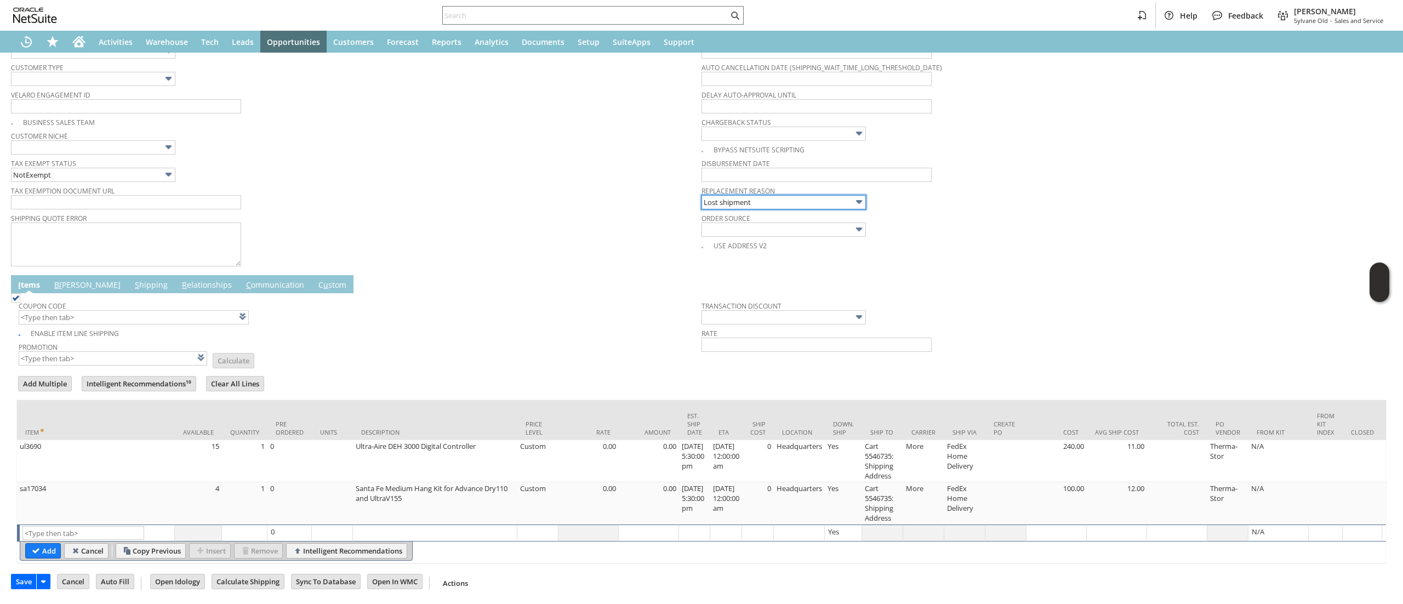
scroll to position [375, 0]
click at [243, 279] on link "C ommunication" at bounding box center [275, 285] width 64 height 12
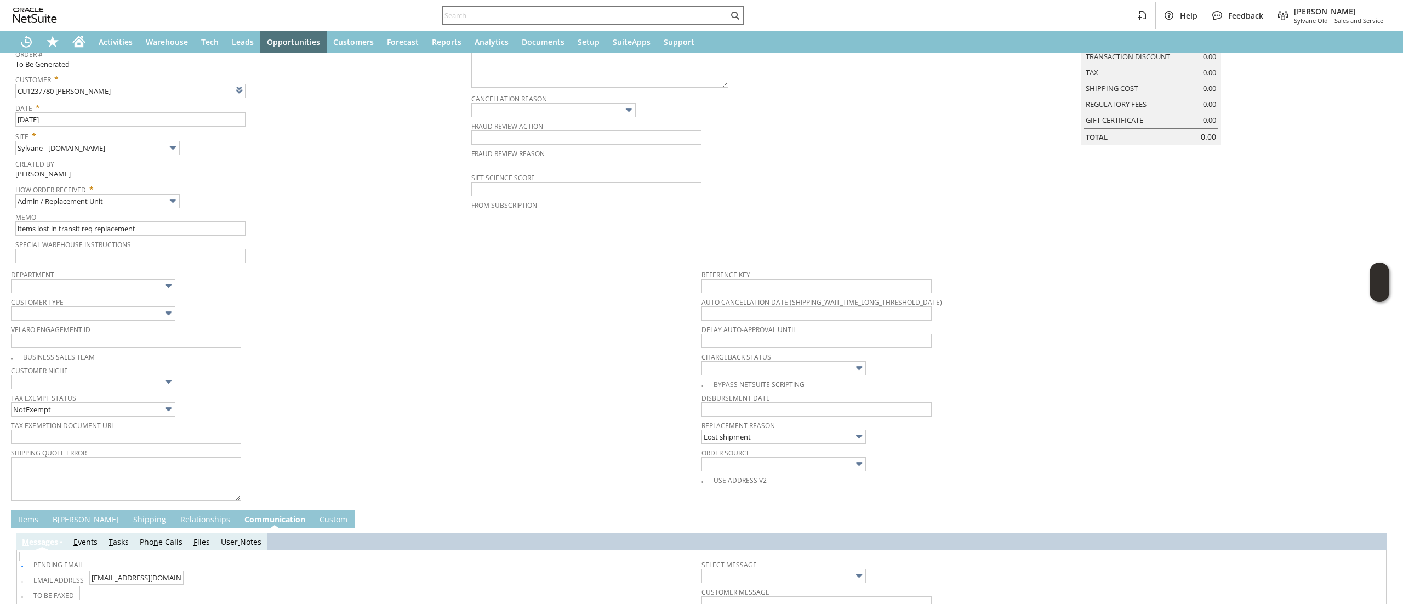
scroll to position [202, 0]
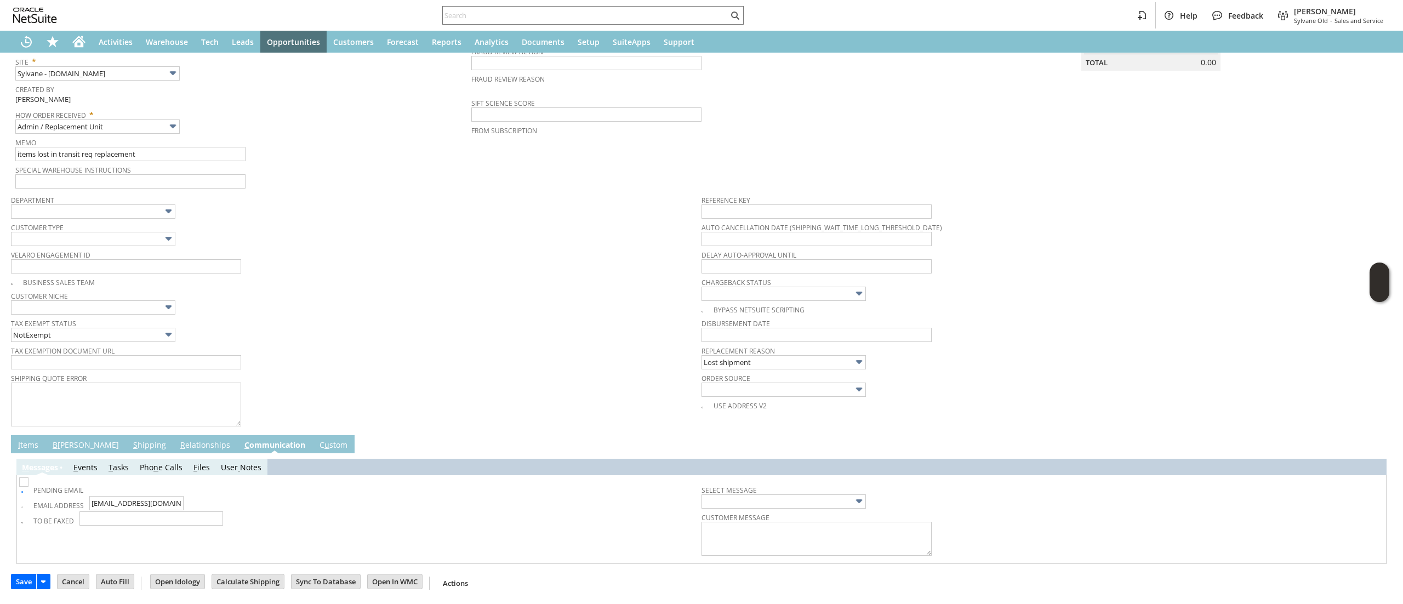
click at [22, 486] on img at bounding box center [23, 481] width 9 height 9
checkbox input "false"
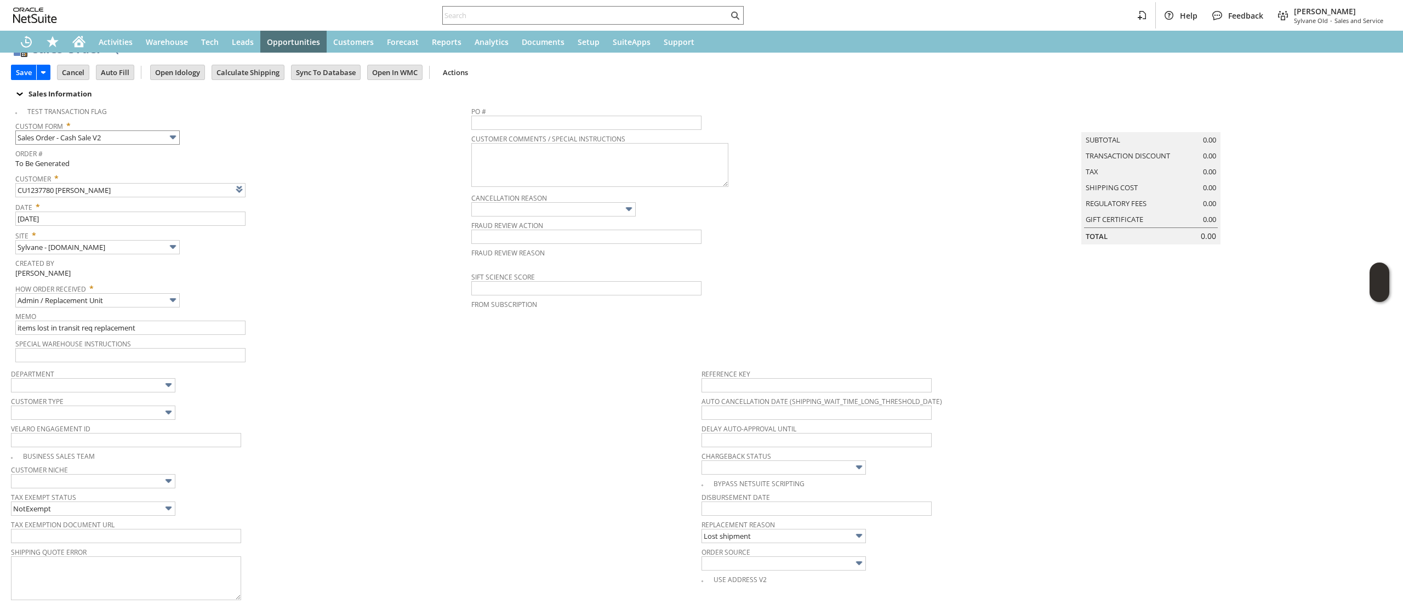
scroll to position [0, 0]
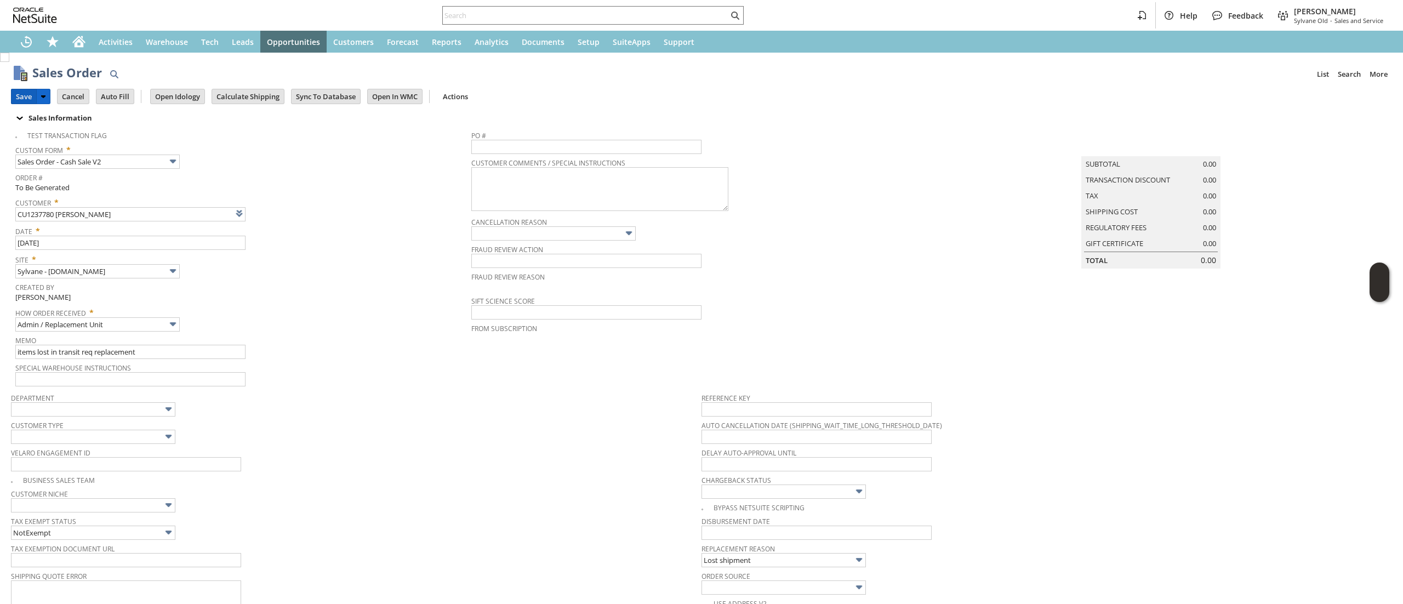
click at [14, 93] on input "Save" at bounding box center [24, 96] width 25 height 14
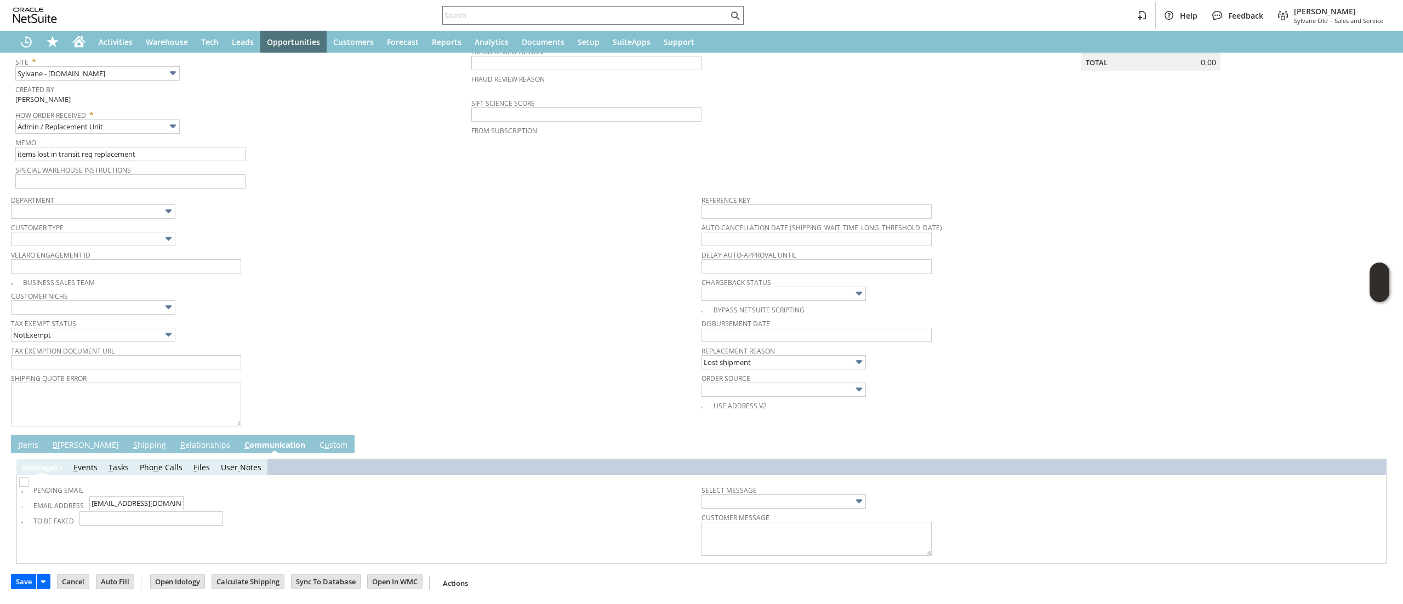
click at [55, 442] on span "B" at bounding box center [55, 444] width 5 height 10
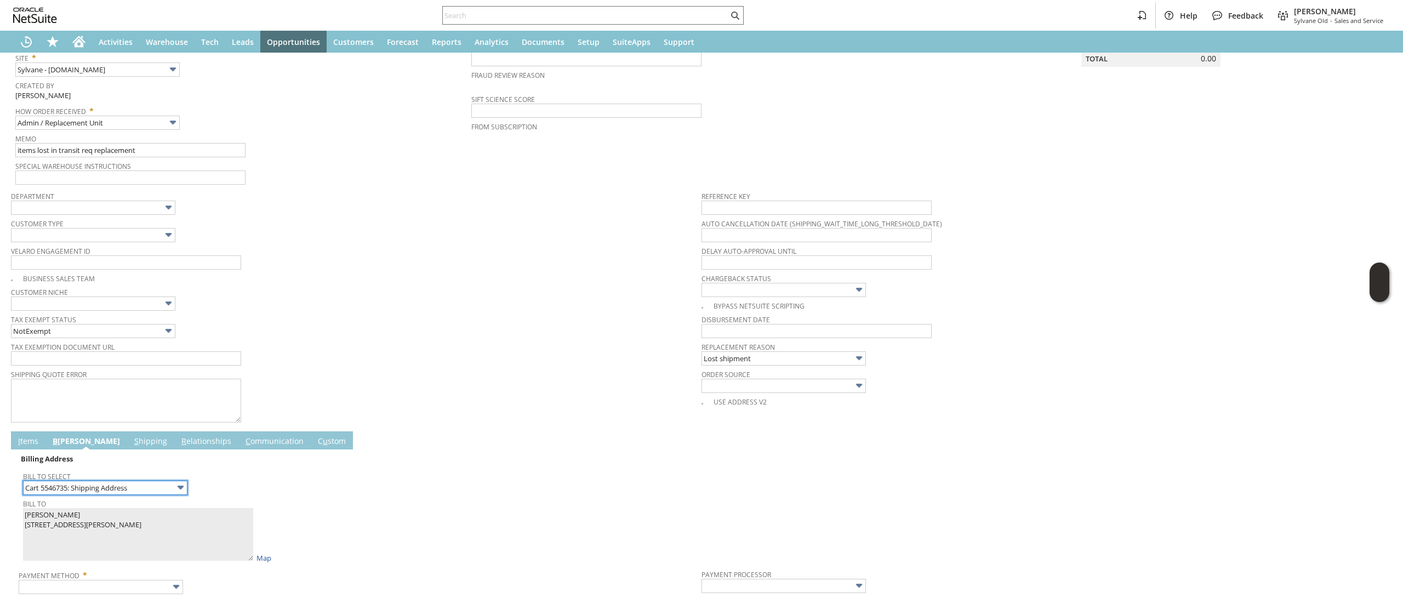
scroll to position [498, 0]
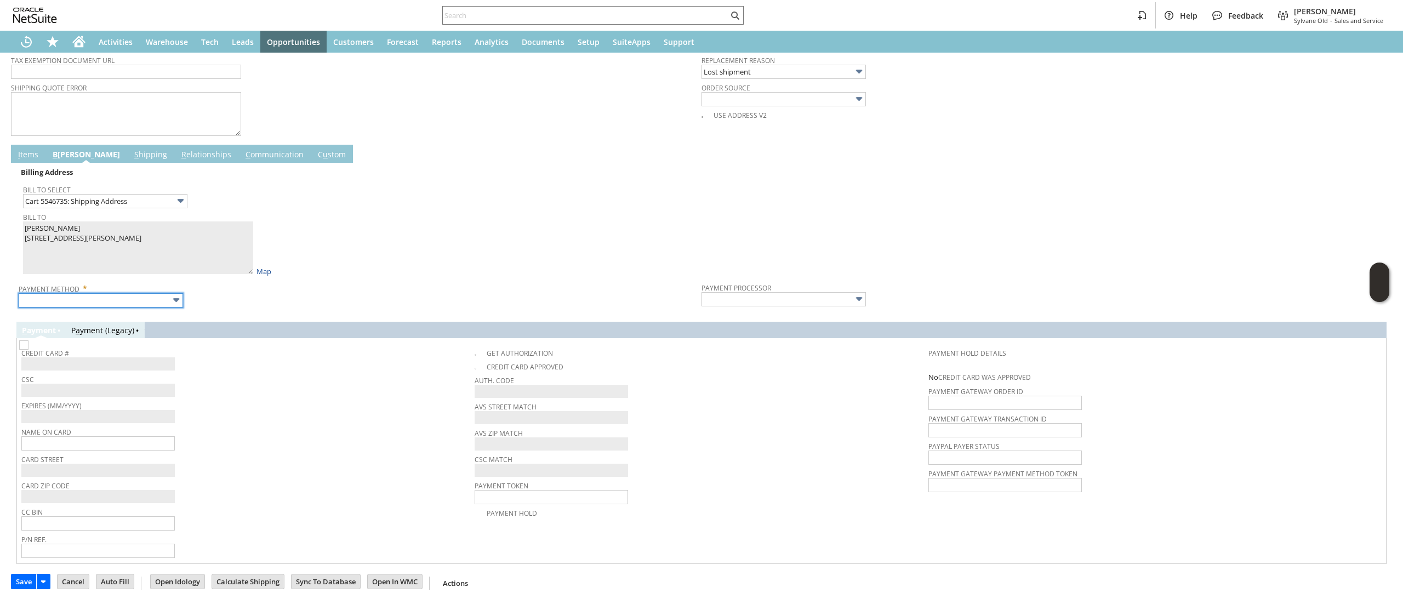
click at [143, 294] on input "text" at bounding box center [101, 300] width 164 height 14
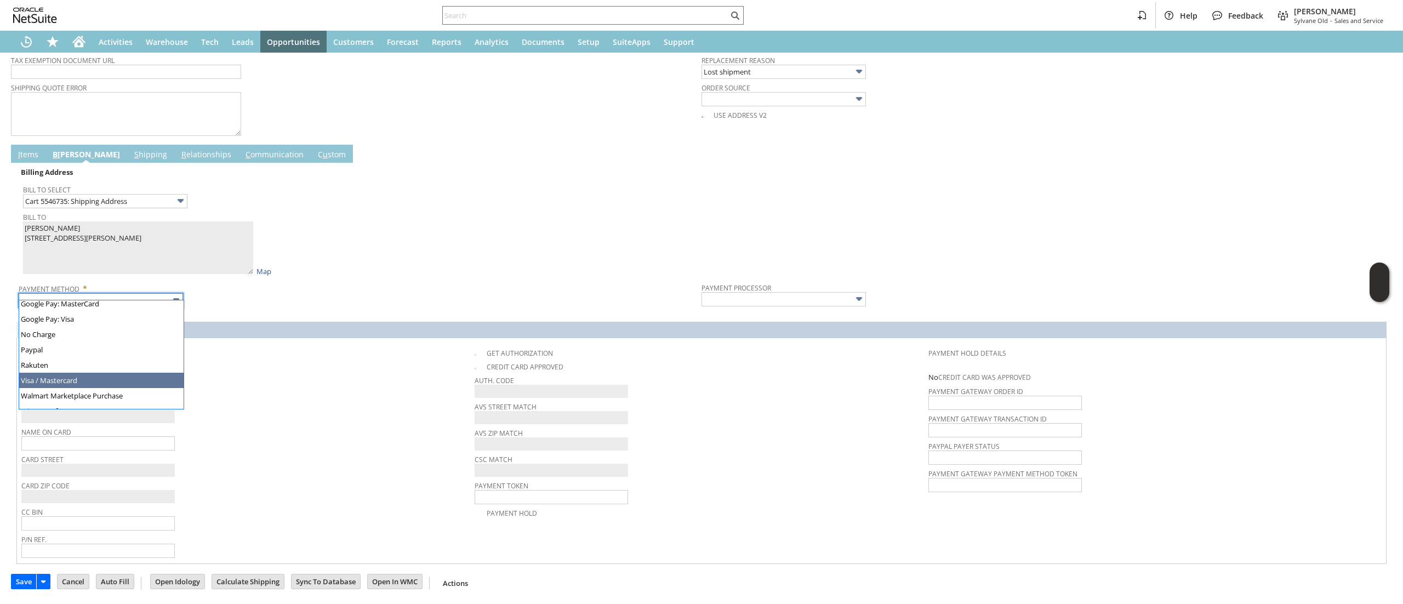
type input "Visa / Mastercard"
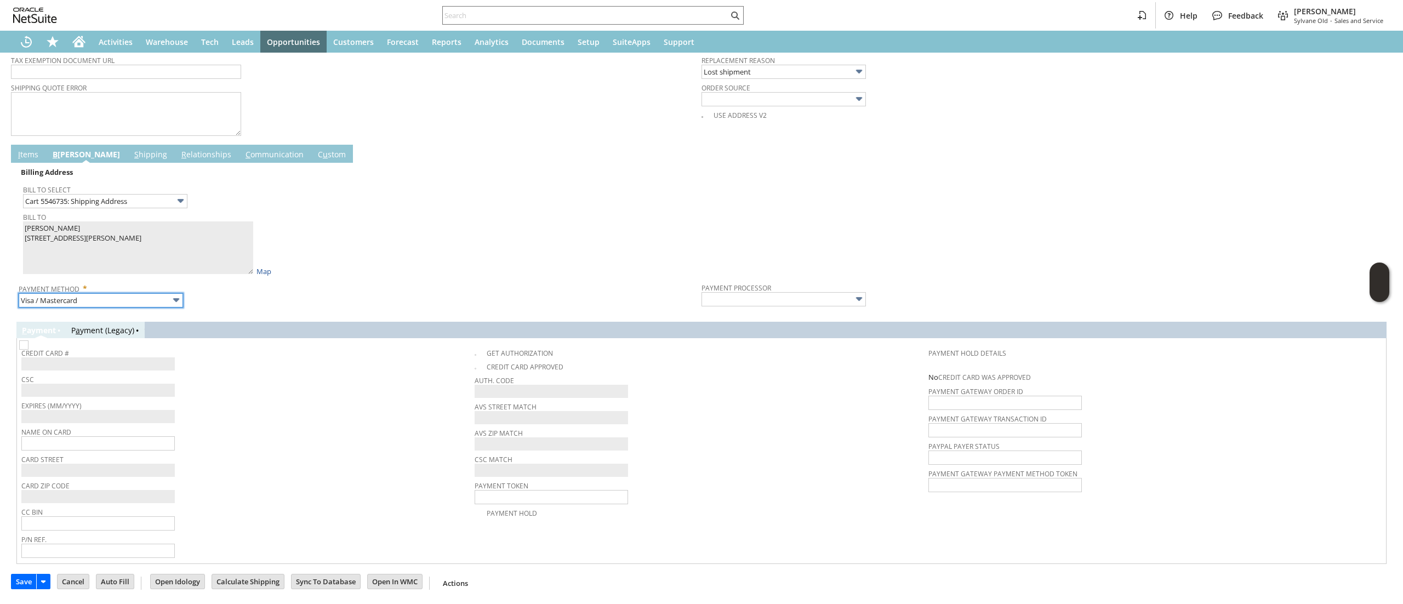
type input "Braintree"
checkbox input "true"
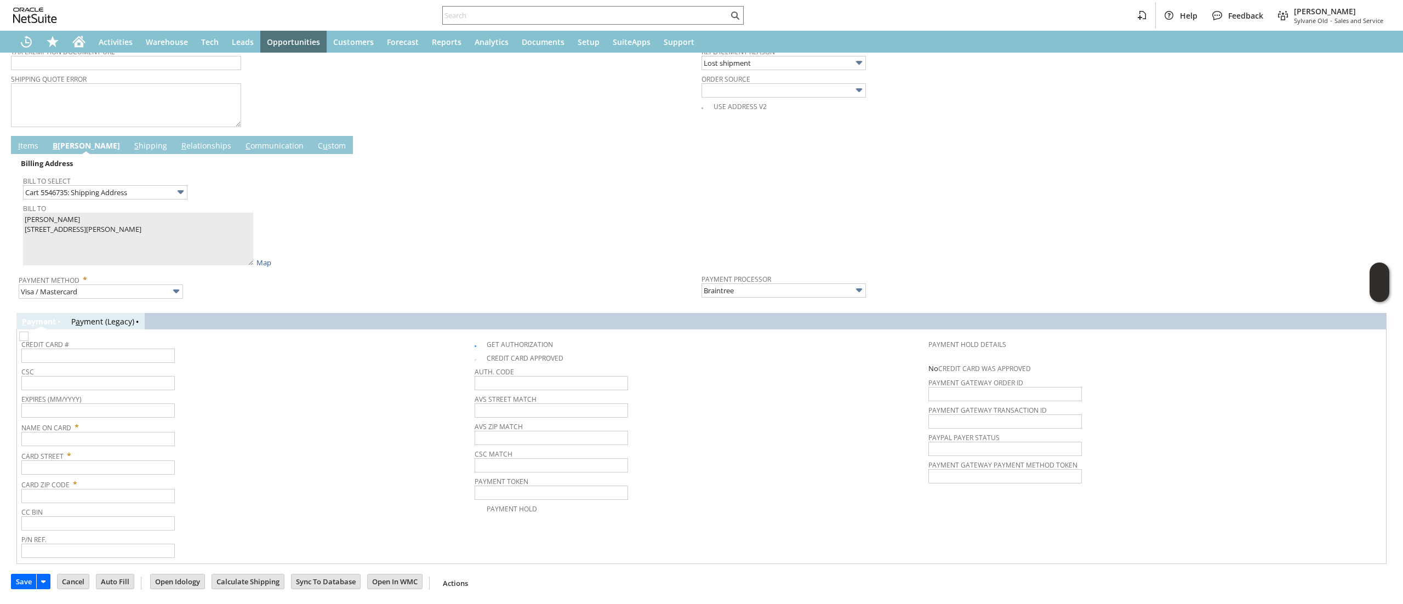
click at [80, 213] on span "Bill To" at bounding box center [359, 207] width 673 height 12
click at [116, 466] on input "text" at bounding box center [97, 467] width 153 height 14
paste input "[PERSON_NAME]"
type input "[PERSON_NAME]"
click at [54, 438] on input "text" at bounding box center [97, 439] width 153 height 14
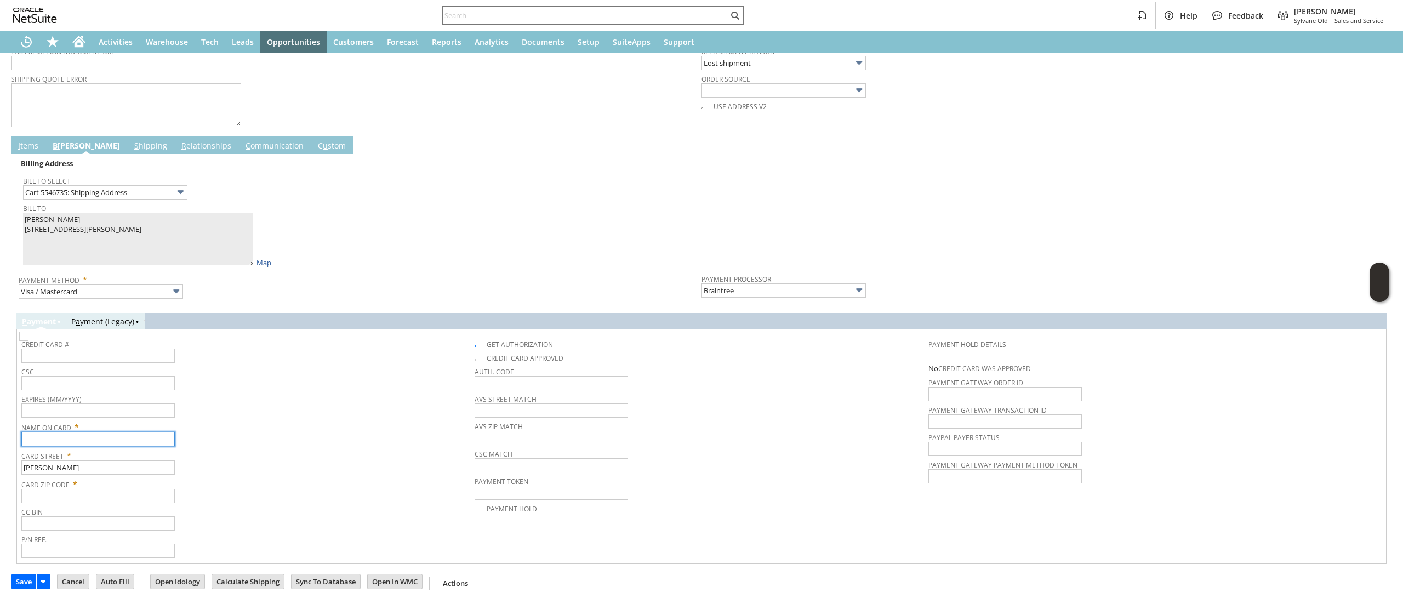
click at [54, 438] on input "text" at bounding box center [97, 439] width 153 height 14
paste input "[PERSON_NAME]"
type input "[PERSON_NAME]"
click at [111, 501] on input "text" at bounding box center [97, 496] width 153 height 14
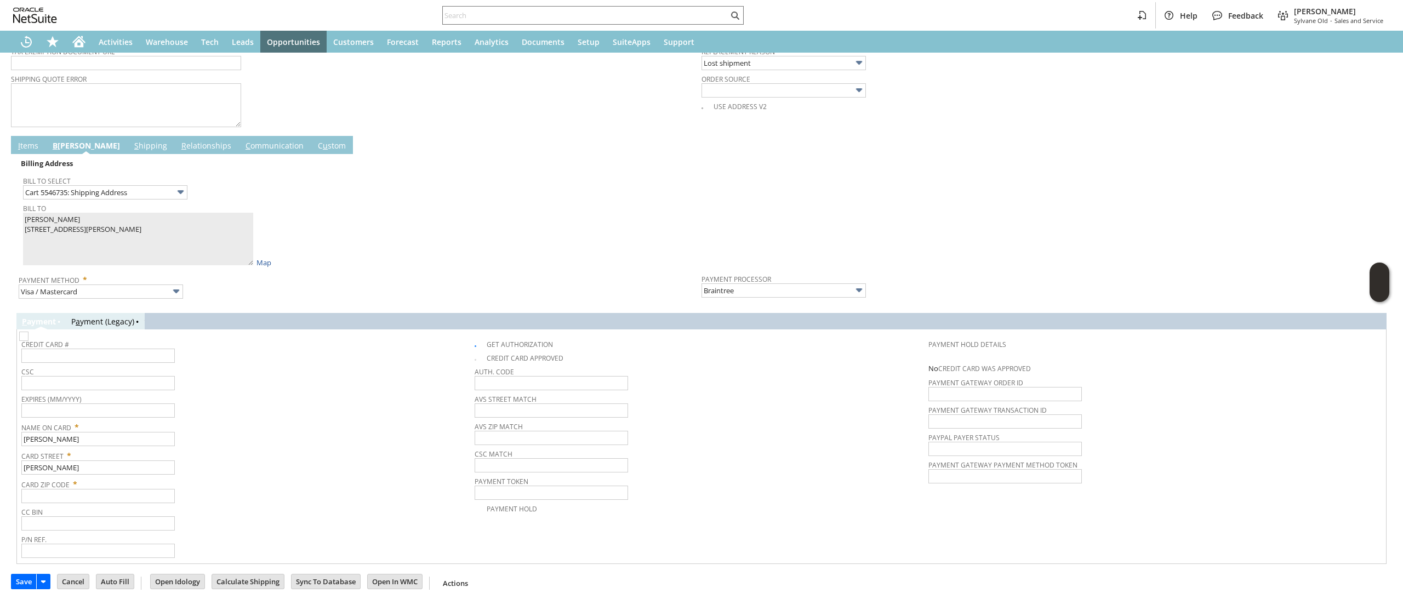
drag, startPoint x: 62, startPoint y: 462, endPoint x: 48, endPoint y: 478, distance: 21.3
click at [62, 459] on span "Card Street *" at bounding box center [46, 454] width 51 height 9
click at [48, 478] on span "Card Zip Code *" at bounding box center [245, 482] width 448 height 13
click at [49, 471] on input "[PERSON_NAME]" at bounding box center [97, 467] width 153 height 14
click at [51, 471] on input "[PERSON_NAME]" at bounding box center [97, 467] width 153 height 14
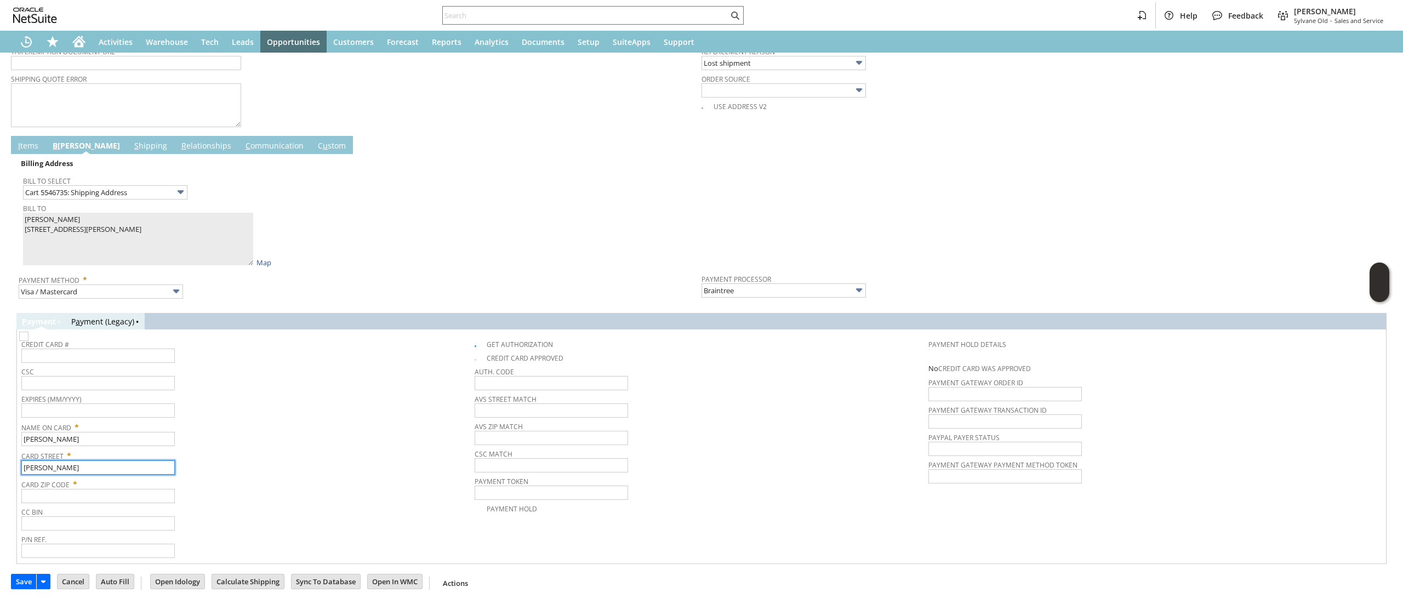
click at [51, 471] on input "[PERSON_NAME]" at bounding box center [97, 467] width 153 height 14
paste input "[STREET_ADDRESS][PERSON_NAME]"
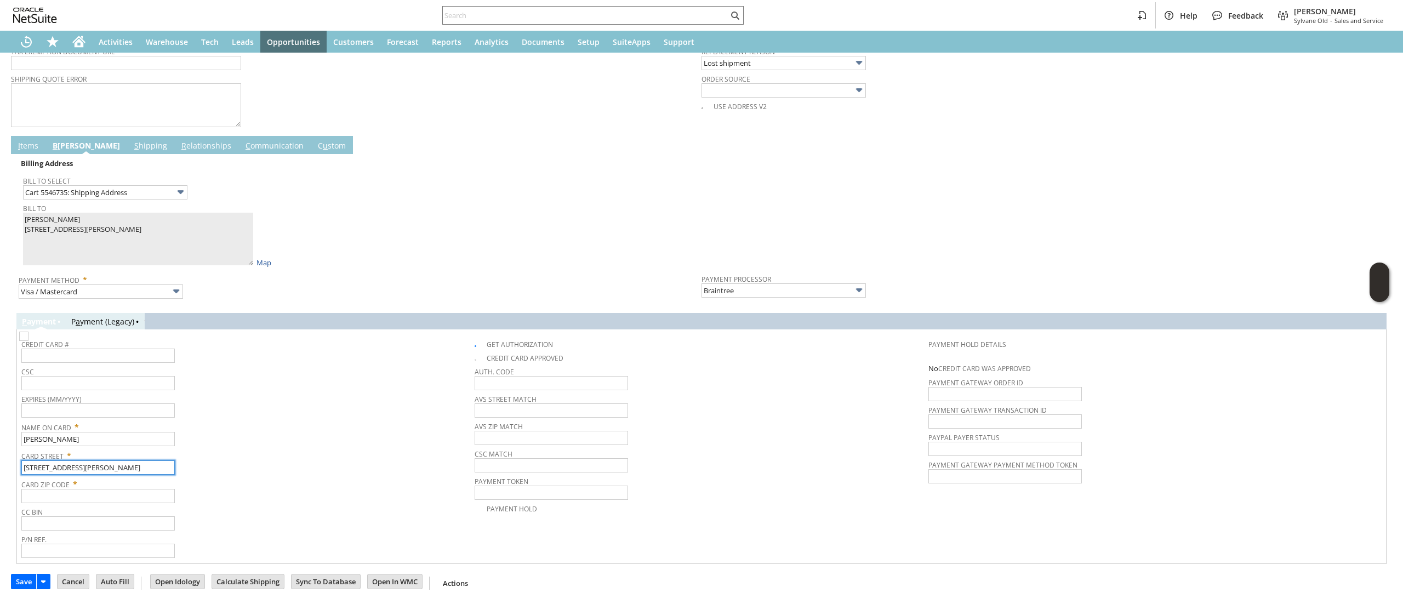
type input "[STREET_ADDRESS][PERSON_NAME]"
click at [108, 501] on input "text" at bounding box center [97, 496] width 153 height 14
paste input "77030"
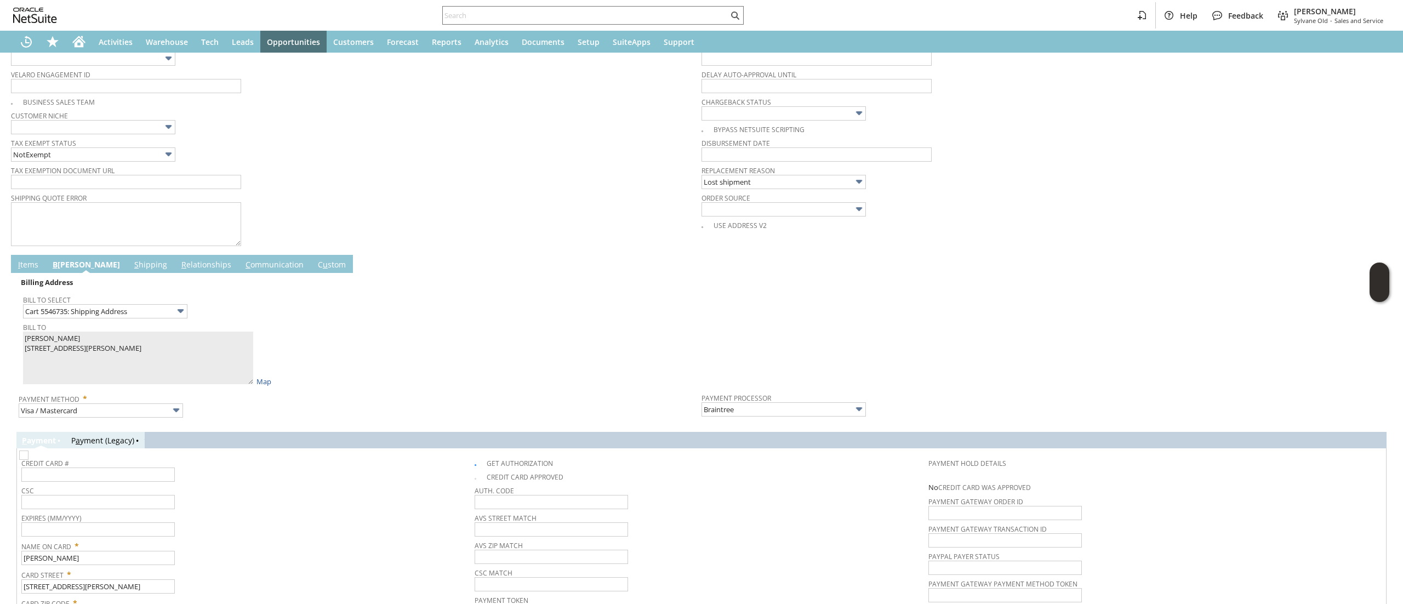
scroll to position [278, 0]
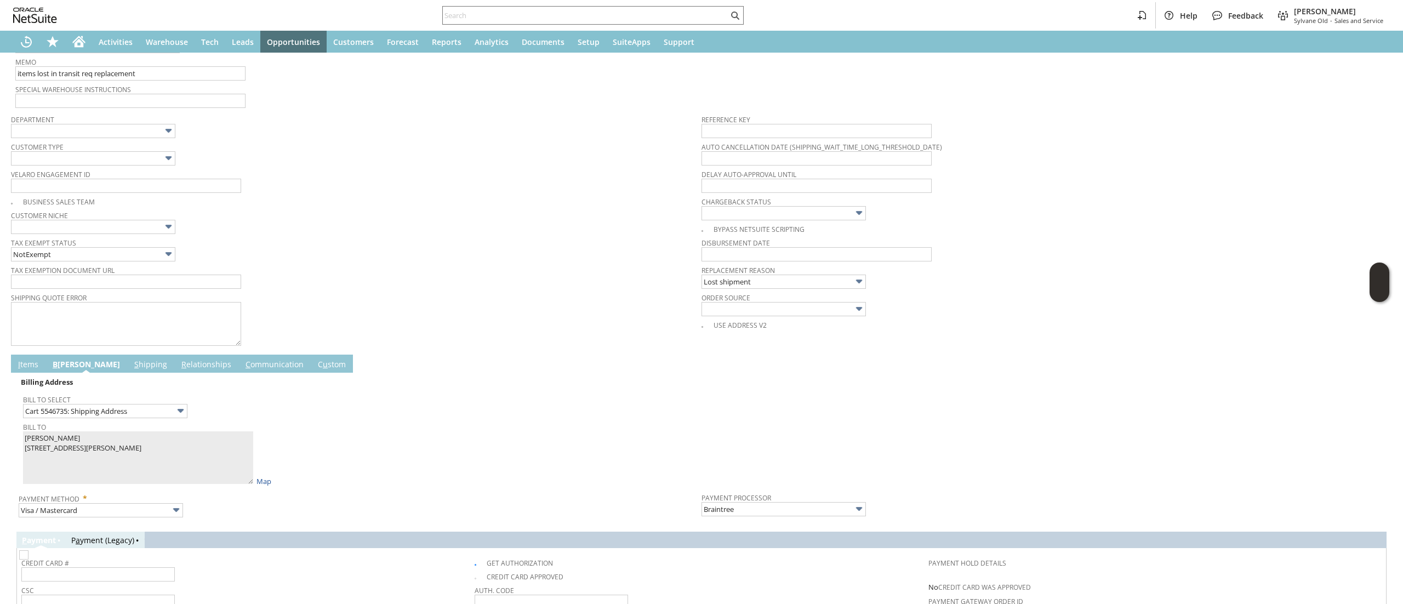
type input "77030"
click at [28, 558] on img at bounding box center [23, 554] width 9 height 9
checkbox input "false"
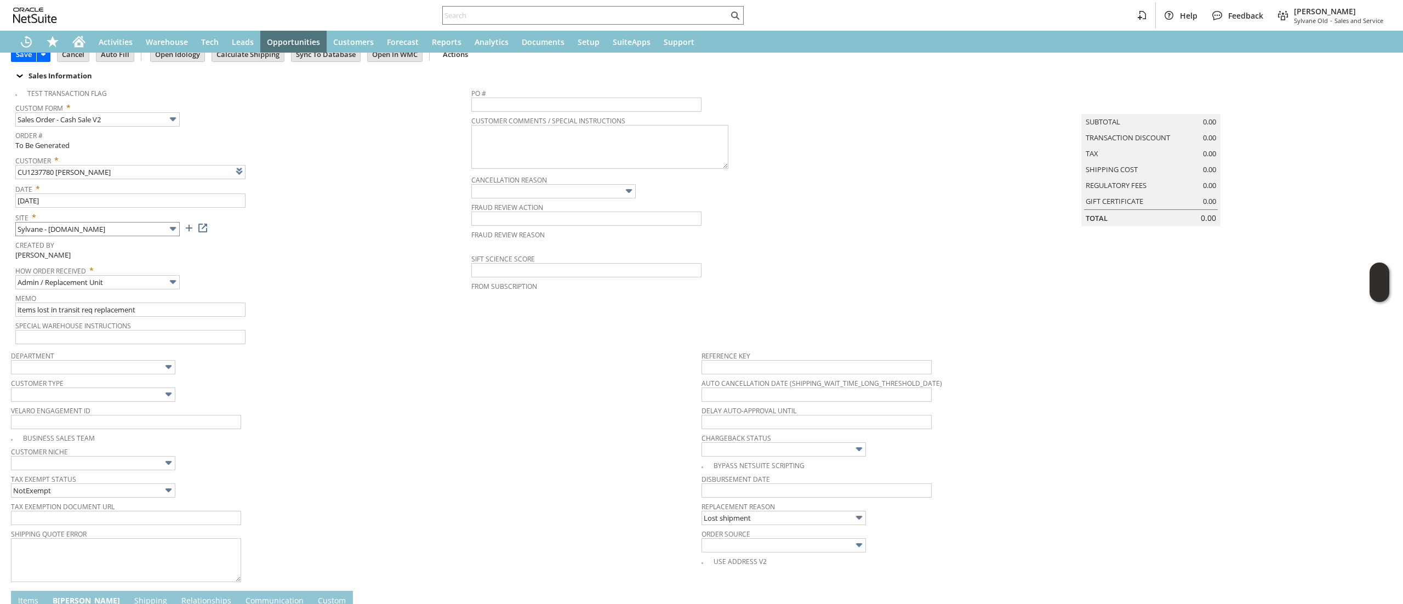
scroll to position [0, 0]
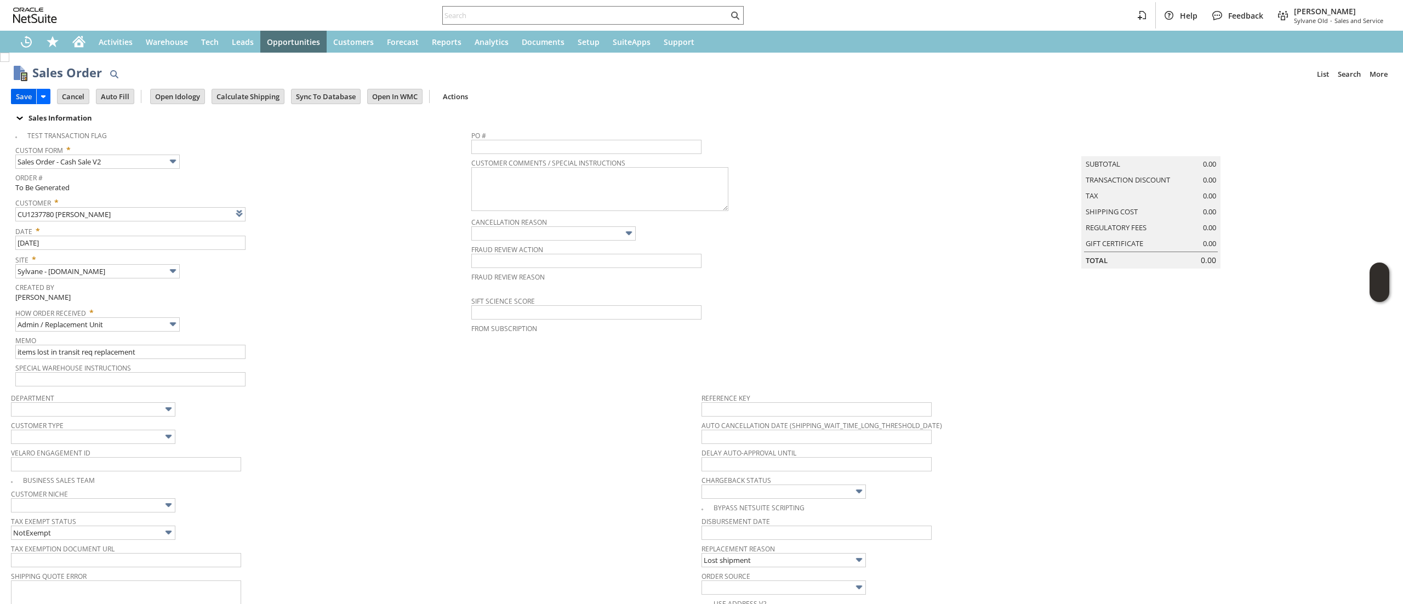
click at [20, 92] on input "Save" at bounding box center [24, 96] width 25 height 14
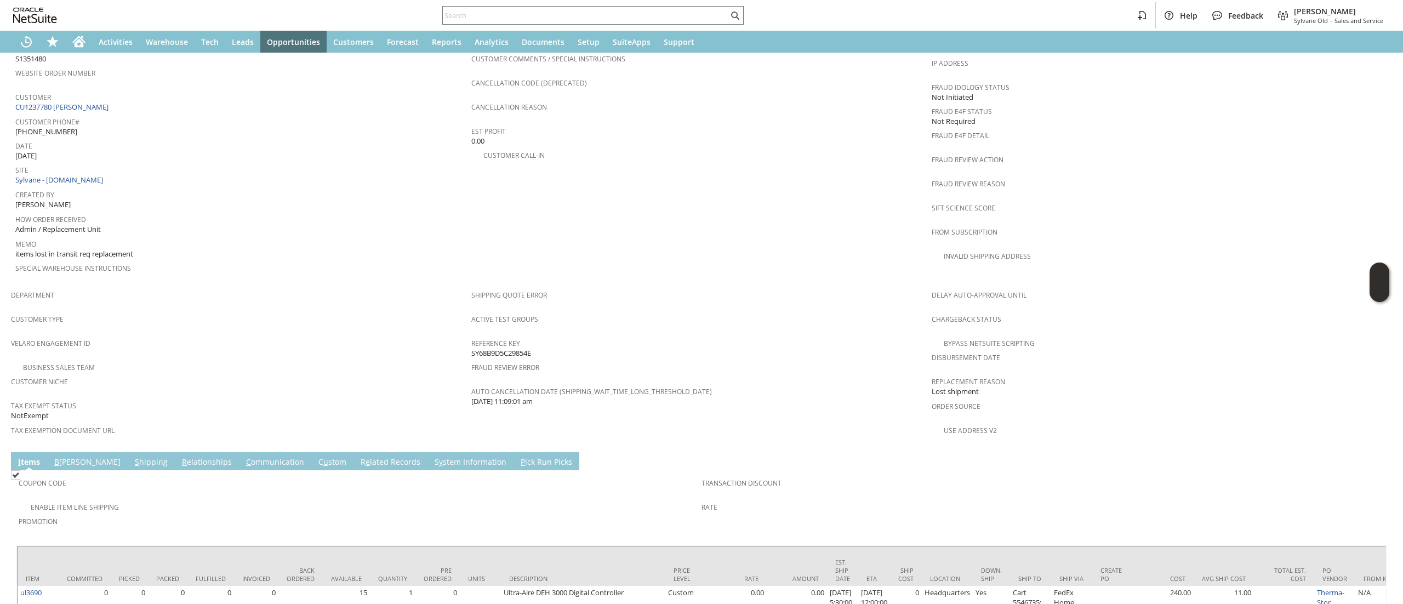
scroll to position [612, 0]
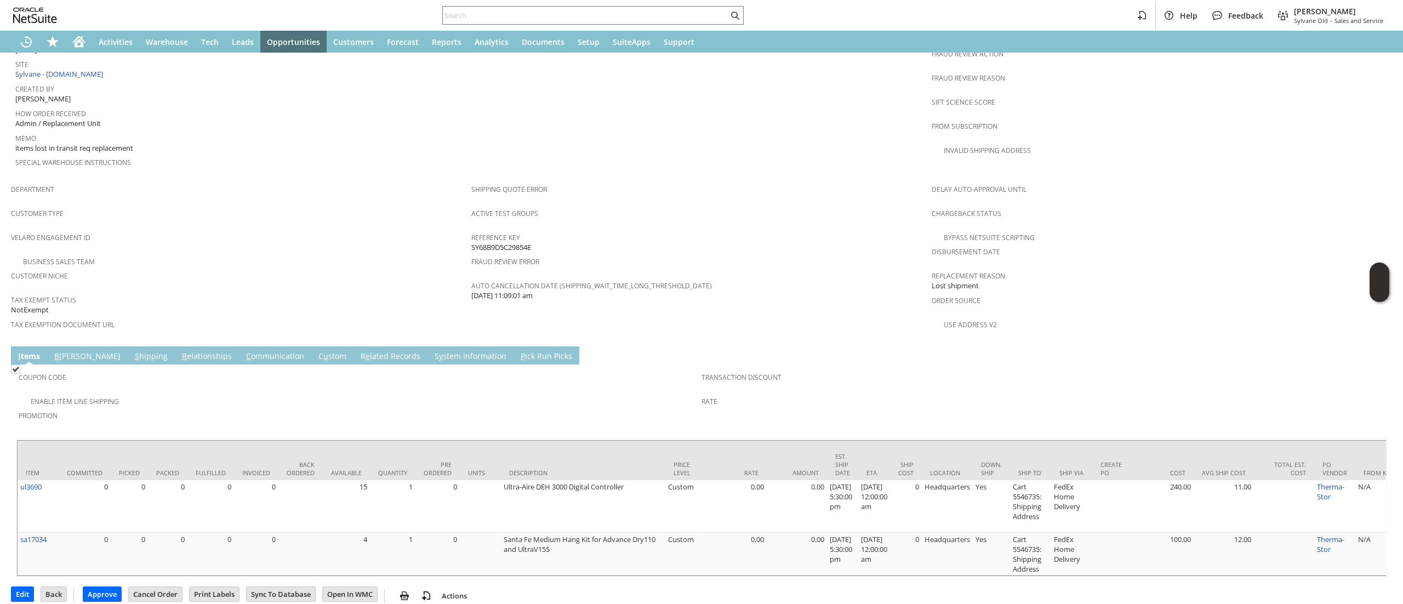
click at [78, 346] on td "B [PERSON_NAME]" at bounding box center [87, 355] width 81 height 18
click at [77, 351] on link "B [PERSON_NAME]" at bounding box center [88, 357] width 72 height 12
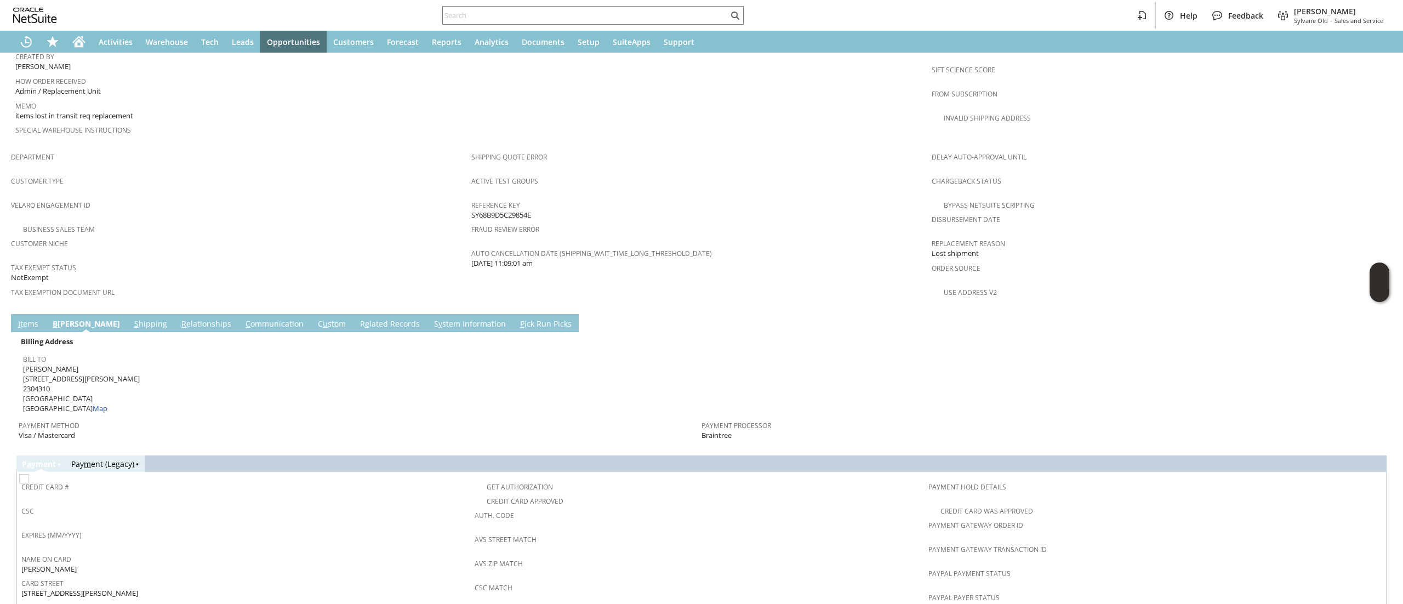
scroll to position [769, 0]
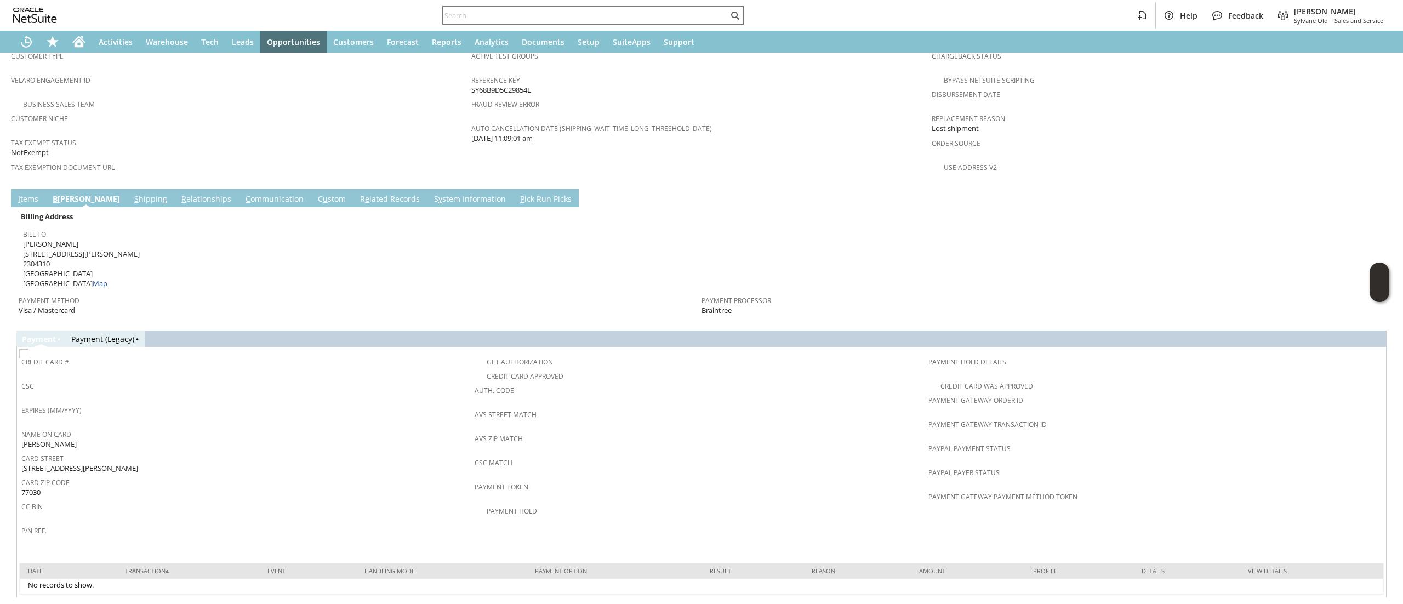
click at [243, 193] on link "C ommunication" at bounding box center [275, 199] width 64 height 12
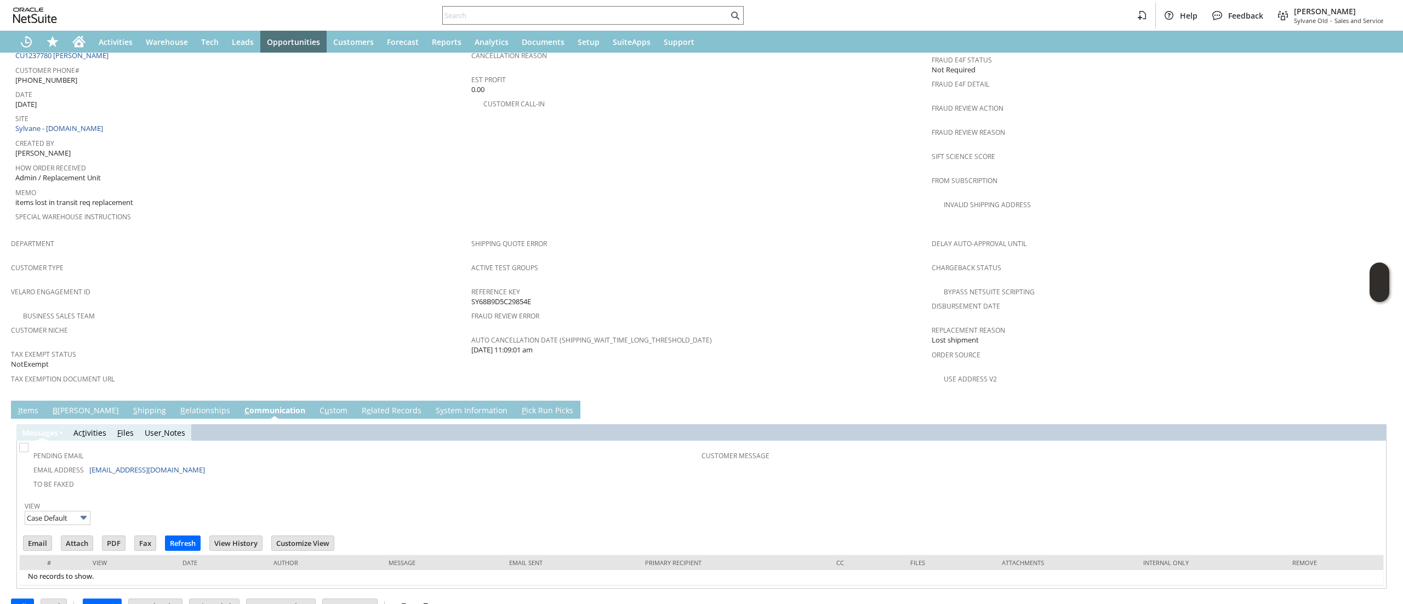
scroll to position [0, 0]
click at [42, 536] on input "Email" at bounding box center [38, 543] width 28 height 14
drag, startPoint x: 850, startPoint y: 168, endPoint x: 791, endPoint y: 177, distance: 59.8
click at [850, 168] on td "PO # Customer Comments / Special Instructions Cancellation Code (deprecated) Ca…" at bounding box center [701, 103] width 460 height 260
click at [83, 27] on div "Help Feedback Devin Carswell Sylvane Old - Sales and Service" at bounding box center [701, 15] width 1403 height 31
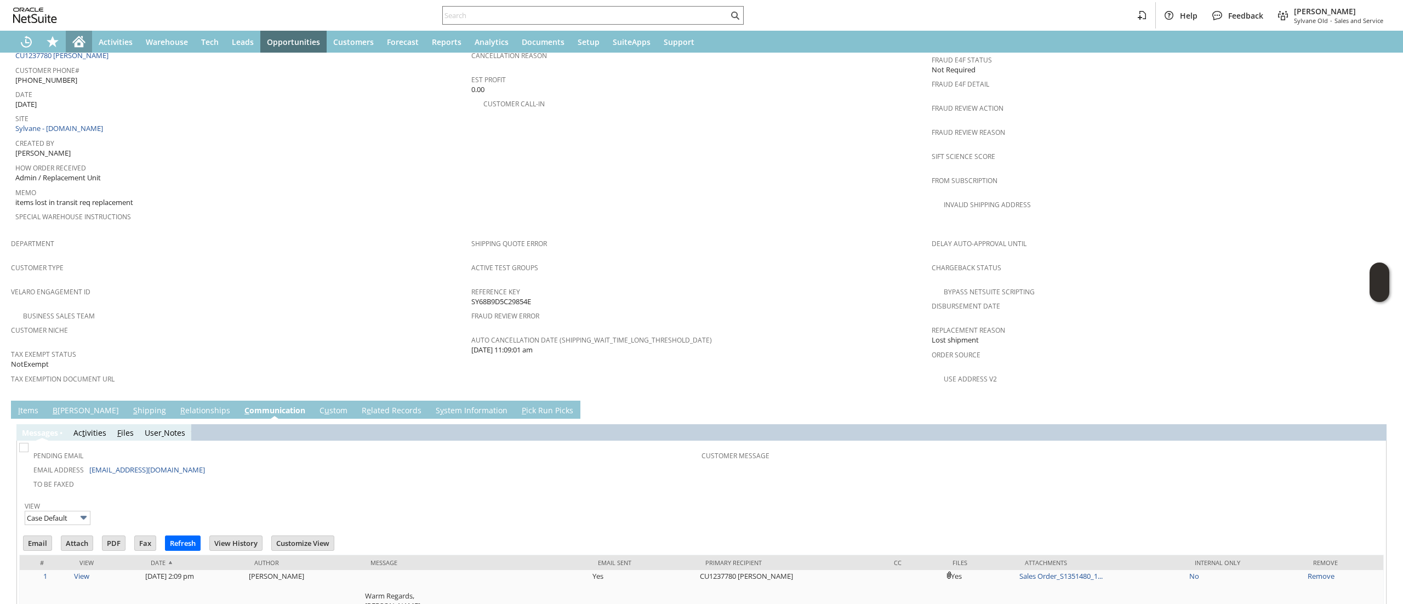
drag, startPoint x: 79, startPoint y: 39, endPoint x: 90, endPoint y: 30, distance: 14.3
click at [79, 39] on icon "Home" at bounding box center [79, 43] width 9 height 8
